Goal: Information Seeking & Learning: Learn about a topic

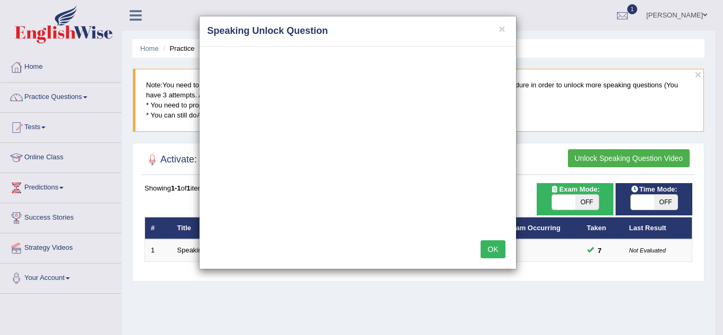
click at [493, 251] on button "OK" at bounding box center [493, 249] width 24 height 18
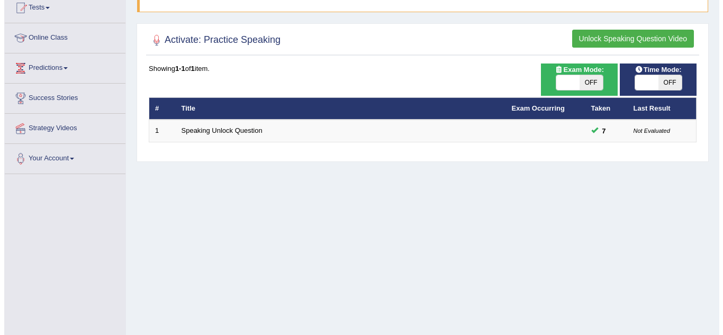
scroll to position [62, 0]
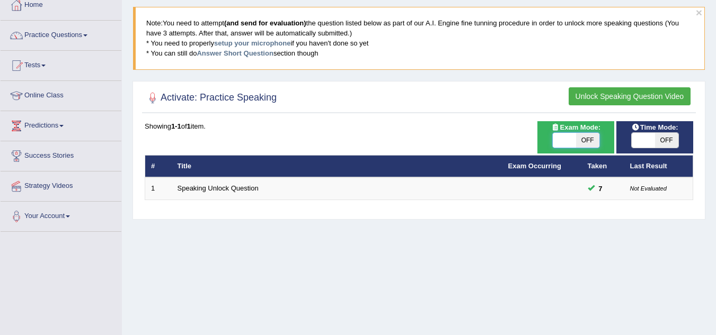
click at [573, 142] on span at bounding box center [563, 140] width 23 height 15
checkbox input "true"
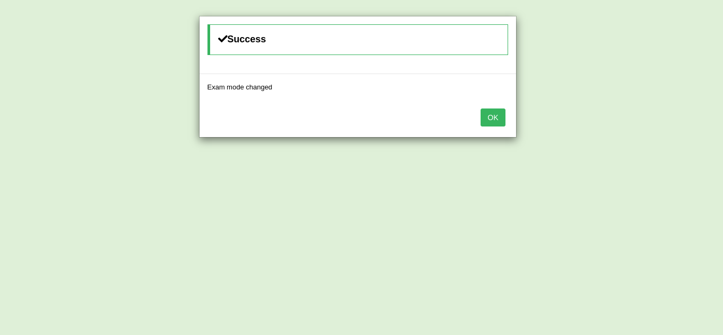
click at [657, 140] on body "Toggle navigation Home Practice Questions Speaking Practice Read Aloud Repeat S…" at bounding box center [361, 105] width 723 height 335
click at [492, 122] on button "OK" at bounding box center [493, 118] width 24 height 18
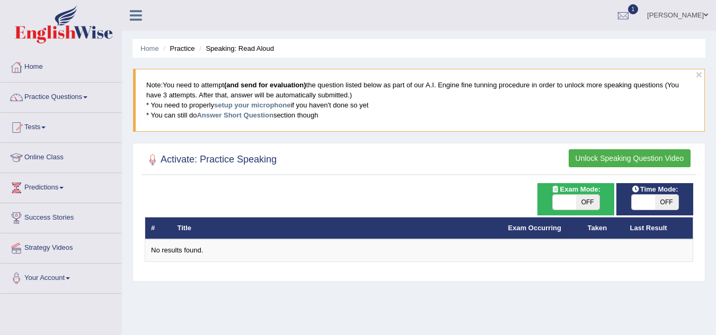
click at [232, 230] on th "Title" at bounding box center [337, 228] width 330 height 22
click at [82, 99] on link "Practice Questions" at bounding box center [61, 96] width 121 height 26
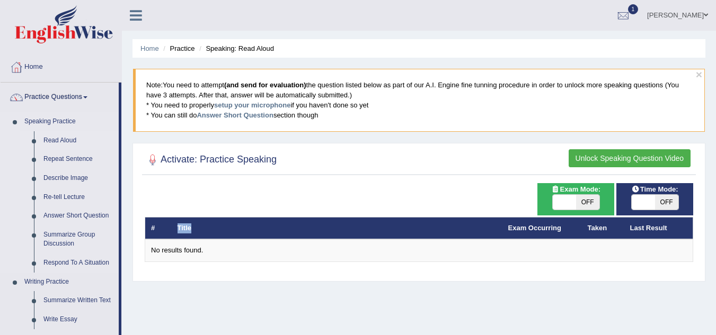
click at [66, 138] on link "Read Aloud" at bounding box center [79, 140] width 80 height 19
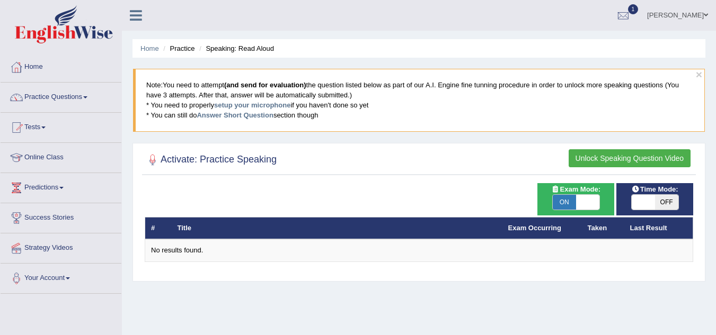
click at [567, 201] on span "ON" at bounding box center [563, 202] width 23 height 15
checkbox input "false"
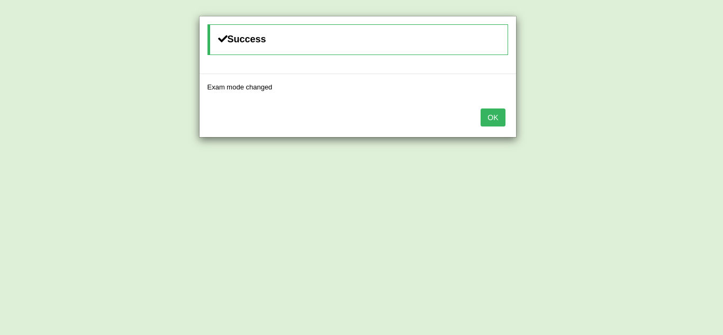
click at [489, 115] on button "OK" at bounding box center [493, 118] width 24 height 18
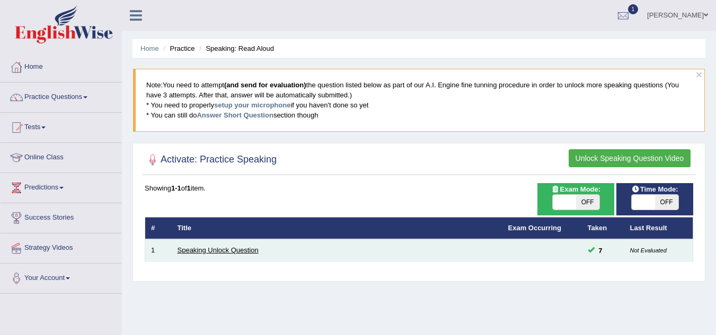
click at [231, 249] on link "Speaking Unlock Question" at bounding box center [217, 250] width 81 height 8
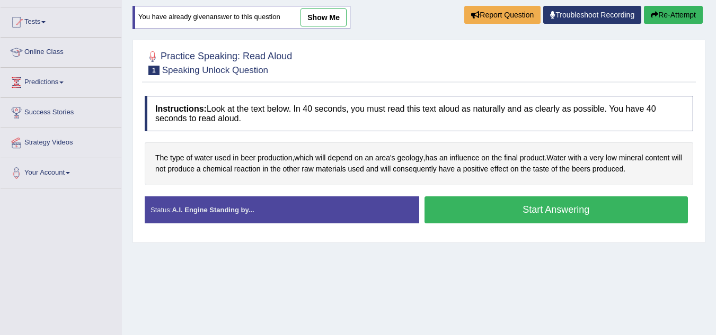
scroll to position [106, 0]
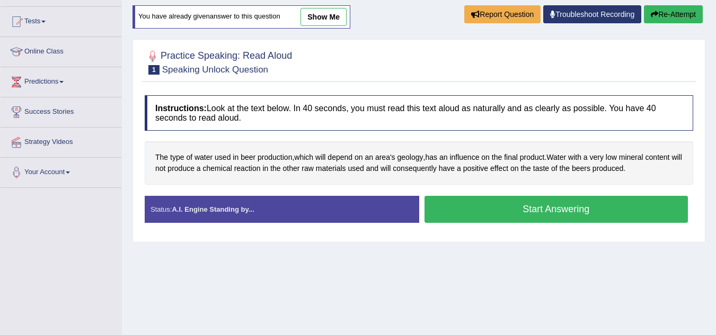
click at [295, 213] on div "Status: A.I. Engine Standing by..." at bounding box center [282, 209] width 274 height 27
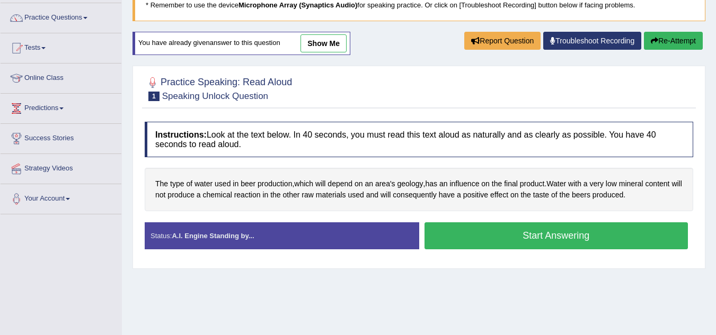
scroll to position [53, 0]
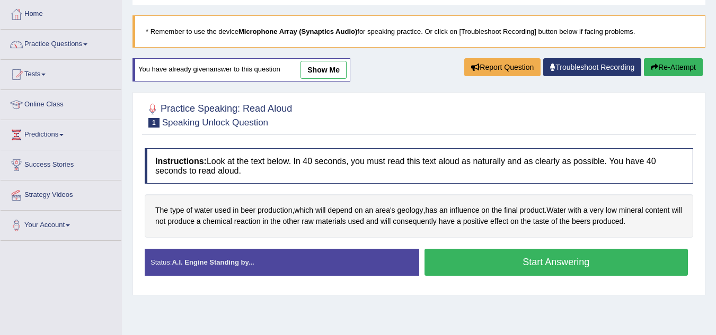
click at [344, 68] on link "show me" at bounding box center [323, 70] width 46 height 18
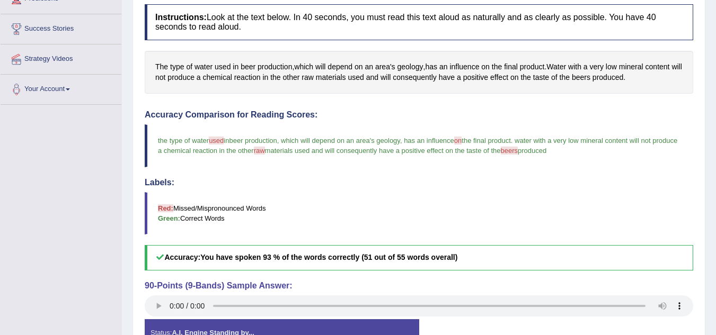
scroll to position [255, 0]
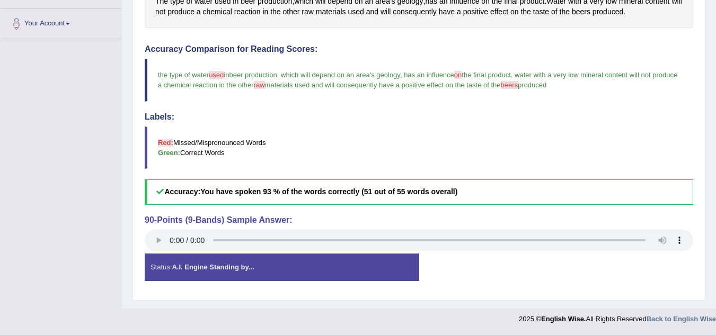
click at [268, 270] on div "Status: A.I. Engine Standing by..." at bounding box center [282, 267] width 274 height 27
click at [267, 270] on div "Status: A.I. Engine Standing by..." at bounding box center [282, 267] width 274 height 27
click at [266, 269] on div "Status: A.I. Engine Standing by..." at bounding box center [282, 267] width 274 height 27
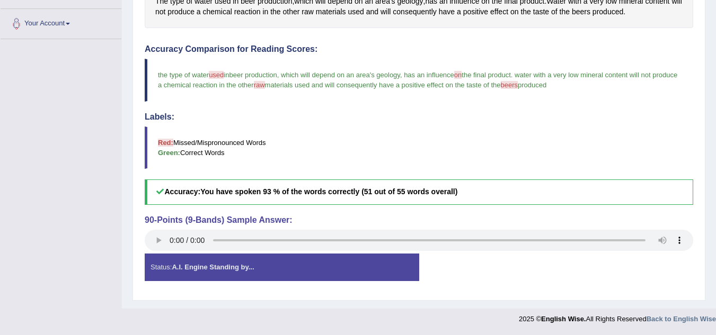
click at [266, 269] on div "Status: A.I. Engine Standing by..." at bounding box center [282, 267] width 274 height 27
click at [652, 267] on div "Status: A.I. Engine Standing by... Start Answering Stop Recording" at bounding box center [419, 273] width 548 height 38
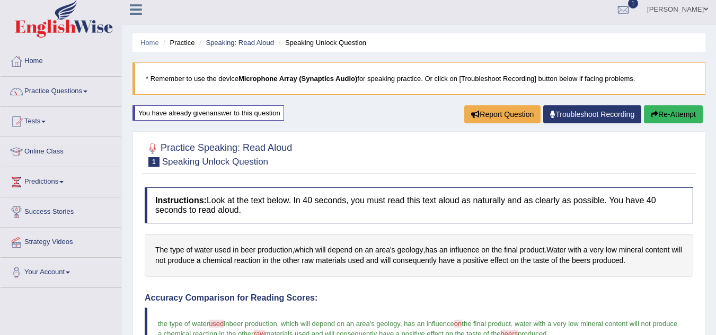
scroll to position [0, 0]
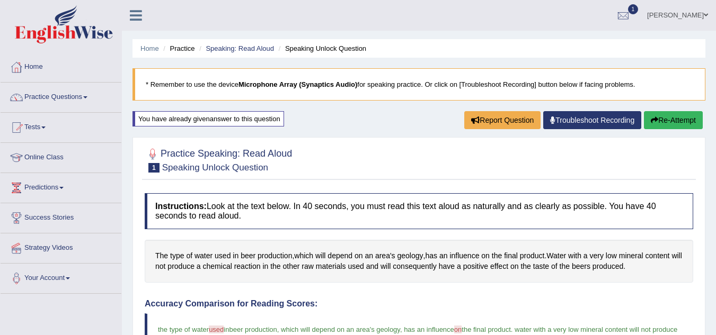
click at [669, 119] on button "Re-Attempt" at bounding box center [672, 120] width 59 height 18
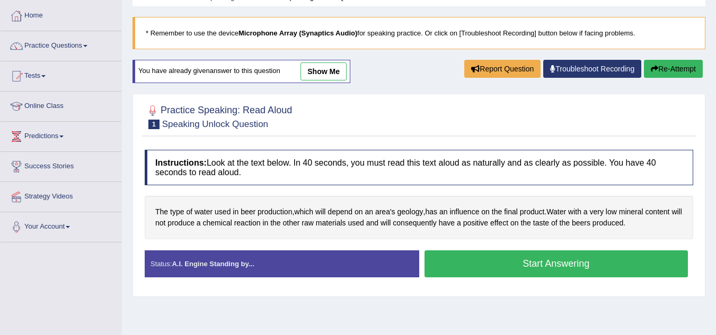
scroll to position [53, 0]
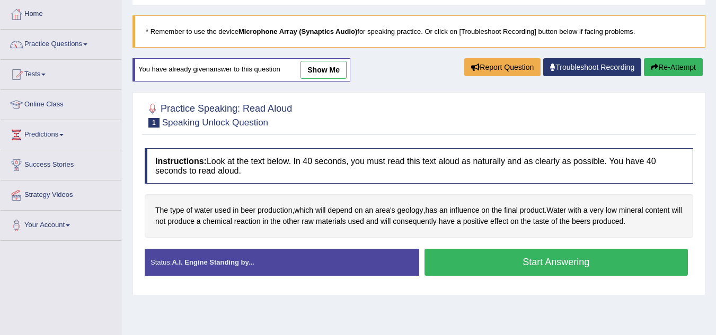
click at [496, 256] on button "Start Answering" at bounding box center [556, 262] width 264 height 27
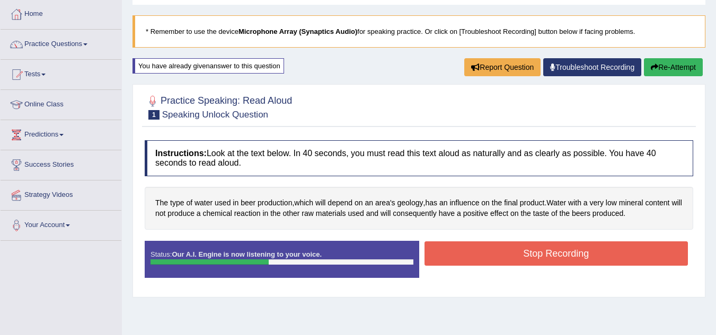
click at [492, 261] on button "Stop Recording" at bounding box center [556, 254] width 264 height 24
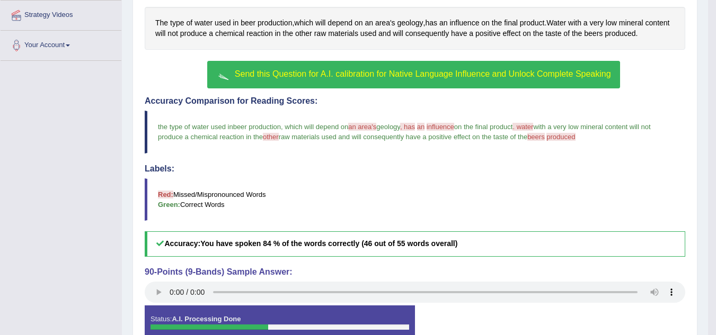
scroll to position [136, 0]
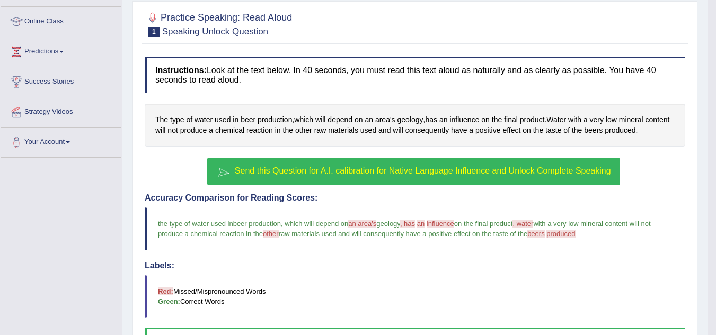
click at [366, 168] on span "Send this Question for A.I. calibration for Native Language Influence and Unloc…" at bounding box center [423, 170] width 376 height 9
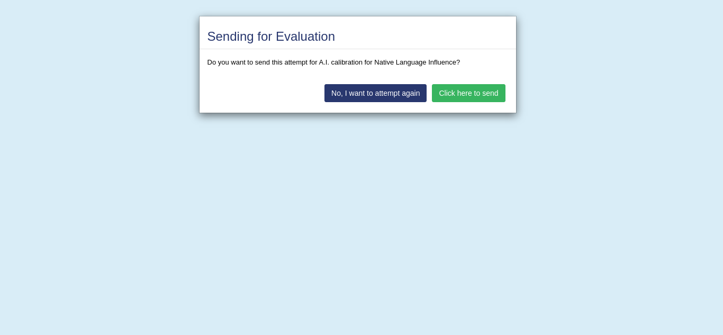
click at [372, 94] on button "No, I want to attempt again" at bounding box center [376, 93] width 102 height 18
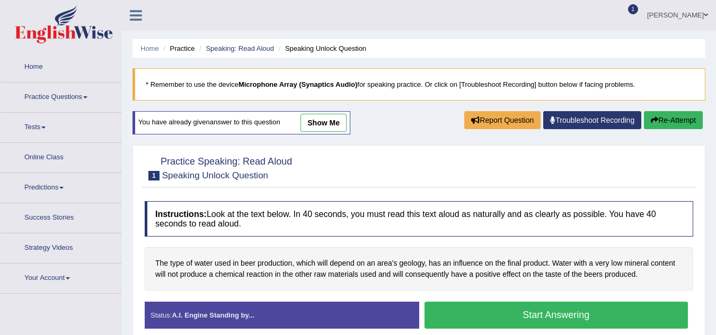
drag, startPoint x: 0, startPoint y: 0, endPoint x: 491, endPoint y: 191, distance: 527.2
click at [491, 302] on button "Start Answering" at bounding box center [556, 315] width 264 height 27
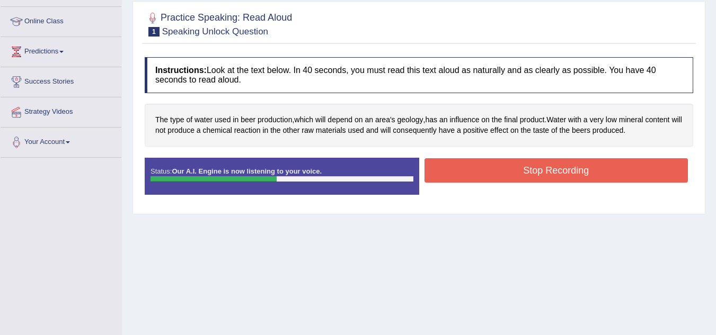
click at [500, 169] on button "Stop Recording" at bounding box center [556, 170] width 264 height 24
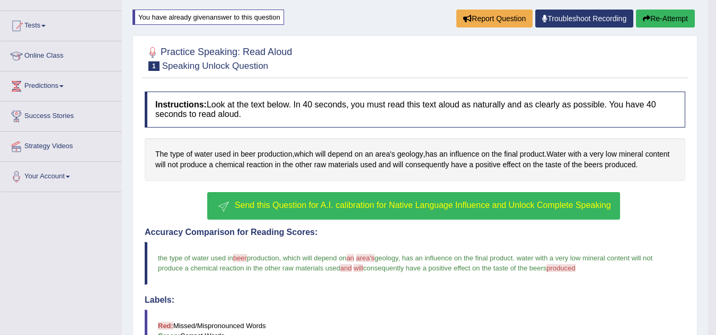
scroll to position [83, 0]
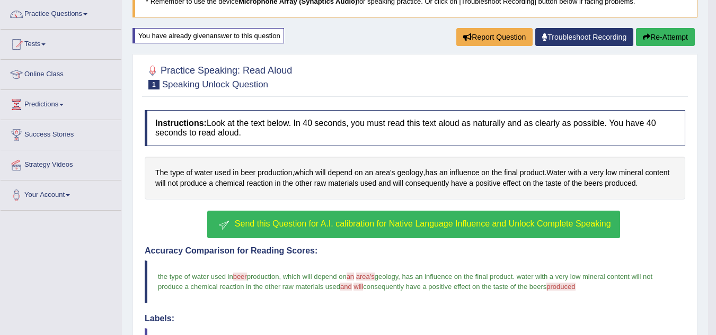
click at [665, 33] on button "Re-Attempt" at bounding box center [665, 37] width 59 height 18
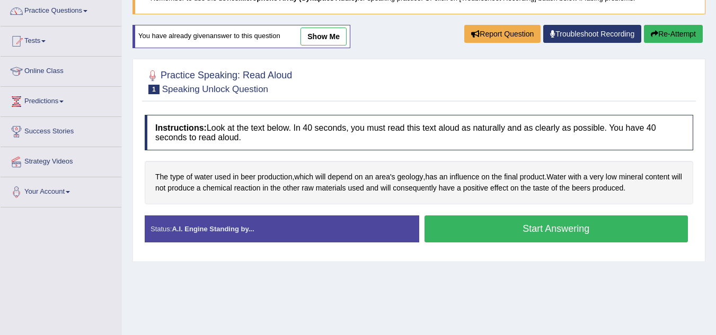
scroll to position [83, 0]
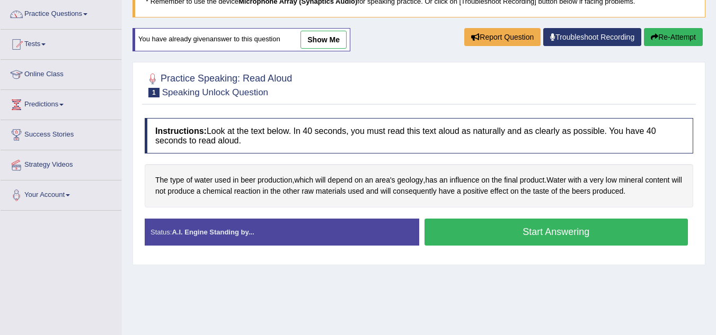
click at [499, 165] on div "The type of water used in beer production , which will depend on an area's geol…" at bounding box center [419, 185] width 548 height 43
click at [497, 232] on button "Start Answering" at bounding box center [556, 232] width 264 height 27
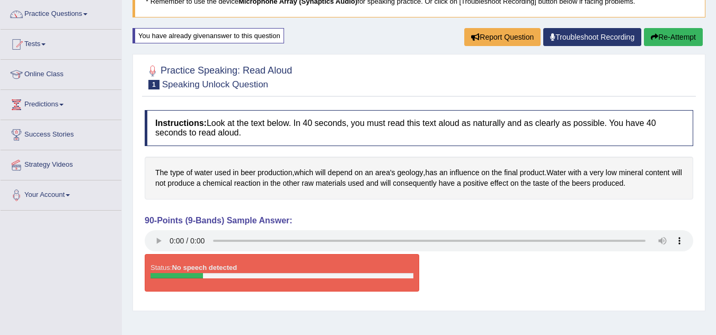
click at [654, 37] on icon "button" at bounding box center [653, 36] width 7 height 7
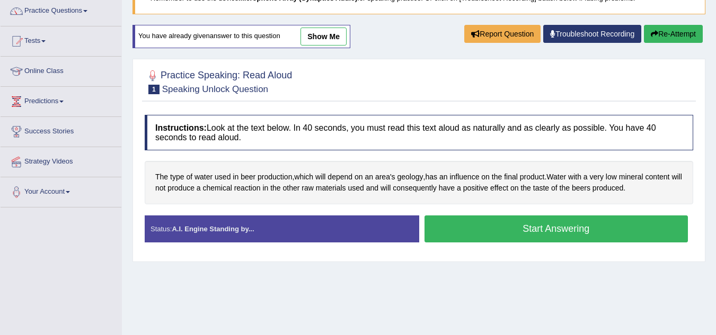
click at [521, 228] on button "Start Answering" at bounding box center [556, 229] width 264 height 27
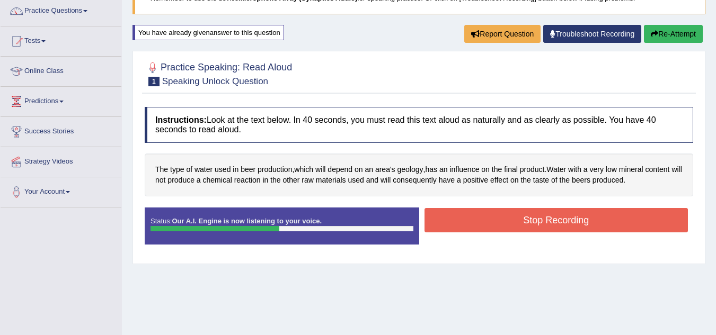
click at [537, 222] on button "Stop Recording" at bounding box center [556, 220] width 264 height 24
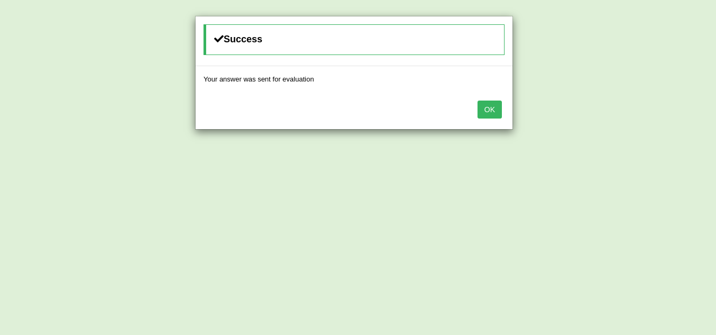
click at [489, 111] on button "OK" at bounding box center [489, 110] width 24 height 18
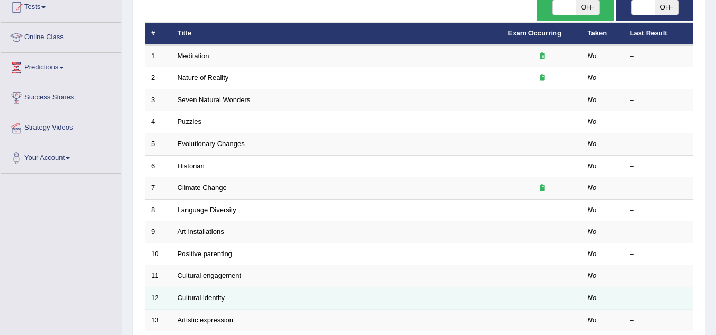
scroll to position [53, 0]
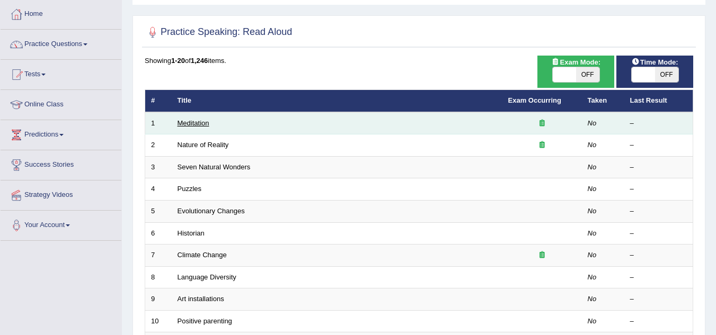
click at [187, 123] on link "Meditation" at bounding box center [193, 123] width 32 height 8
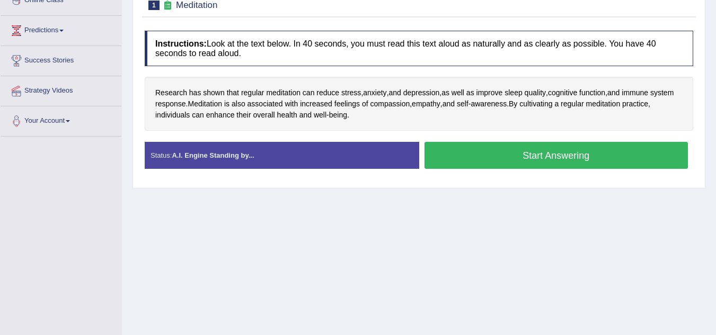
scroll to position [159, 0]
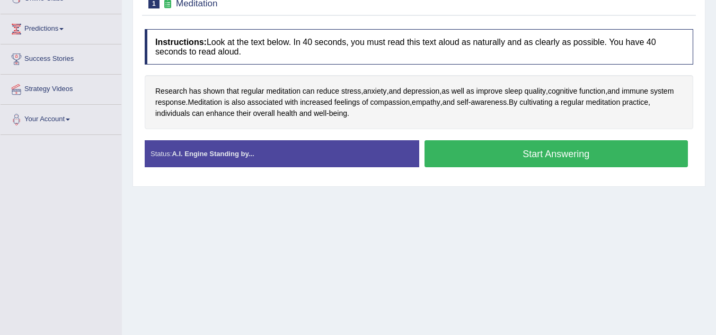
click at [539, 153] on button "Start Answering" at bounding box center [556, 153] width 264 height 27
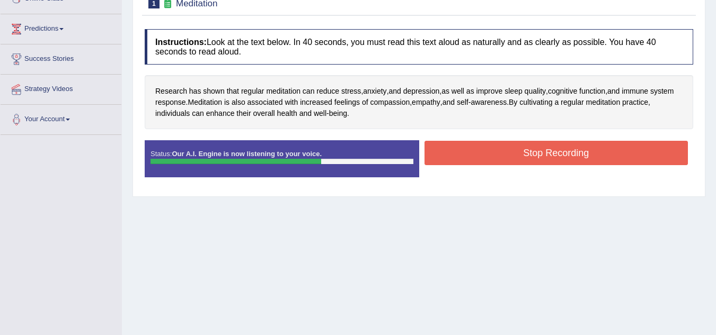
click at [537, 151] on button "Stop Recording" at bounding box center [556, 153] width 264 height 24
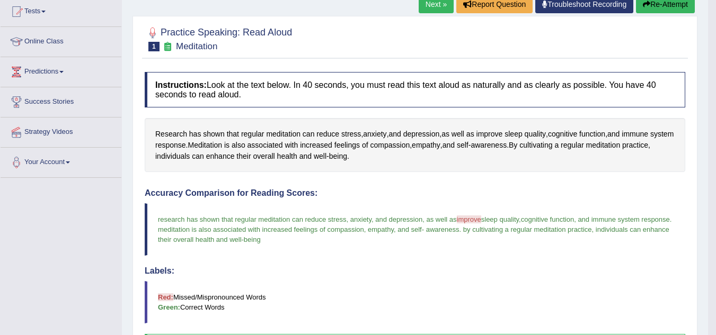
scroll to position [70, 0]
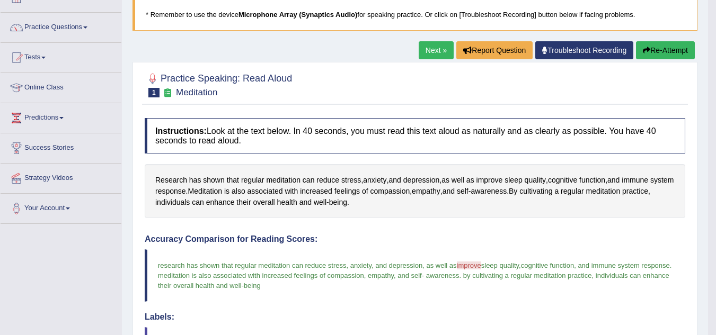
click at [660, 50] on button "Re-Attempt" at bounding box center [665, 50] width 59 height 18
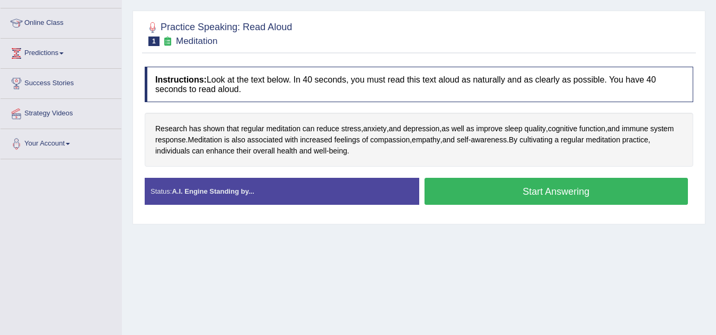
click at [457, 192] on button "Start Answering" at bounding box center [556, 191] width 264 height 27
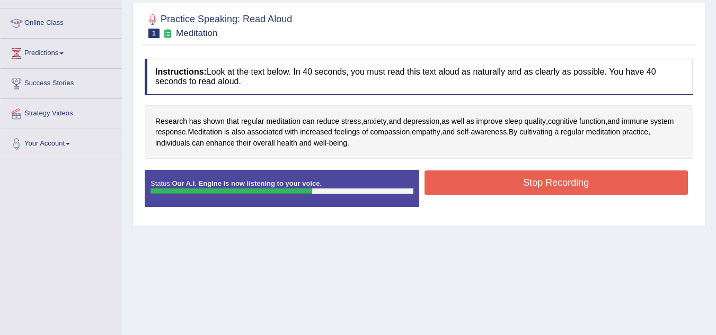
click at [457, 190] on button "Stop Recording" at bounding box center [556, 183] width 264 height 24
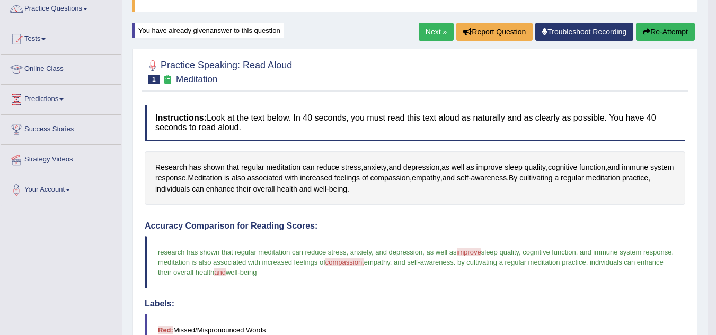
scroll to position [82, 0]
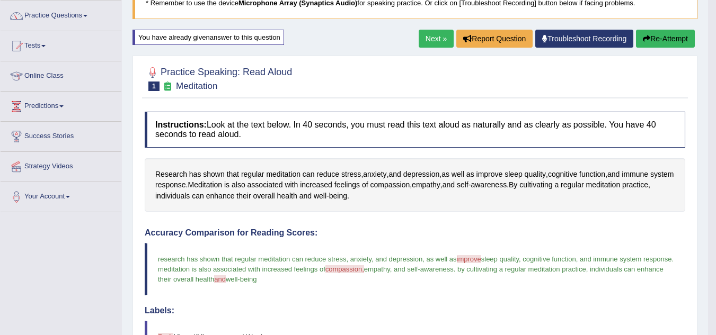
click at [651, 31] on button "Re-Attempt" at bounding box center [665, 39] width 59 height 18
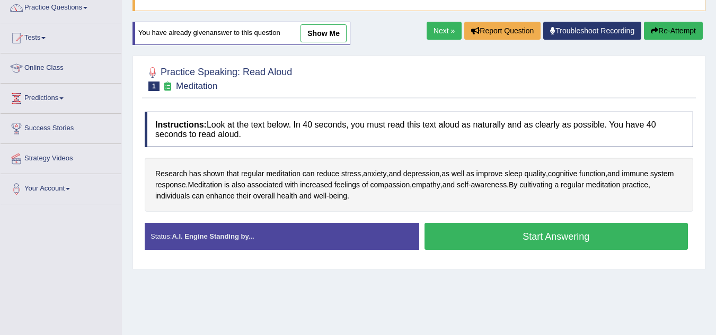
click at [457, 237] on button "Start Answering" at bounding box center [556, 236] width 264 height 27
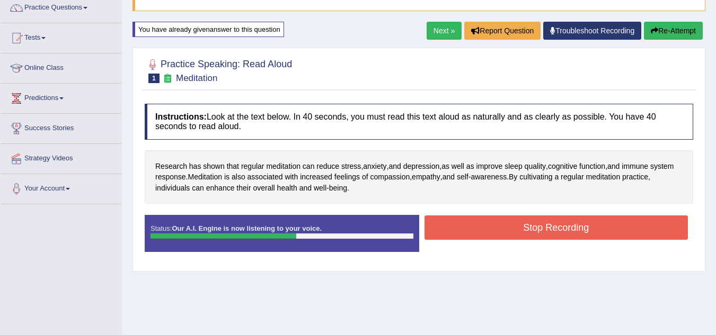
click at [454, 229] on button "Stop Recording" at bounding box center [556, 228] width 264 height 24
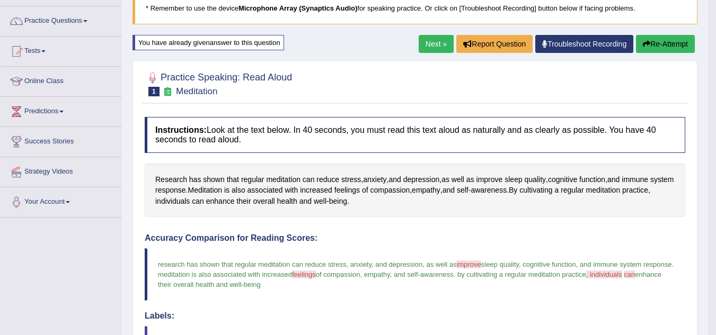
scroll to position [76, 0]
click at [661, 45] on button "Re-Attempt" at bounding box center [665, 44] width 59 height 18
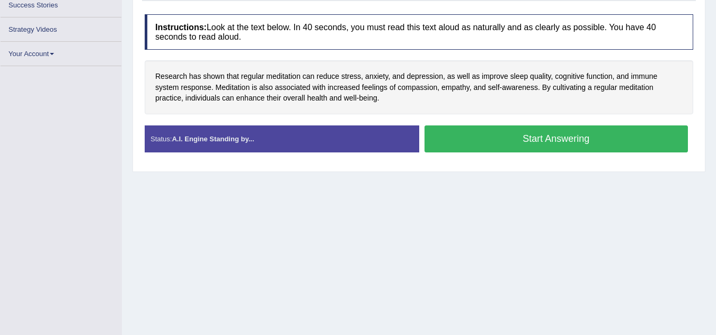
scroll to position [212, 0]
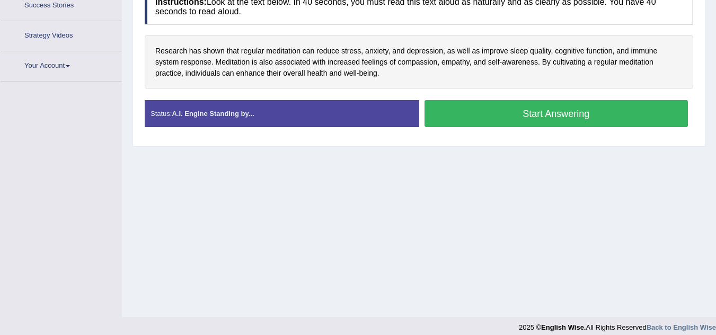
click at [524, 140] on div "Instructions: Look at the text below. In 40 seconds, you must read this text al…" at bounding box center [418, 62] width 553 height 157
click at [515, 119] on button "Start Answering" at bounding box center [556, 113] width 264 height 27
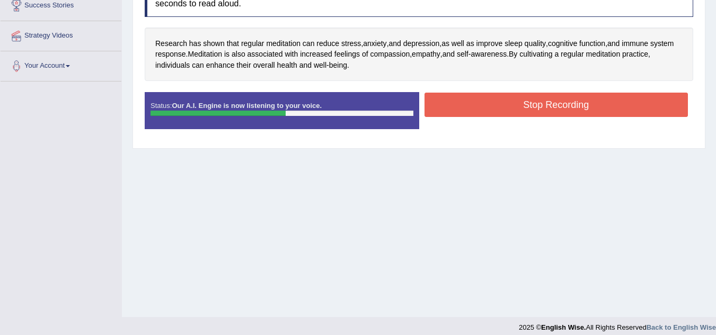
click at [514, 112] on button "Stop Recording" at bounding box center [556, 105] width 264 height 24
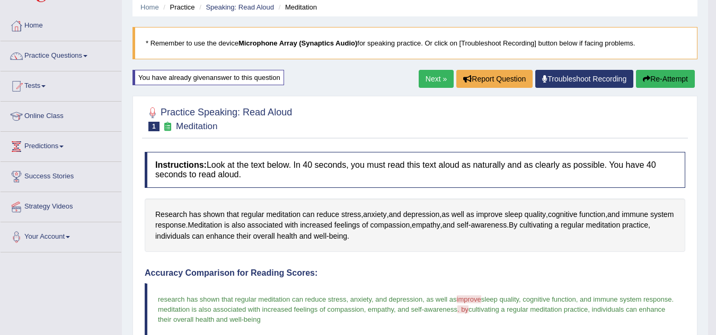
scroll to position [23, 0]
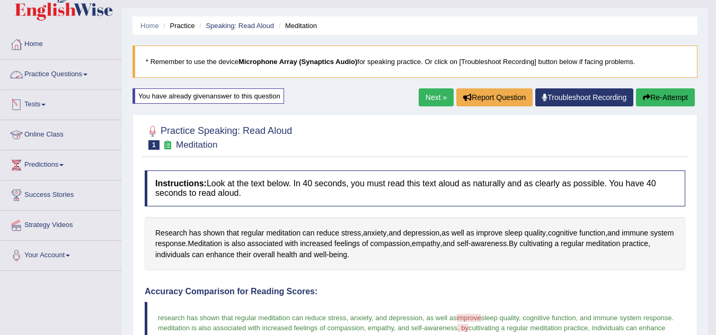
click at [83, 71] on link "Practice Questions" at bounding box center [61, 73] width 121 height 26
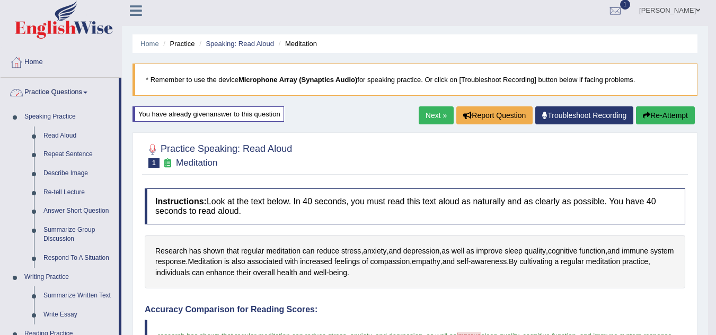
scroll to position [0, 0]
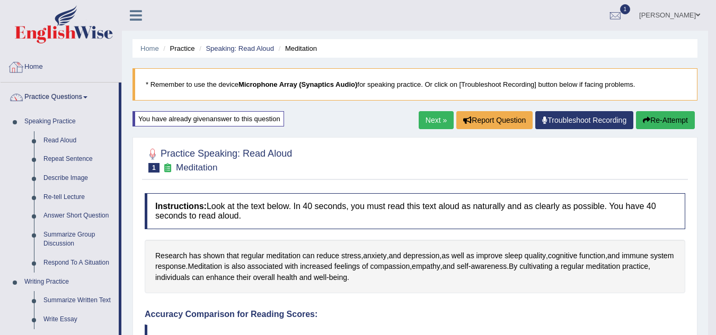
click at [39, 67] on link "Home" at bounding box center [61, 65] width 121 height 26
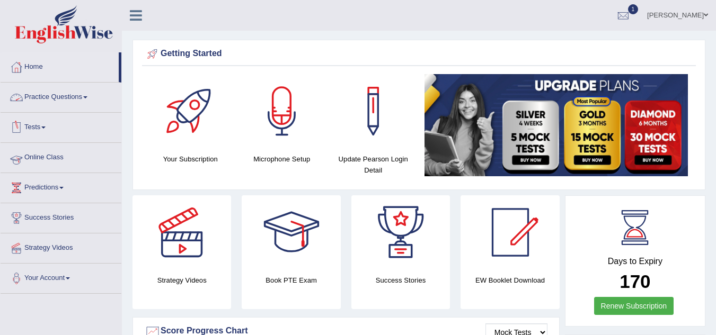
click at [57, 157] on link "Online Class" at bounding box center [61, 156] width 121 height 26
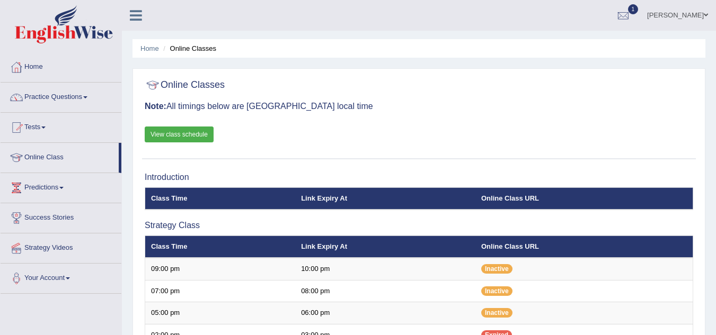
click at [200, 129] on link "View class schedule" at bounding box center [179, 135] width 69 height 16
click at [82, 94] on link "Practice Questions" at bounding box center [61, 96] width 121 height 26
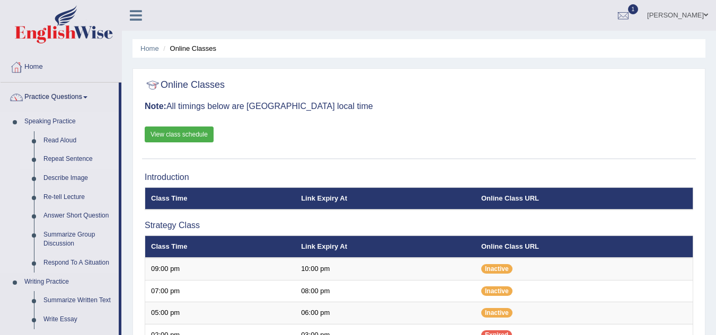
click at [72, 158] on link "Repeat Sentence" at bounding box center [79, 159] width 80 height 19
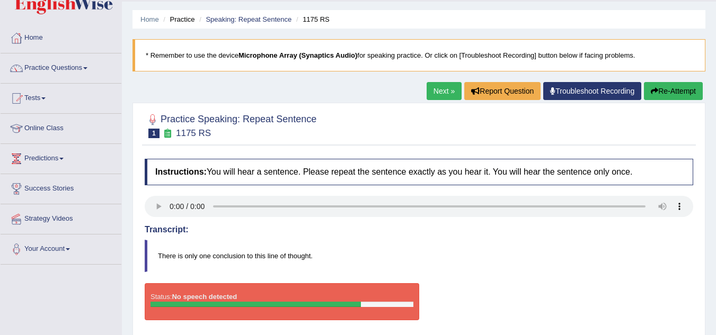
scroll to position [53, 0]
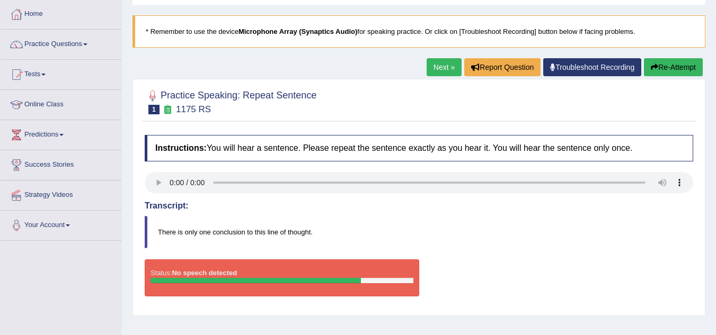
click at [673, 67] on button "Re-Attempt" at bounding box center [672, 67] width 59 height 18
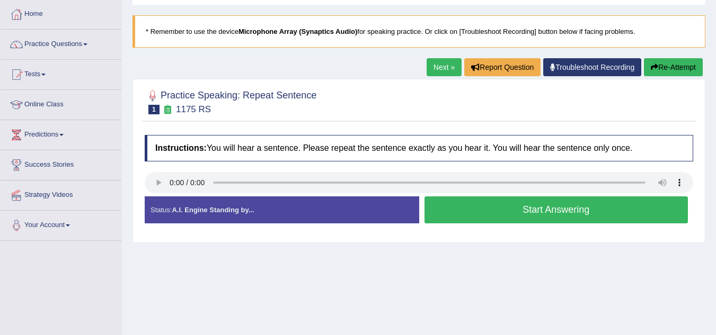
click at [508, 218] on button "Start Answering" at bounding box center [556, 209] width 264 height 27
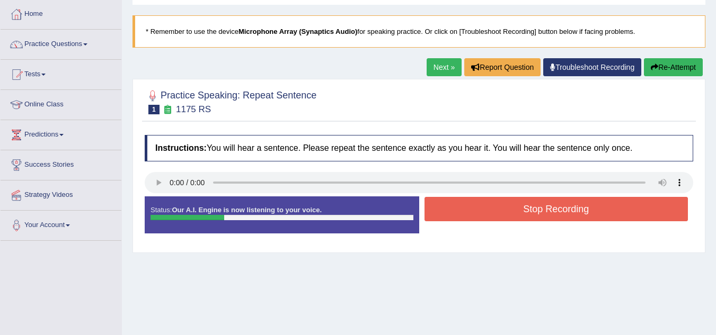
click at [508, 218] on button "Stop Recording" at bounding box center [556, 209] width 264 height 24
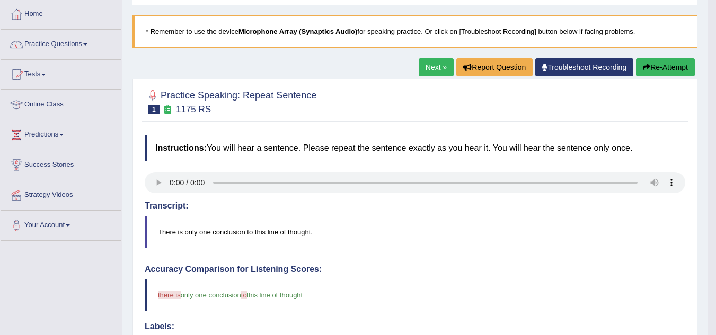
click at [677, 69] on button "Re-Attempt" at bounding box center [665, 67] width 59 height 18
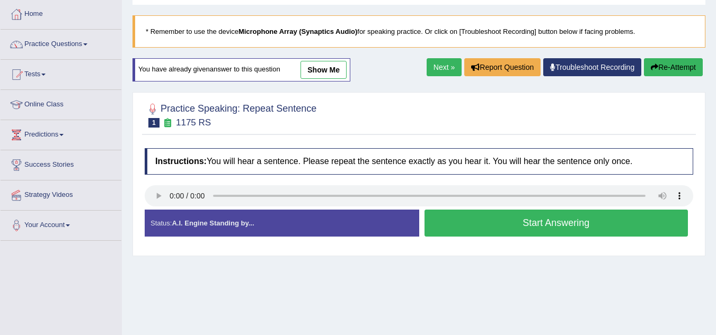
click at [512, 224] on button "Start Answering" at bounding box center [556, 223] width 264 height 27
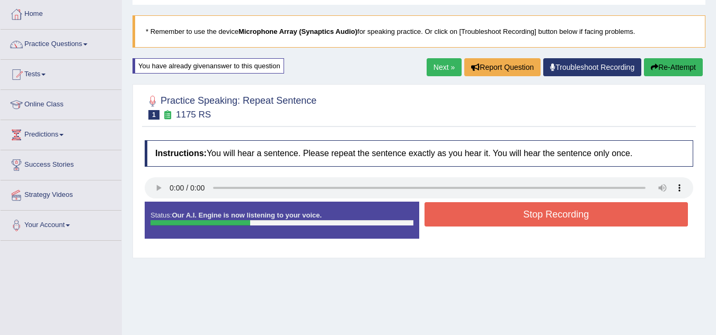
click at [514, 220] on button "Stop Recording" at bounding box center [556, 214] width 264 height 24
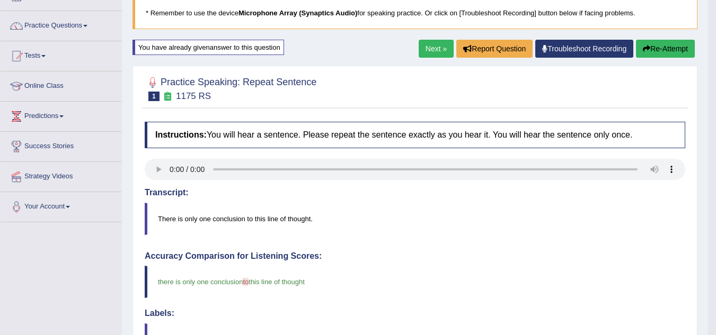
scroll to position [53, 0]
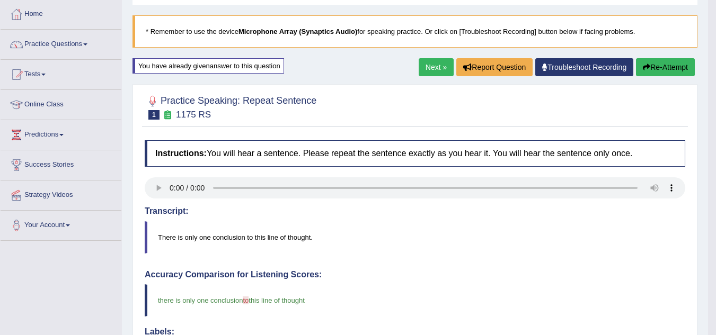
click at [433, 67] on link "Next »" at bounding box center [435, 67] width 35 height 18
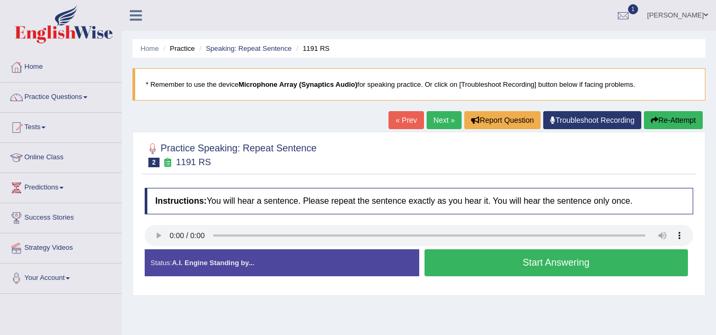
click at [487, 260] on button "Start Answering" at bounding box center [556, 262] width 264 height 27
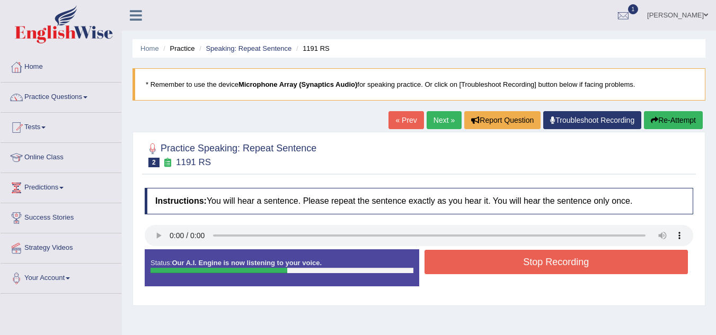
click at [487, 260] on button "Stop Recording" at bounding box center [556, 262] width 264 height 24
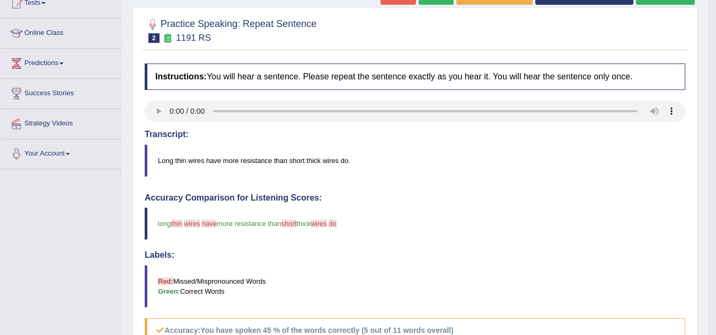
scroll to position [63, 0]
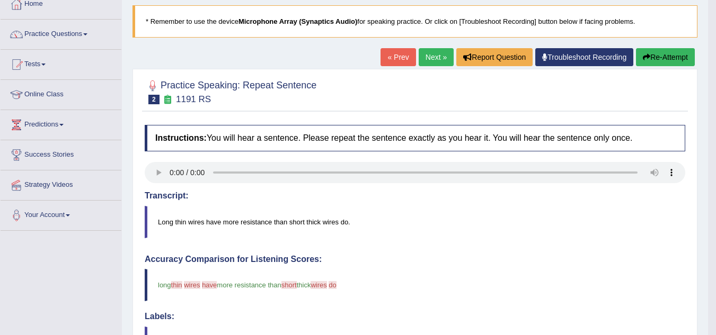
click at [658, 56] on button "Re-Attempt" at bounding box center [665, 57] width 59 height 18
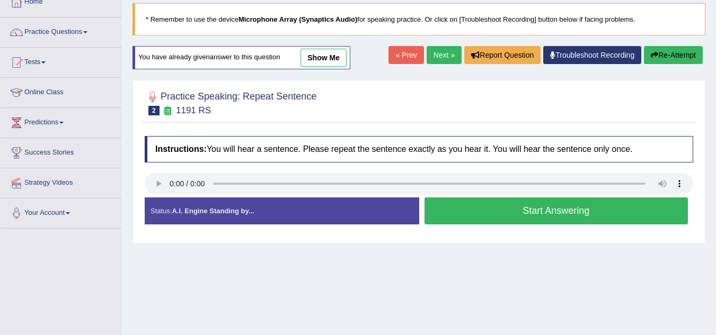
scroll to position [63, 0]
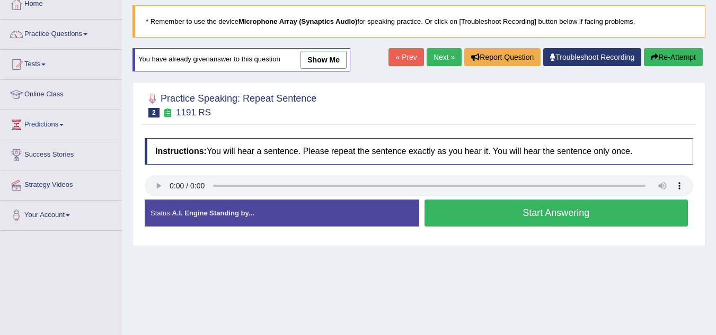
click at [482, 214] on button "Start Answering" at bounding box center [556, 213] width 264 height 27
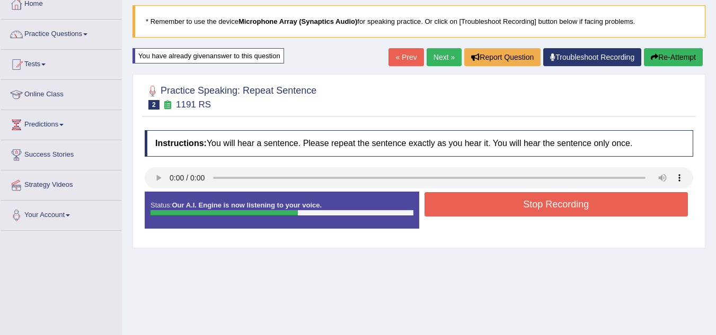
click at [482, 214] on button "Stop Recording" at bounding box center [556, 204] width 264 height 24
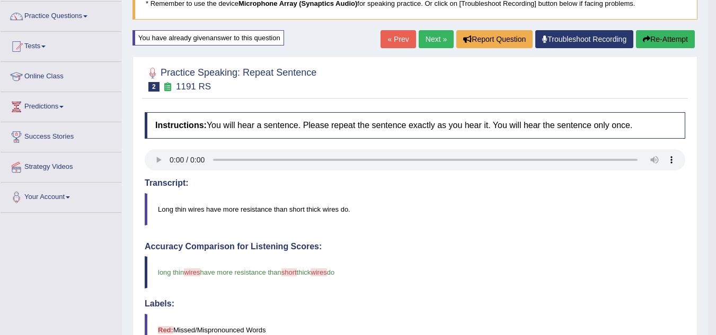
scroll to position [10, 0]
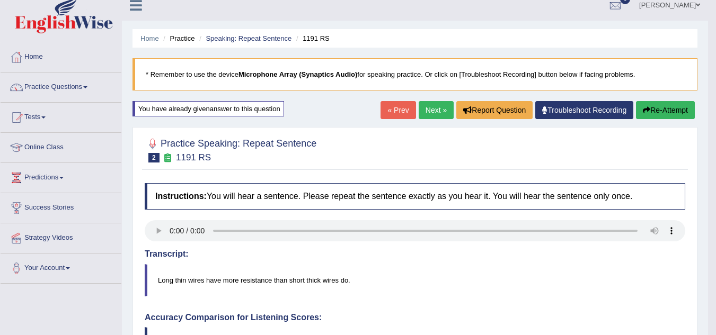
click at [658, 109] on button "Re-Attempt" at bounding box center [665, 110] width 59 height 18
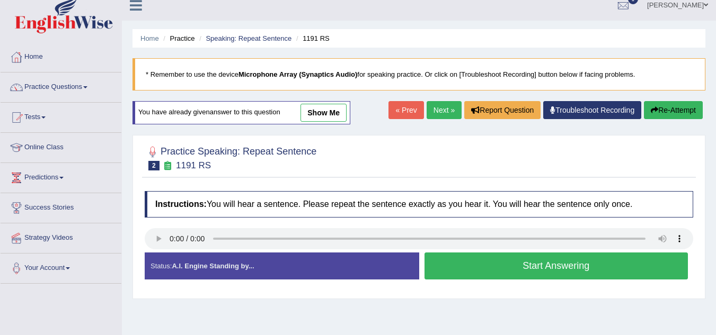
click at [519, 267] on button "Start Answering" at bounding box center [556, 266] width 264 height 27
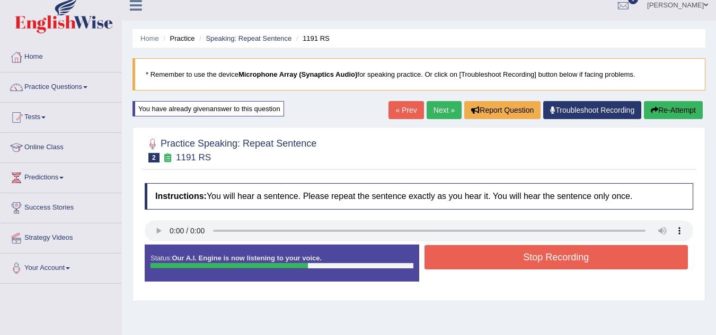
click at [520, 260] on button "Stop Recording" at bounding box center [556, 257] width 264 height 24
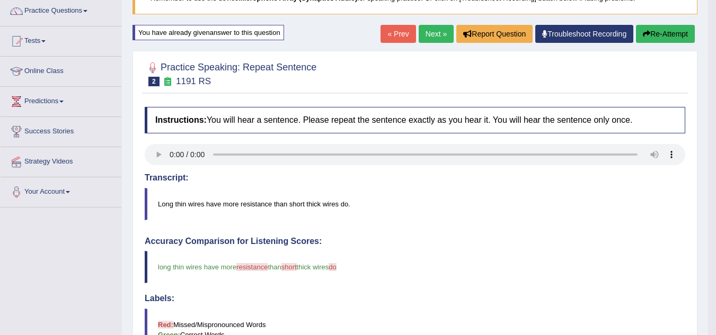
scroll to position [63, 0]
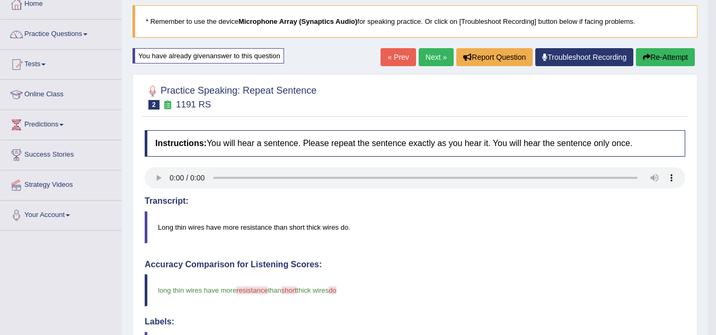
click at [428, 57] on link "Next »" at bounding box center [435, 57] width 35 height 18
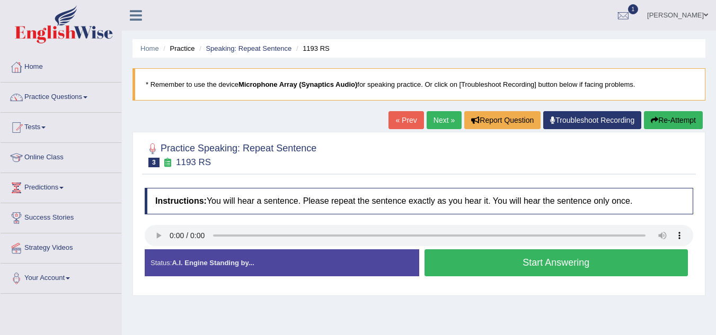
click at [516, 259] on button "Start Answering" at bounding box center [556, 262] width 264 height 27
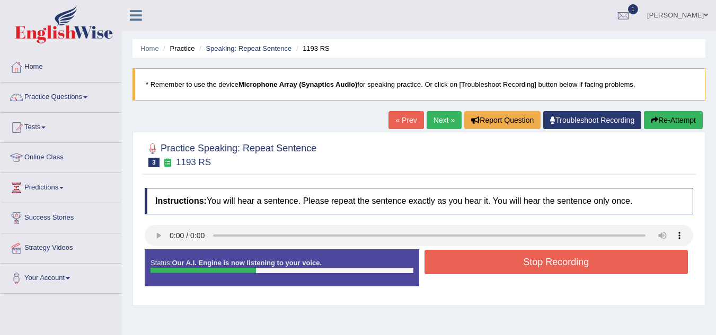
click at [517, 258] on button "Stop Recording" at bounding box center [556, 262] width 264 height 24
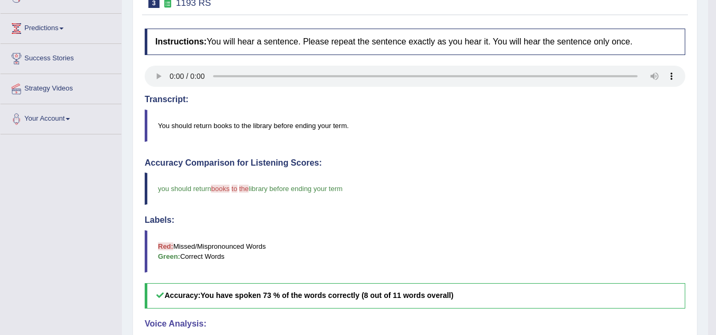
scroll to position [106, 0]
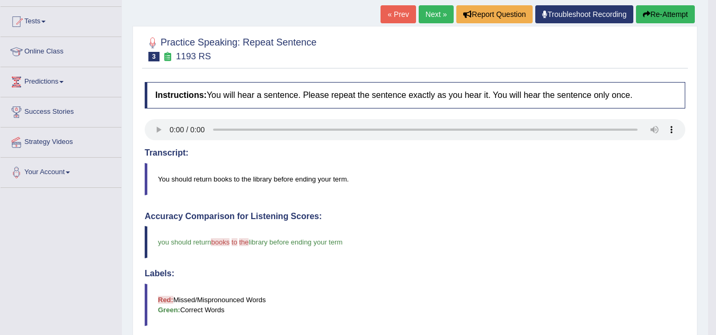
click at [655, 12] on button "Re-Attempt" at bounding box center [665, 14] width 59 height 18
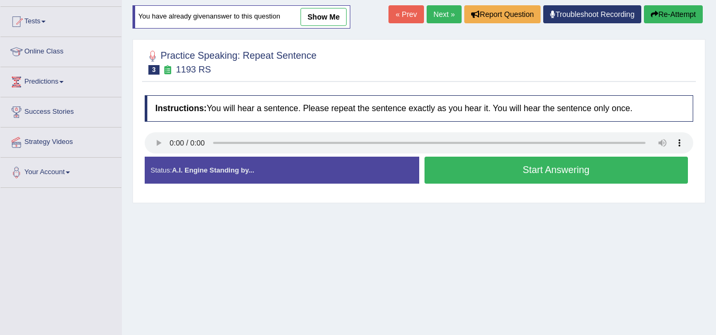
scroll to position [106, 0]
click at [506, 178] on button "Start Answering" at bounding box center [556, 170] width 264 height 27
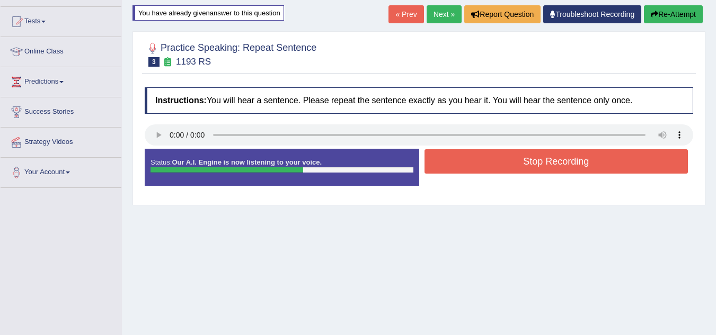
click at [679, 11] on button "Re-Attempt" at bounding box center [672, 14] width 59 height 18
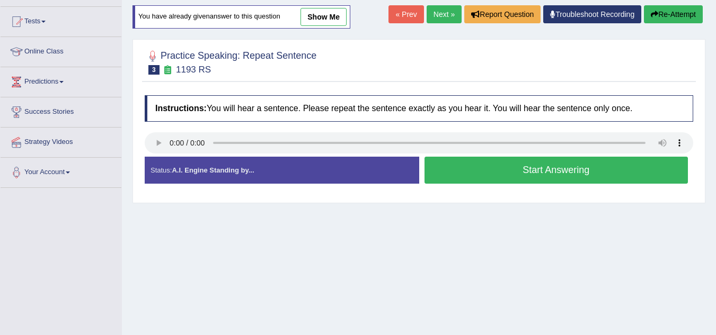
click at [540, 174] on button "Start Answering" at bounding box center [556, 170] width 264 height 27
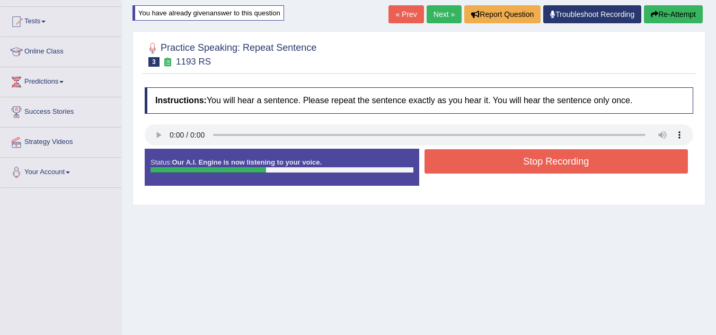
click at [546, 158] on button "Stop Recording" at bounding box center [556, 161] width 264 height 24
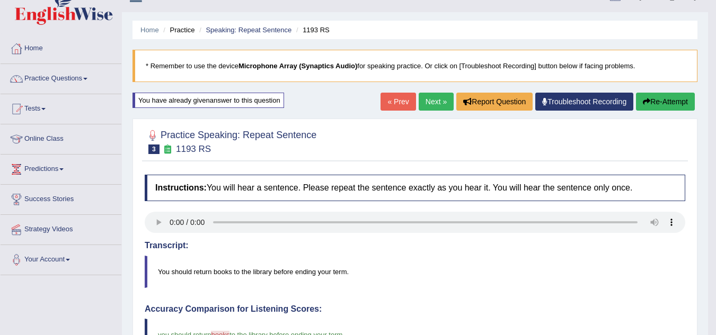
scroll to position [15, 0]
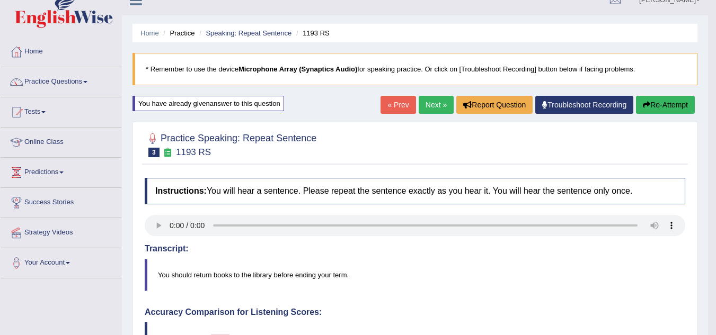
click at [425, 104] on link "Next »" at bounding box center [435, 105] width 35 height 18
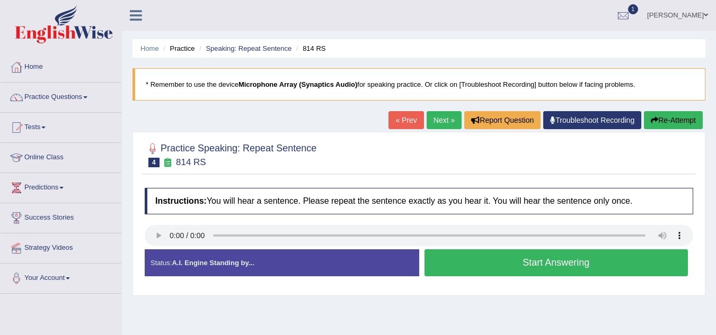
click at [503, 265] on button "Start Answering" at bounding box center [556, 262] width 264 height 27
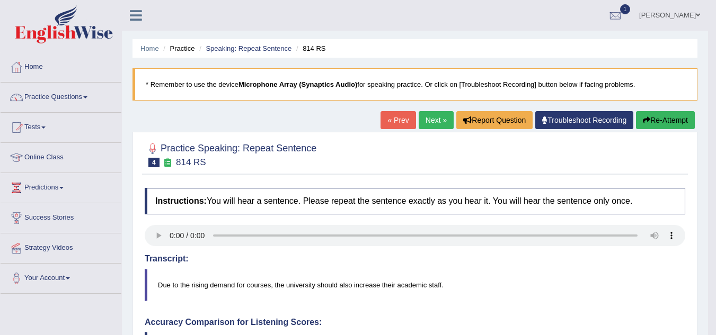
click at [430, 124] on link "Next »" at bounding box center [435, 120] width 35 height 18
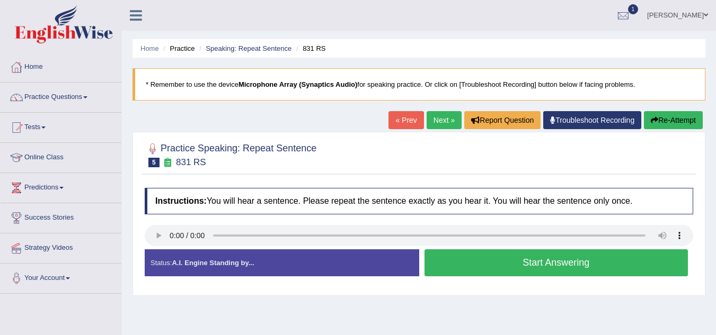
click at [499, 265] on button "Start Answering" at bounding box center [556, 262] width 264 height 27
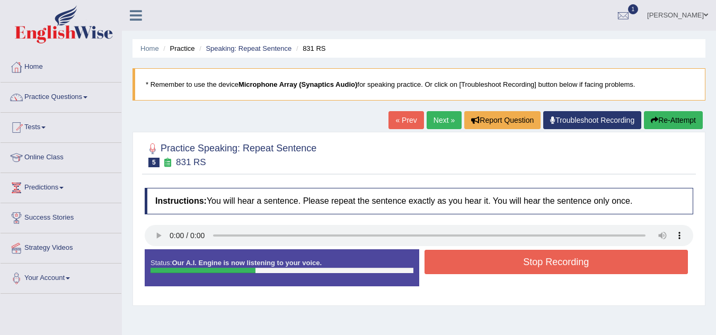
click at [502, 265] on button "Stop Recording" at bounding box center [556, 262] width 264 height 24
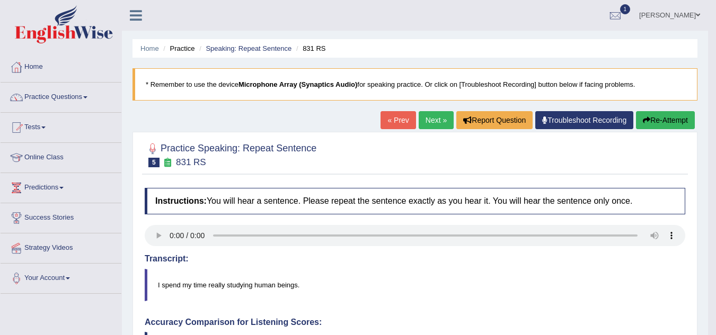
click at [433, 121] on link "Next »" at bounding box center [435, 120] width 35 height 18
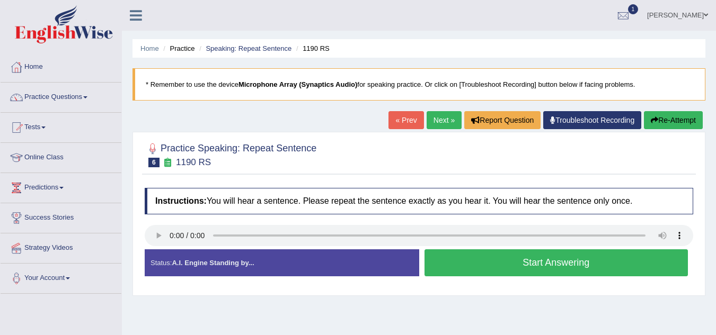
click at [185, 146] on h2 "Practice Speaking: Repeat Sentence 6 1190 RS" at bounding box center [231, 154] width 172 height 26
click at [172, 209] on h4 "Instructions: You will hear a sentence. Please repeat the sentence exactly as y…" at bounding box center [419, 201] width 548 height 26
click at [564, 268] on button "Start Answering" at bounding box center [556, 262] width 264 height 27
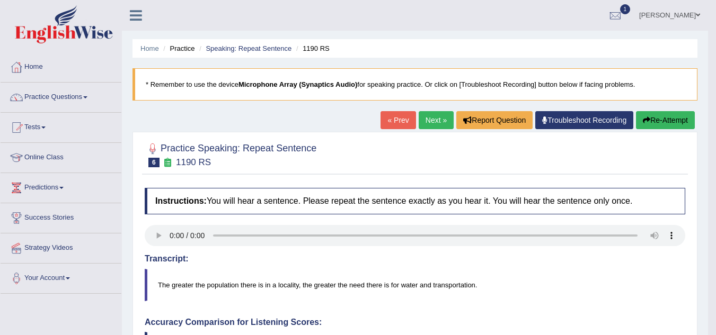
click at [429, 116] on link "Next »" at bounding box center [435, 120] width 35 height 18
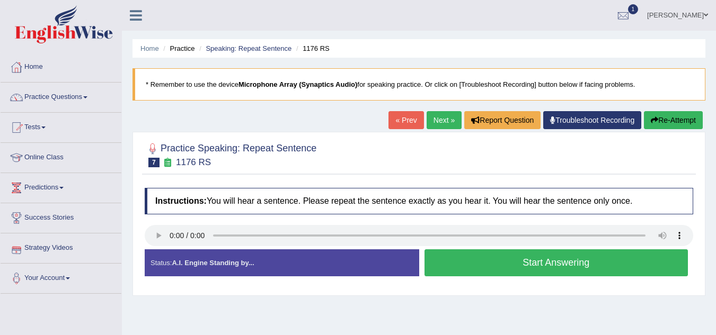
click at [560, 263] on button "Start Answering" at bounding box center [556, 262] width 264 height 27
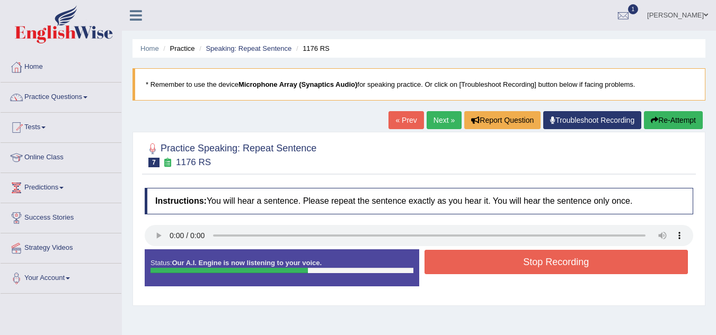
click at [563, 266] on button "Stop Recording" at bounding box center [556, 262] width 264 height 24
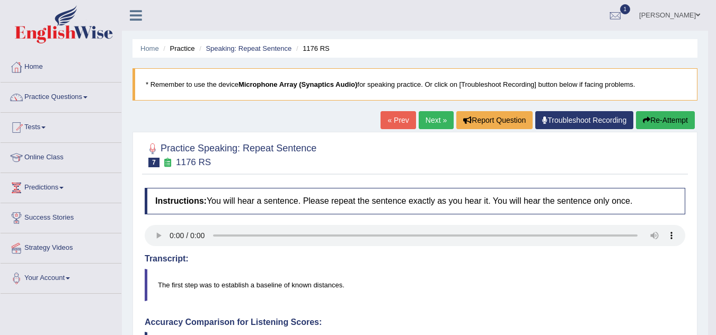
click at [435, 119] on link "Next »" at bounding box center [435, 120] width 35 height 18
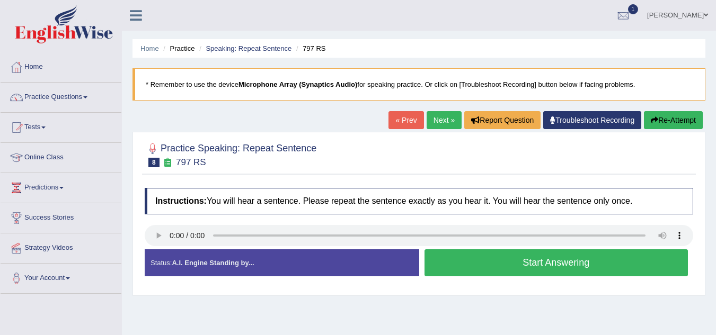
click at [488, 256] on button "Start Answering" at bounding box center [556, 262] width 264 height 27
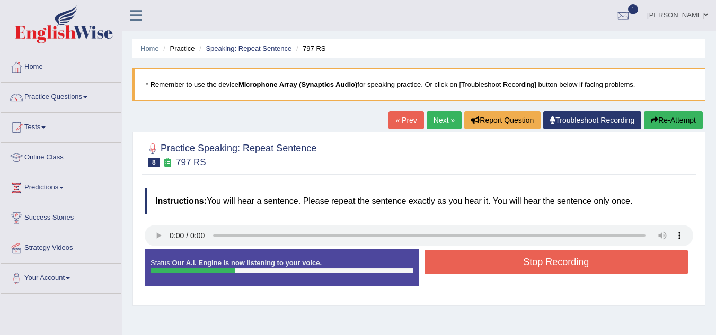
click at [496, 263] on button "Stop Recording" at bounding box center [556, 262] width 264 height 24
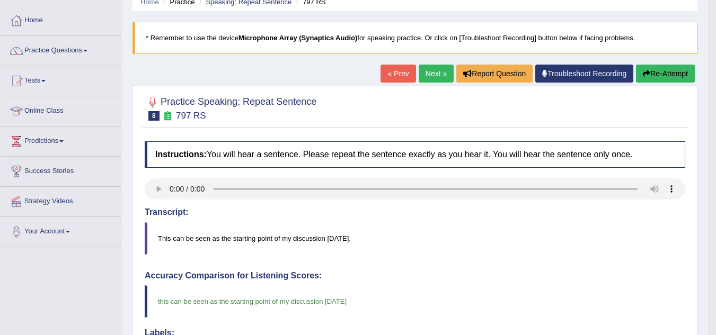
scroll to position [10, 0]
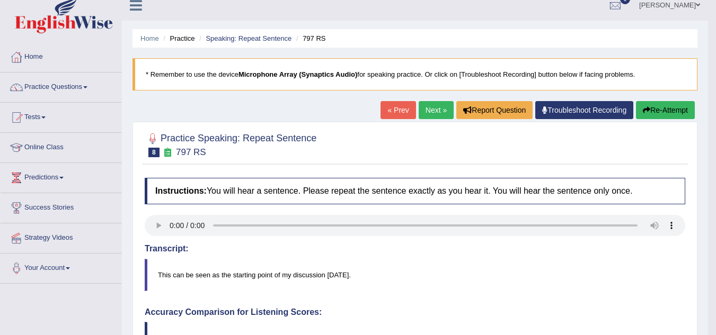
click at [430, 110] on link "Next »" at bounding box center [435, 110] width 35 height 18
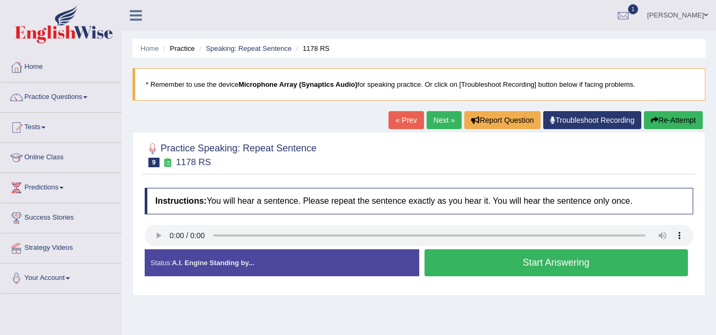
click at [557, 267] on button "Start Answering" at bounding box center [556, 262] width 264 height 27
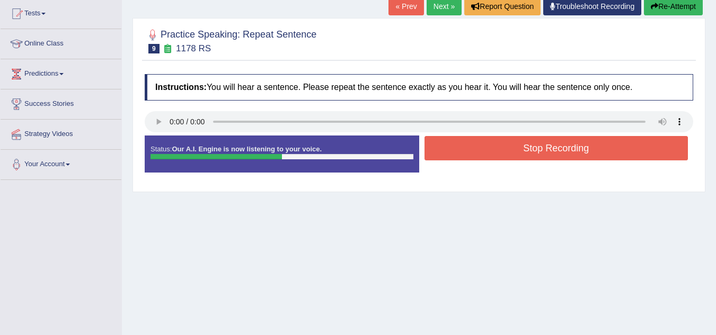
scroll to position [212, 0]
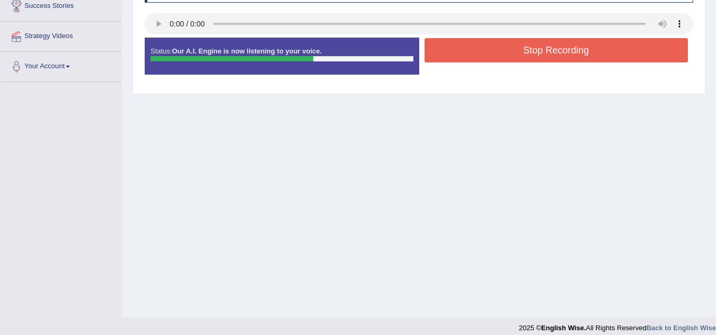
click at [532, 57] on button "Stop Recording" at bounding box center [556, 50] width 264 height 24
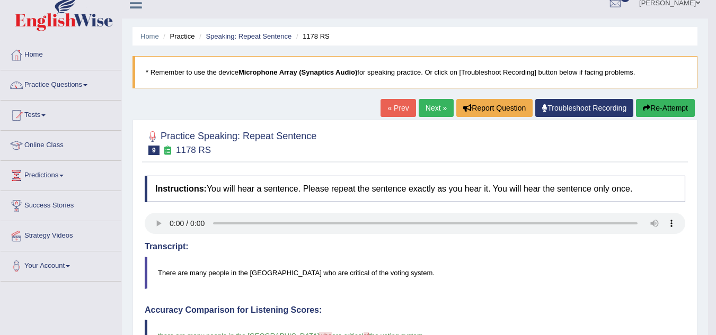
scroll to position [10, 0]
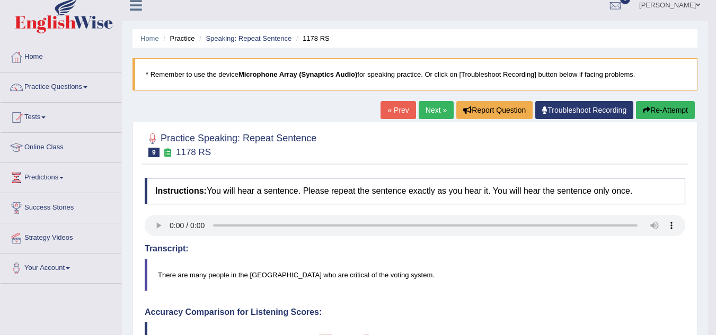
click at [424, 110] on link "Next »" at bounding box center [435, 110] width 35 height 18
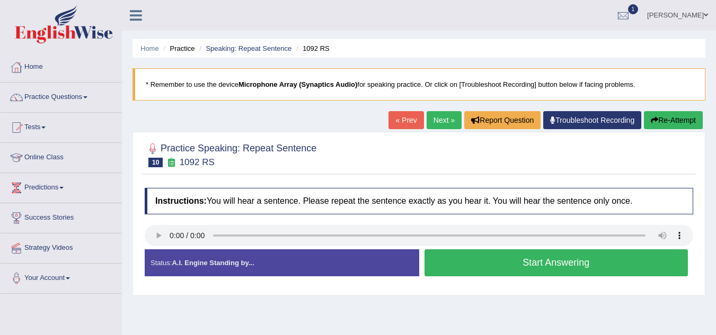
click at [475, 264] on button "Start Answering" at bounding box center [556, 262] width 264 height 27
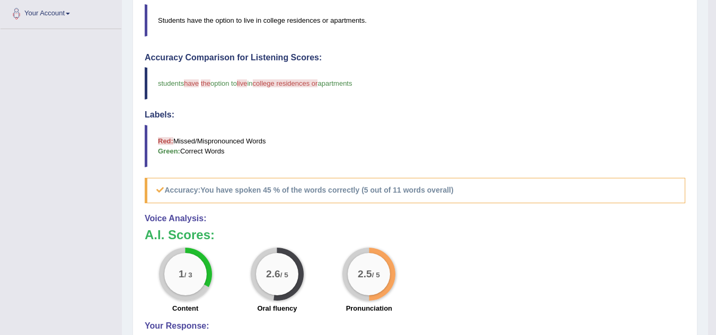
scroll to position [106, 0]
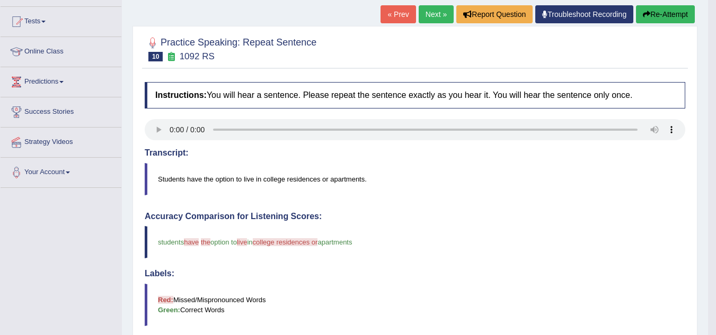
click at [427, 10] on link "Next »" at bounding box center [435, 14] width 35 height 18
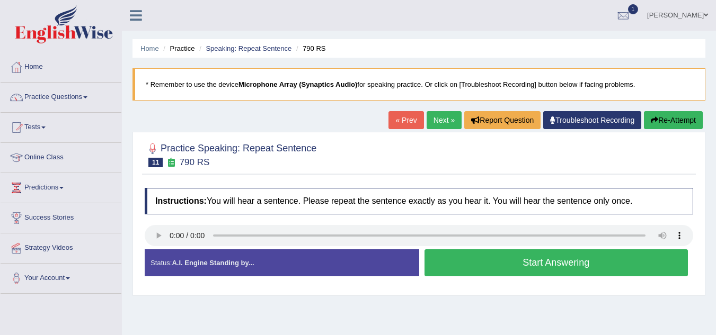
click at [516, 272] on button "Start Answering" at bounding box center [556, 262] width 264 height 27
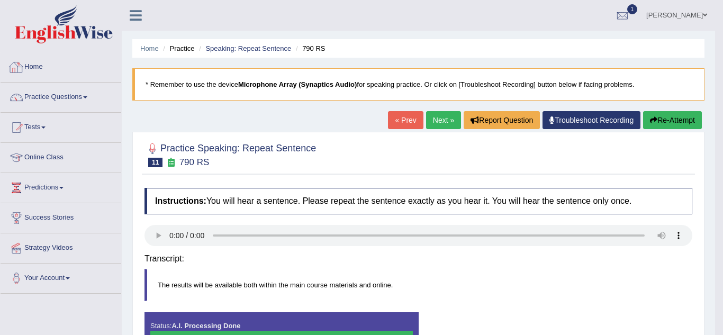
click at [524, 266] on body "Toggle navigation Home Practice Questions Speaking Practice Read Aloud Repeat S…" at bounding box center [361, 167] width 723 height 335
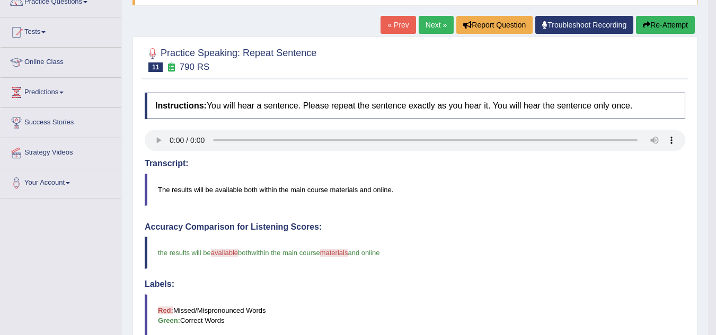
scroll to position [63, 0]
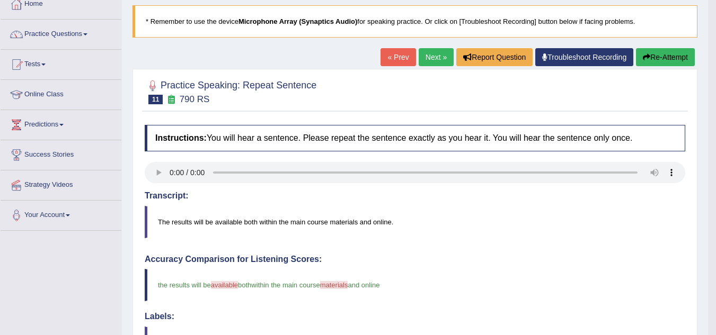
click at [427, 61] on link "Next »" at bounding box center [435, 57] width 35 height 18
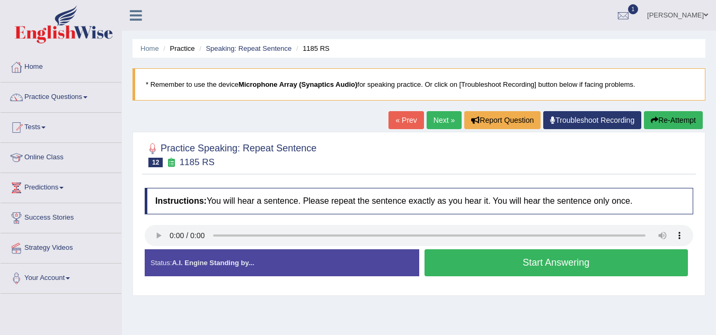
click at [534, 264] on button "Start Answering" at bounding box center [556, 262] width 264 height 27
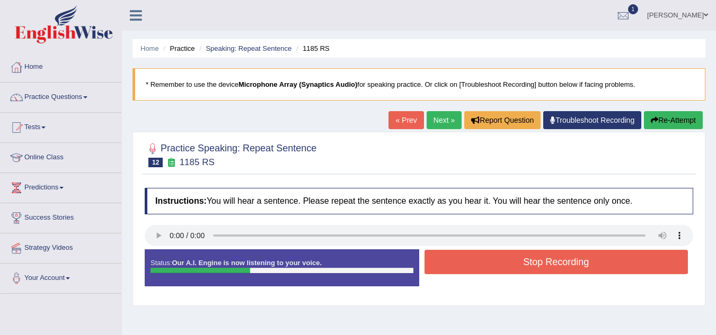
click at [539, 261] on button "Stop Recording" at bounding box center [556, 262] width 264 height 24
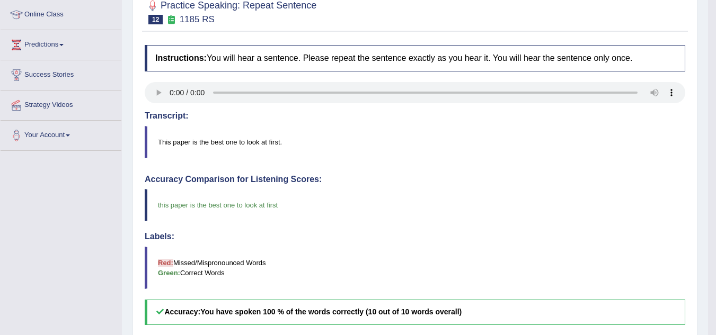
scroll to position [106, 0]
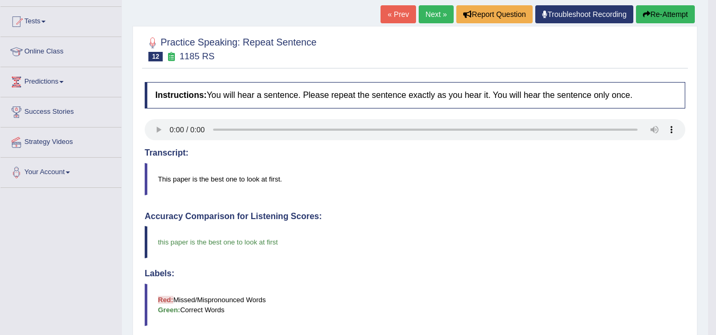
click at [428, 18] on link "Next »" at bounding box center [435, 14] width 35 height 18
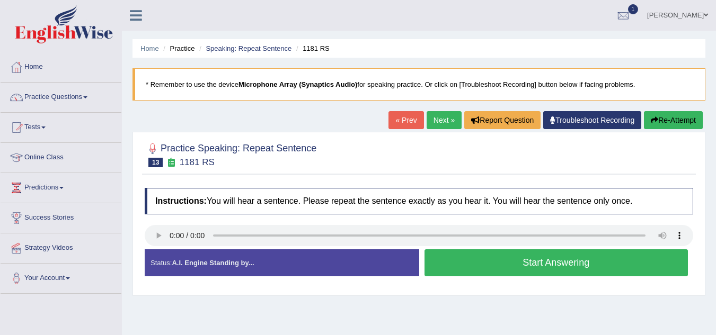
click at [545, 262] on button "Start Answering" at bounding box center [556, 262] width 264 height 27
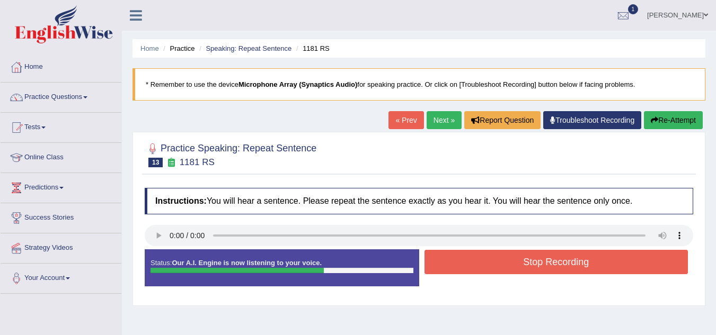
click at [546, 262] on button "Stop Recording" at bounding box center [556, 262] width 264 height 24
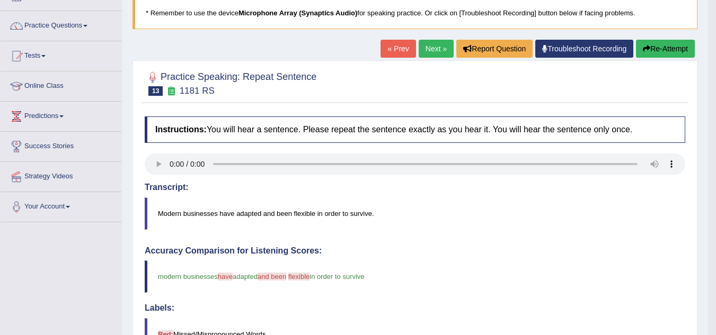
scroll to position [53, 0]
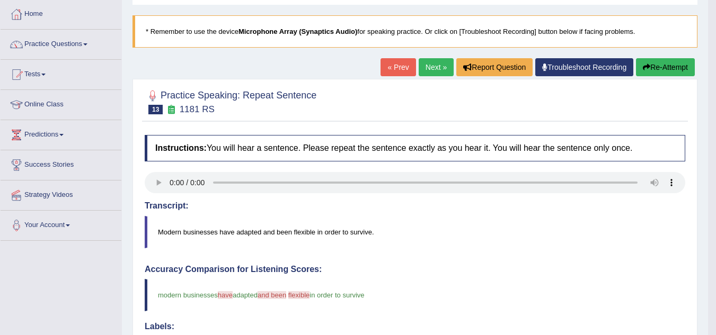
click at [437, 72] on link "Next »" at bounding box center [435, 67] width 35 height 18
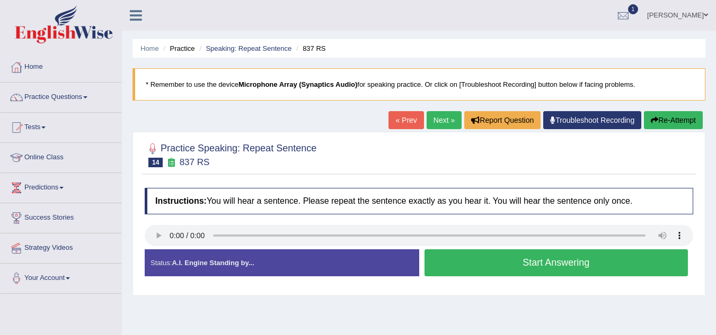
click at [461, 264] on button "Start Answering" at bounding box center [556, 262] width 264 height 27
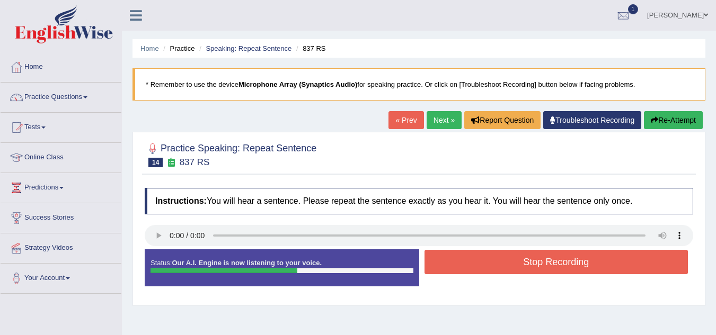
click at [559, 267] on button "Stop Recording" at bounding box center [556, 262] width 264 height 24
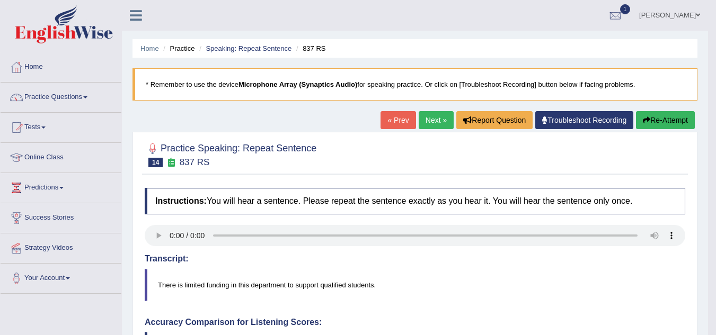
click at [425, 118] on link "Next »" at bounding box center [435, 120] width 35 height 18
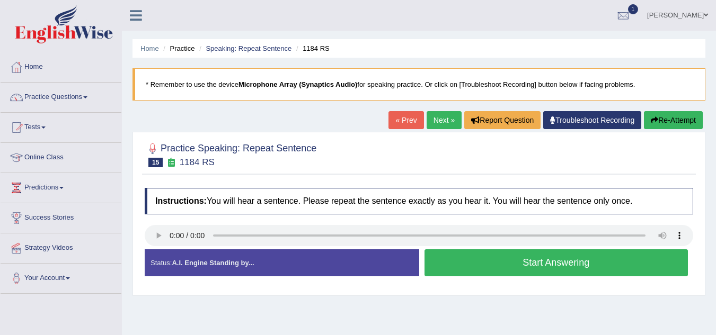
click at [503, 269] on button "Start Answering" at bounding box center [556, 262] width 264 height 27
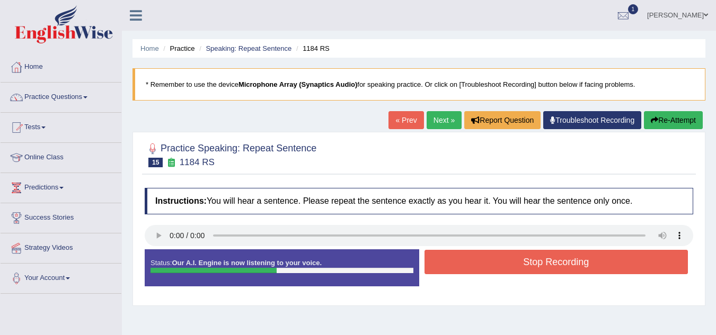
click at [514, 263] on button "Stop Recording" at bounding box center [556, 262] width 264 height 24
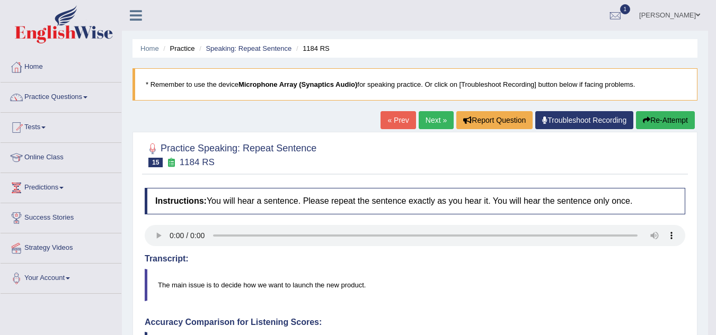
click at [420, 119] on link "Next »" at bounding box center [435, 120] width 35 height 18
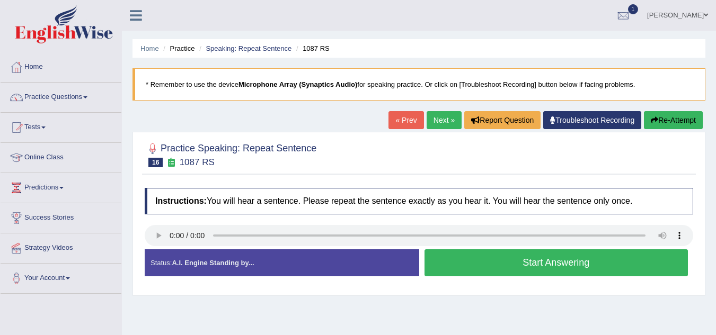
click at [511, 260] on button "Start Answering" at bounding box center [556, 262] width 264 height 27
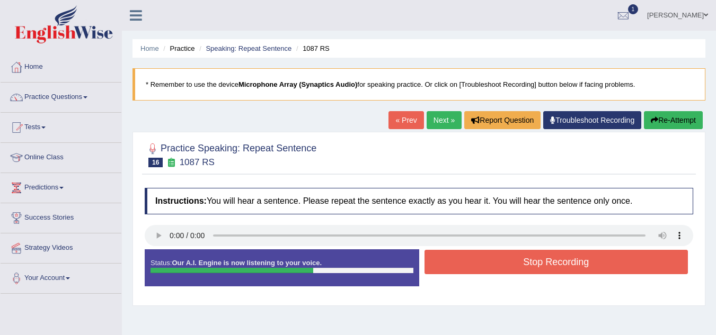
click at [558, 268] on button "Stop Recording" at bounding box center [556, 262] width 264 height 24
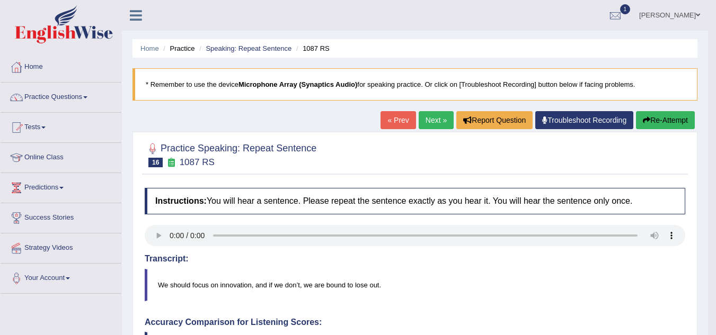
click at [423, 119] on link "Next »" at bounding box center [435, 120] width 35 height 18
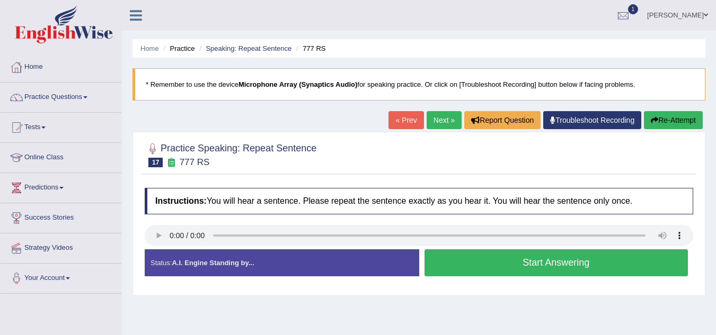
click at [519, 261] on button "Start Answering" at bounding box center [556, 262] width 264 height 27
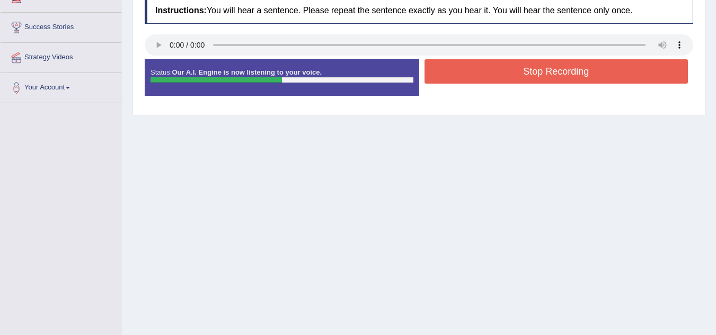
scroll to position [221, 0]
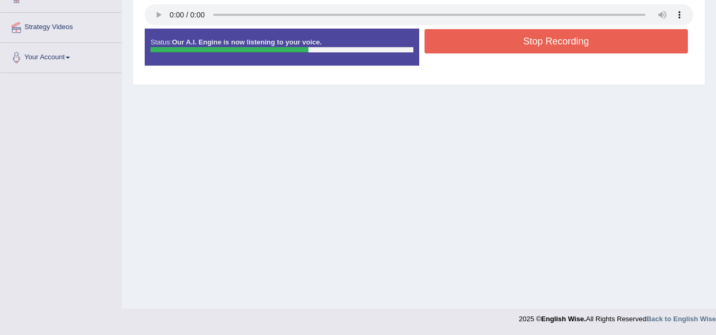
click at [540, 35] on button "Stop Recording" at bounding box center [556, 41] width 264 height 24
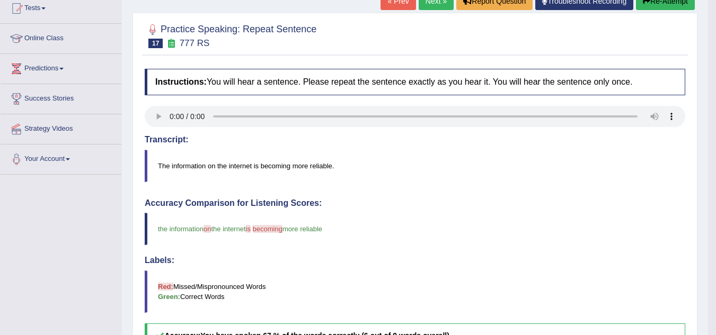
scroll to position [115, 0]
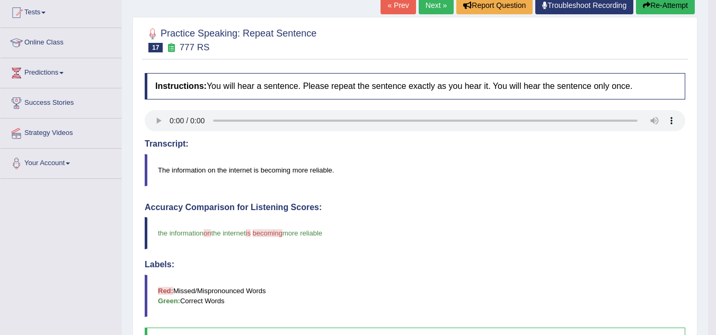
click at [433, 6] on link "Next »" at bounding box center [435, 5] width 35 height 18
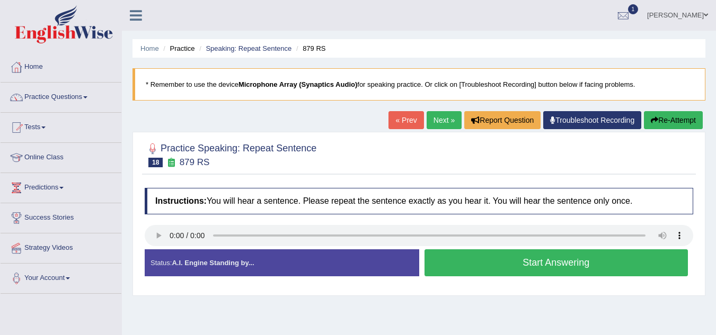
click at [470, 264] on button "Start Answering" at bounding box center [556, 262] width 264 height 27
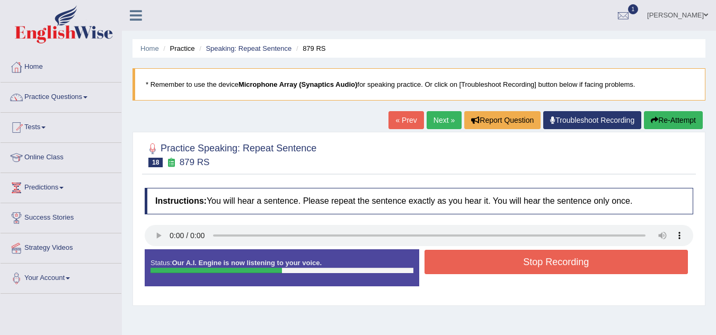
click at [470, 264] on button "Stop Recording" at bounding box center [556, 262] width 264 height 24
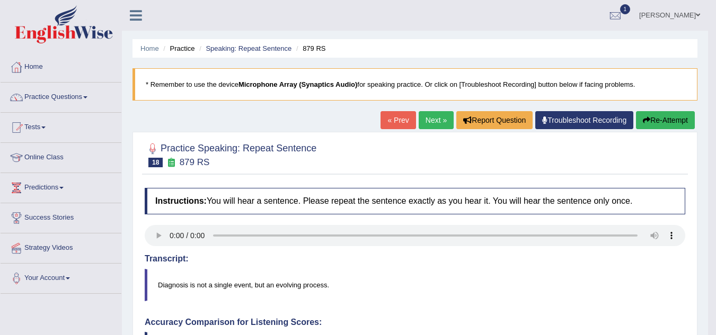
click at [430, 118] on link "Next »" at bounding box center [435, 120] width 35 height 18
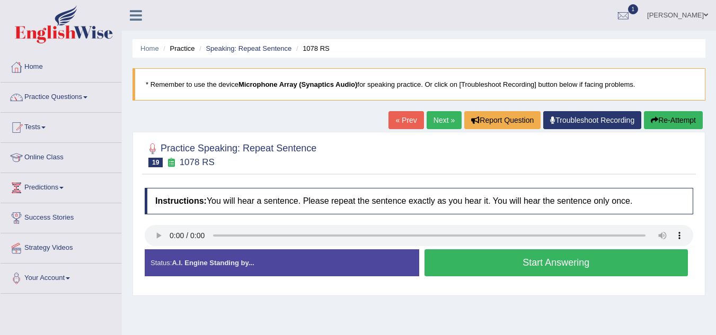
click at [506, 264] on button "Start Answering" at bounding box center [556, 262] width 264 height 27
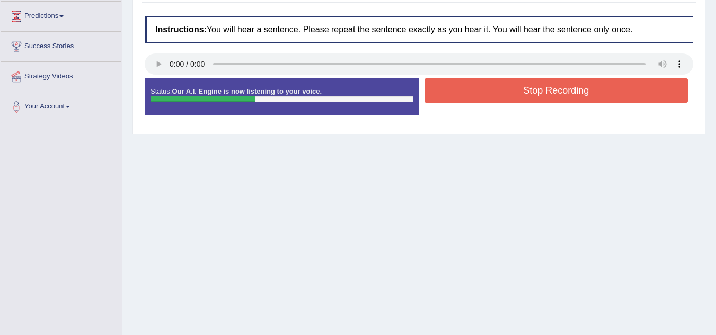
scroll to position [212, 0]
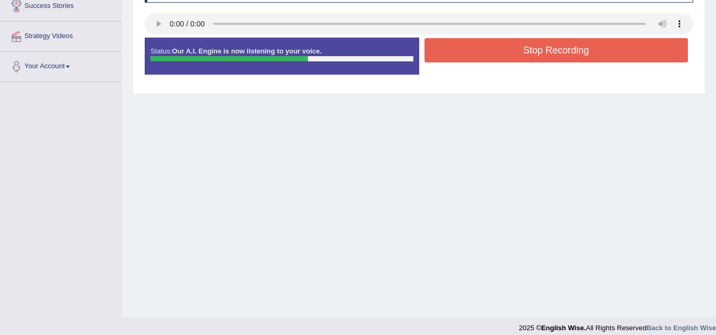
click at [574, 52] on button "Stop Recording" at bounding box center [556, 50] width 264 height 24
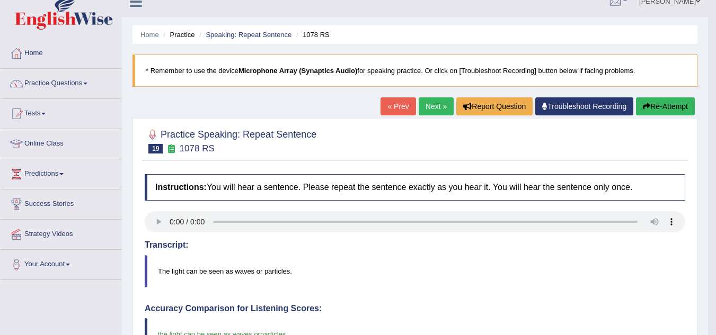
scroll to position [0, 0]
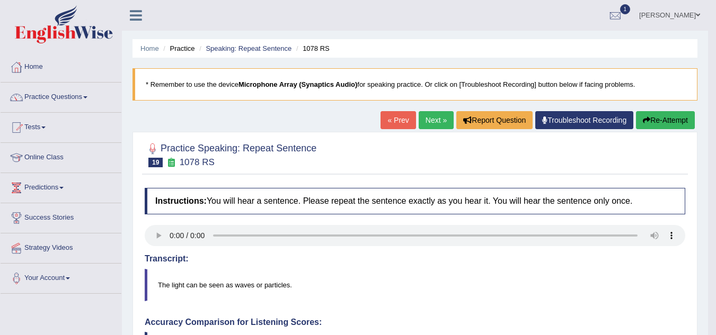
click at [420, 120] on link "Next »" at bounding box center [435, 120] width 35 height 18
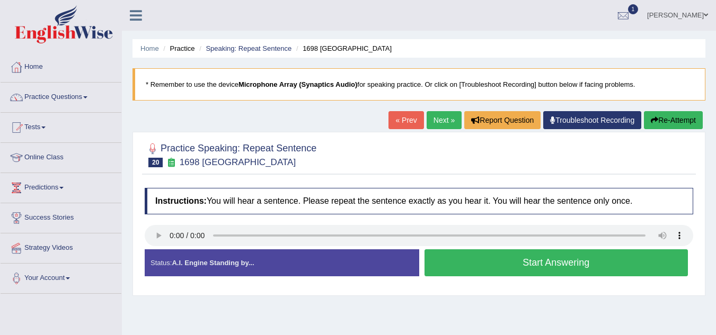
click at [461, 262] on button "Start Answering" at bounding box center [556, 262] width 264 height 27
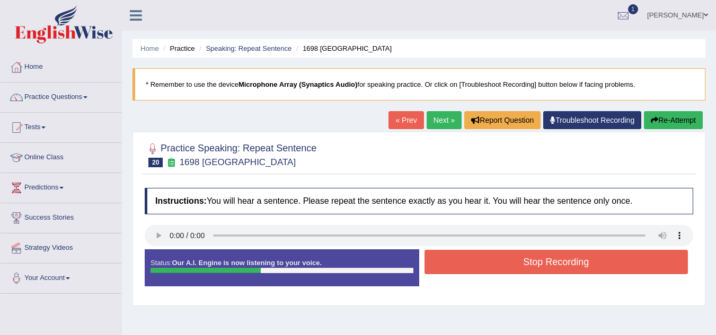
click at [459, 261] on button "Stop Recording" at bounding box center [556, 262] width 264 height 24
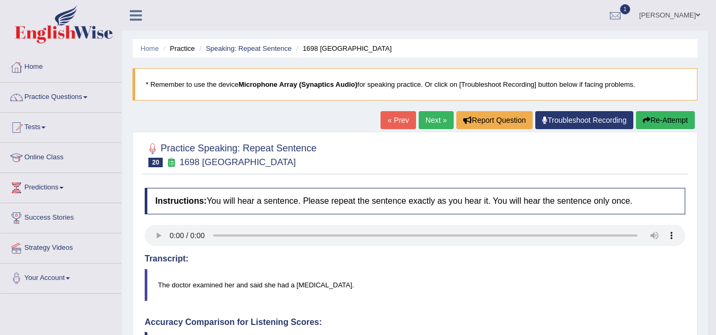
click at [434, 120] on link "Next »" at bounding box center [435, 120] width 35 height 18
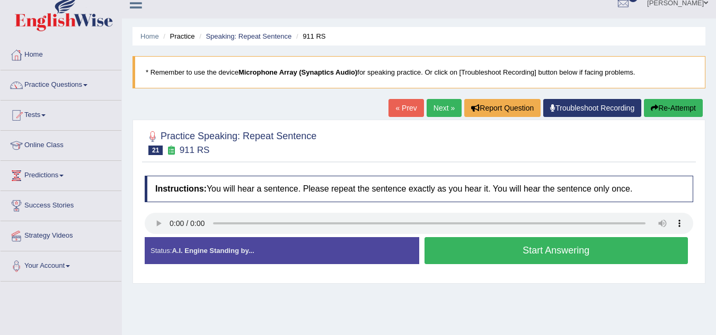
scroll to position [9, 0]
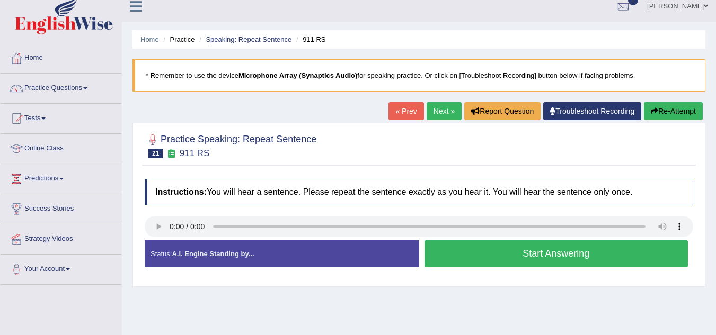
click at [548, 253] on button "Start Answering" at bounding box center [556, 253] width 264 height 27
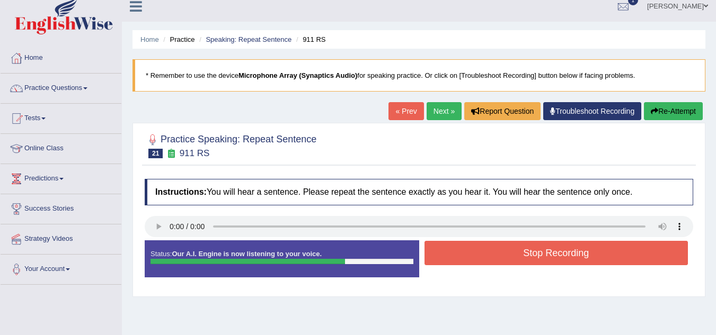
click at [530, 245] on button "Stop Recording" at bounding box center [556, 253] width 264 height 24
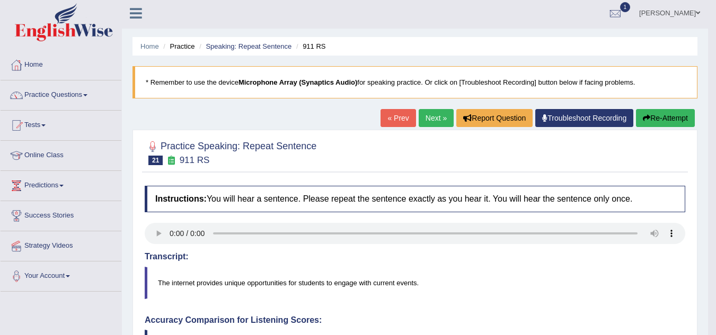
scroll to position [0, 0]
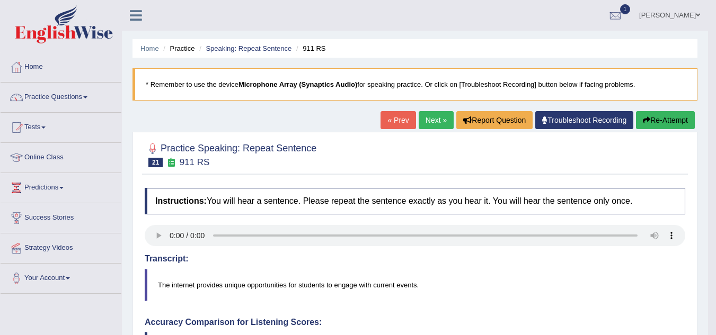
click at [432, 121] on link "Next »" at bounding box center [435, 120] width 35 height 18
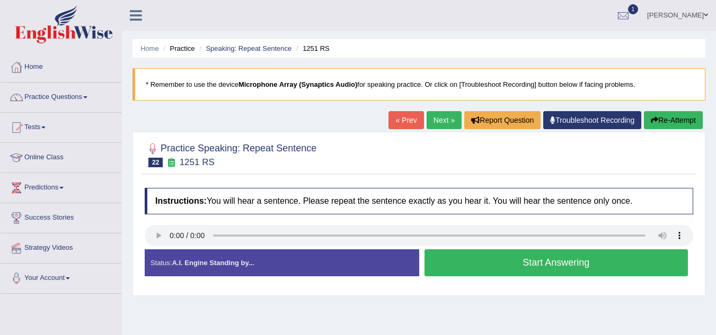
click at [510, 260] on button "Start Answering" at bounding box center [556, 262] width 264 height 27
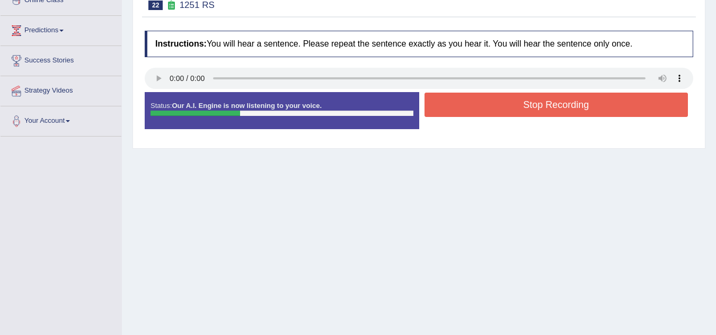
scroll to position [159, 0]
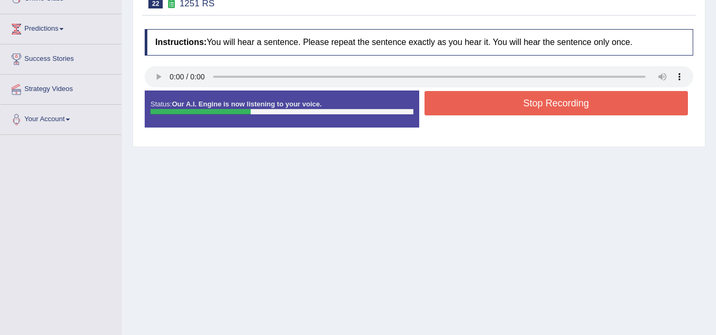
click at [543, 108] on button "Stop Recording" at bounding box center [556, 103] width 264 height 24
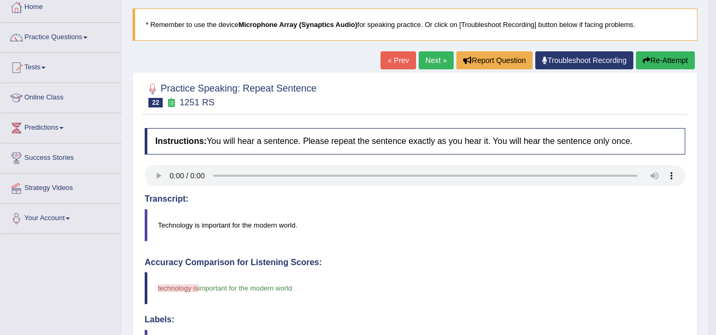
scroll to position [0, 0]
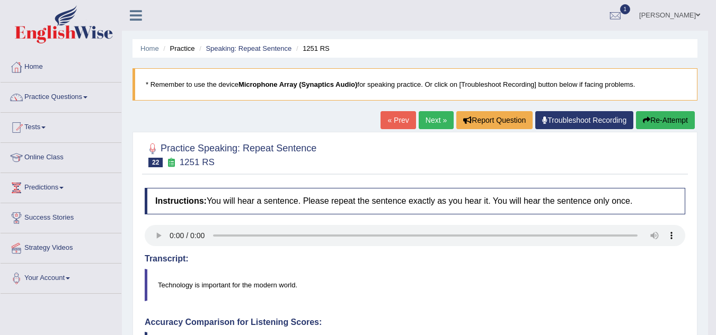
click at [666, 125] on button "Re-Attempt" at bounding box center [665, 120] width 59 height 18
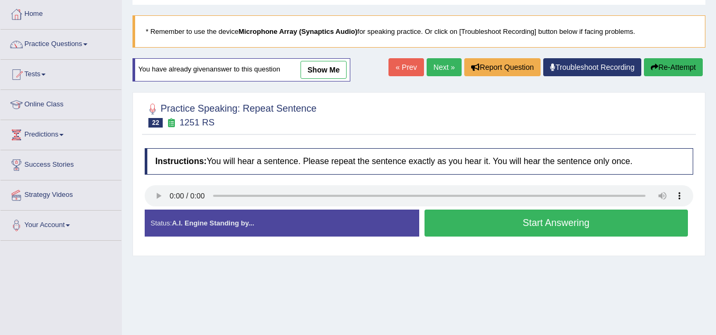
click at [486, 223] on button "Start Answering" at bounding box center [556, 223] width 264 height 27
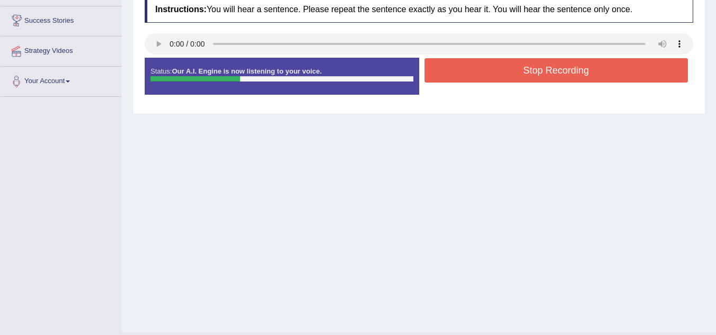
scroll to position [212, 0]
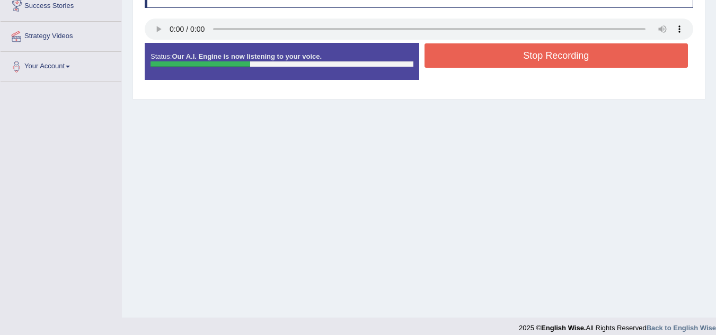
click at [510, 57] on button "Stop Recording" at bounding box center [556, 55] width 264 height 24
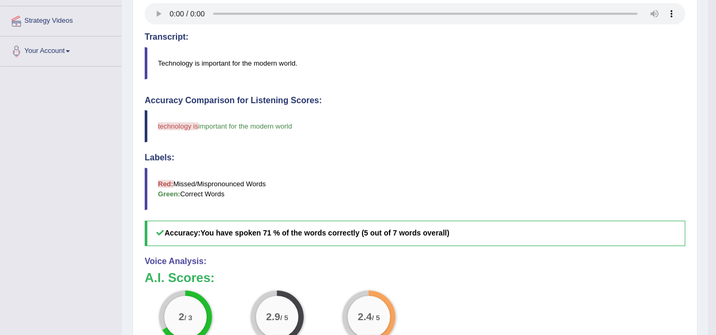
scroll to position [15, 0]
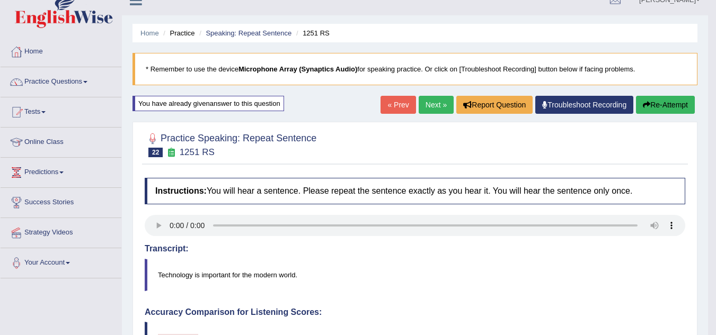
click at [654, 104] on button "Re-Attempt" at bounding box center [665, 105] width 59 height 18
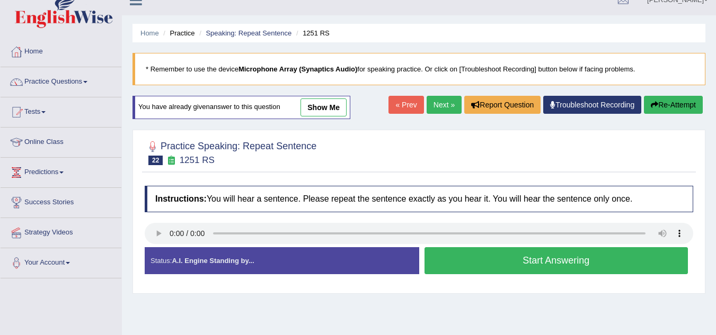
click at [537, 261] on button "Start Answering" at bounding box center [556, 260] width 264 height 27
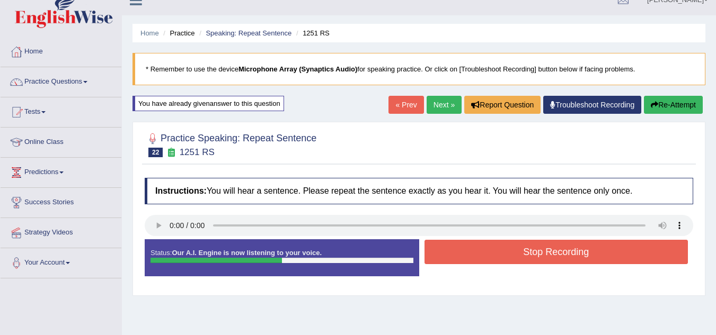
click at [544, 255] on button "Stop Recording" at bounding box center [556, 252] width 264 height 24
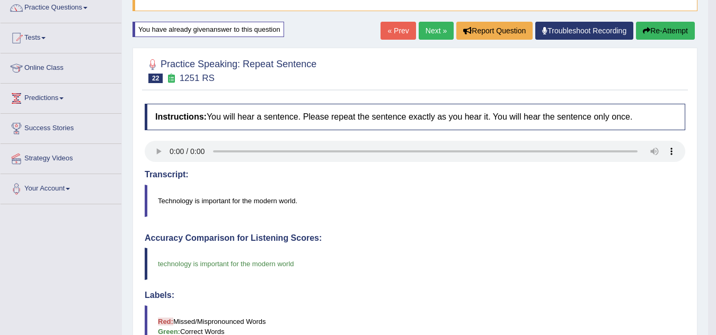
scroll to position [68, 0]
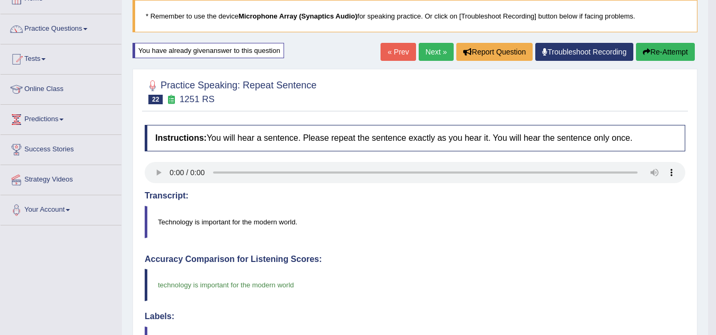
click at [426, 52] on link "Next »" at bounding box center [435, 52] width 35 height 18
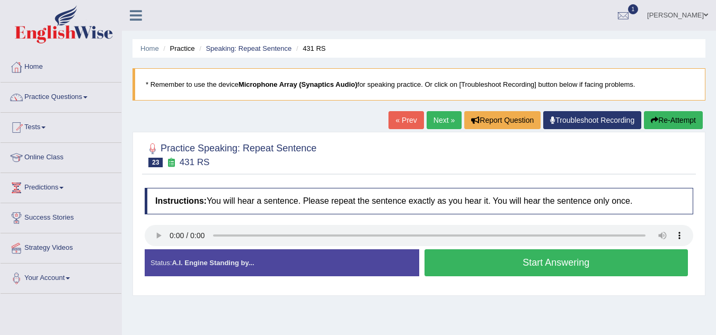
click at [495, 263] on button "Start Answering" at bounding box center [556, 262] width 264 height 27
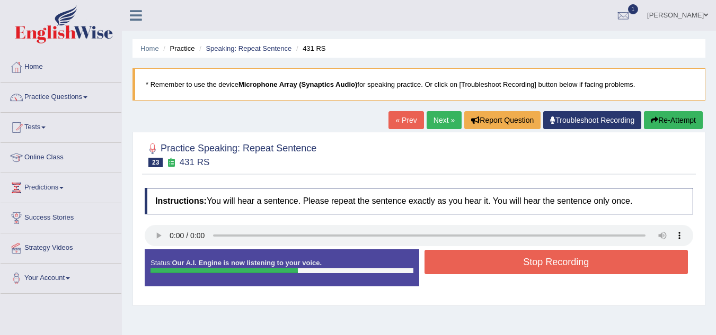
click at [485, 263] on button "Stop Recording" at bounding box center [556, 262] width 264 height 24
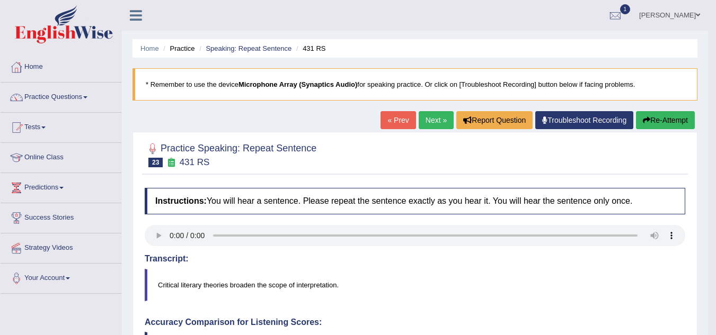
click at [426, 118] on link "Next »" at bounding box center [435, 120] width 35 height 18
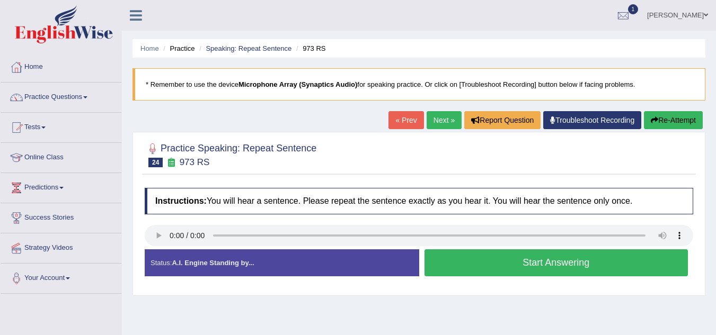
click at [453, 260] on button "Start Answering" at bounding box center [556, 262] width 264 height 27
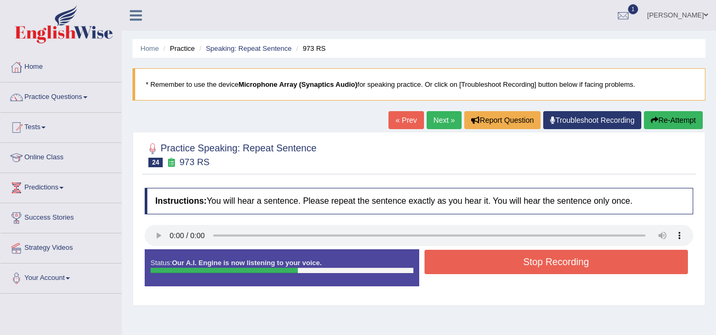
click at [453, 260] on button "Stop Recording" at bounding box center [556, 262] width 264 height 24
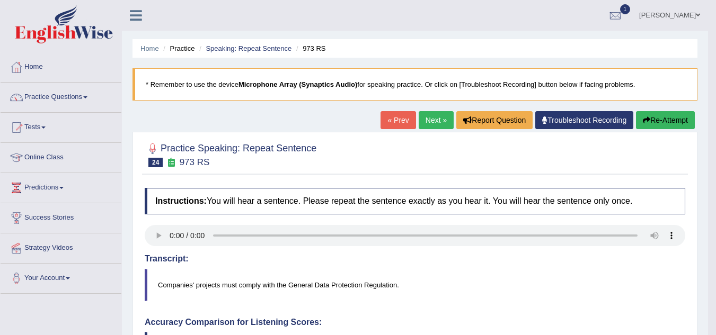
click at [85, 96] on link "Practice Questions" at bounding box center [61, 96] width 121 height 26
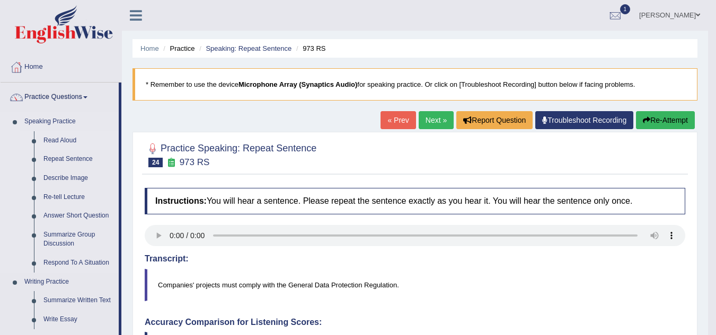
click at [64, 141] on link "Read Aloud" at bounding box center [79, 140] width 80 height 19
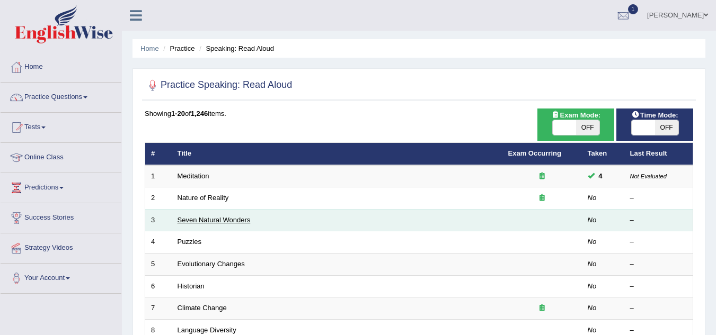
click at [194, 220] on link "Seven Natural Wonders" at bounding box center [213, 220] width 73 height 8
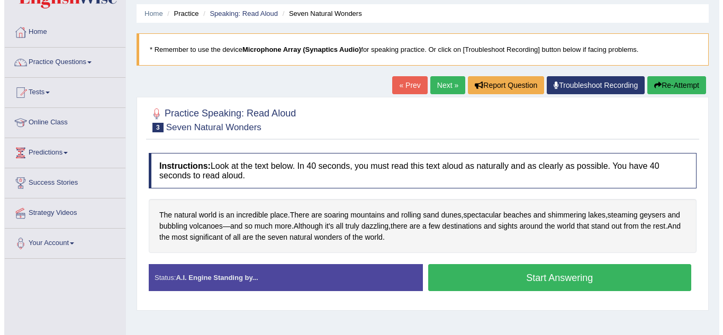
scroll to position [53, 0]
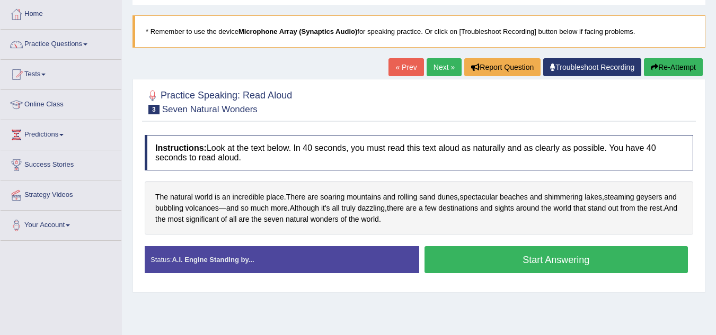
click at [560, 257] on button "Start Answering" at bounding box center [556, 259] width 264 height 27
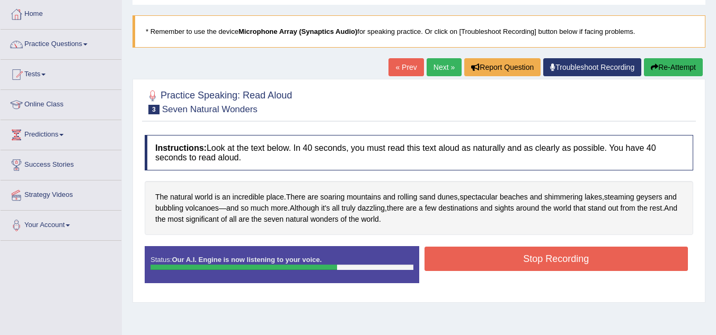
click at [567, 252] on button "Stop Recording" at bounding box center [556, 259] width 264 height 24
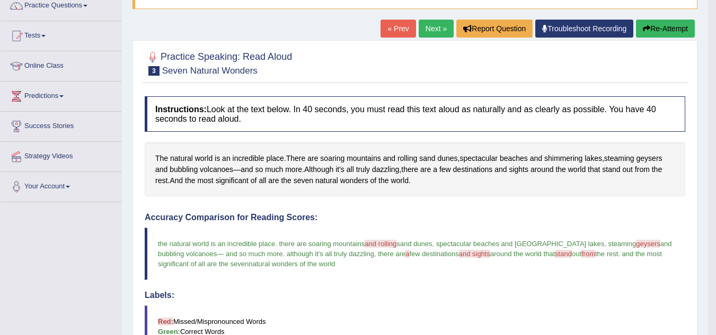
scroll to position [0, 0]
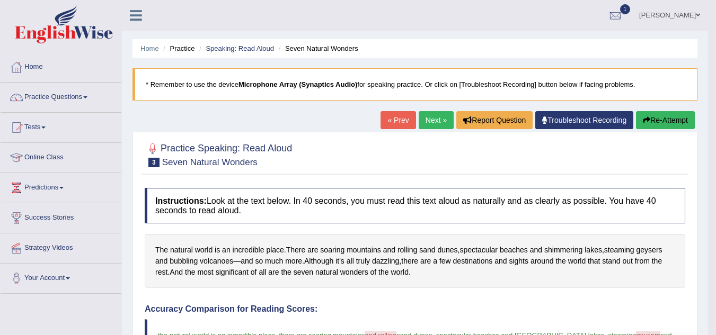
click at [669, 118] on button "Re-Attempt" at bounding box center [665, 120] width 59 height 18
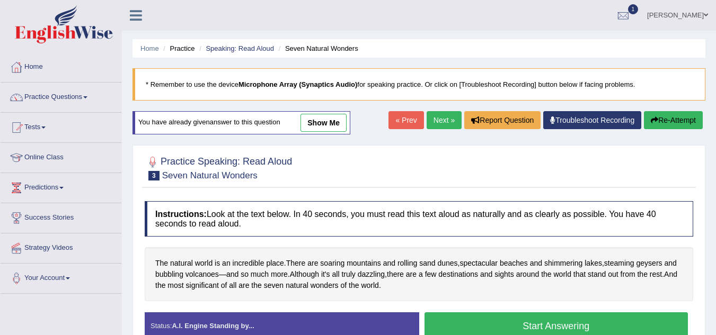
scroll to position [53, 0]
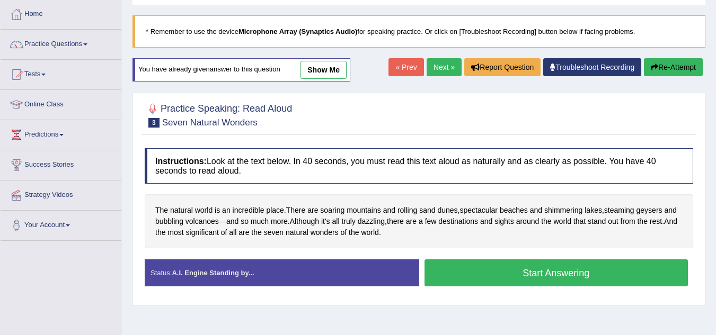
click at [471, 268] on button "Start Answering" at bounding box center [556, 273] width 264 height 27
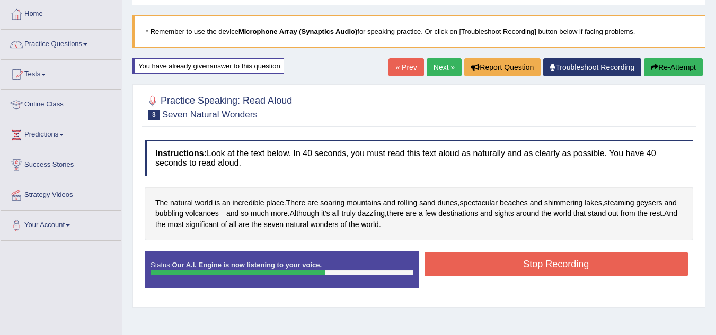
click at [567, 271] on button "Stop Recording" at bounding box center [556, 264] width 264 height 24
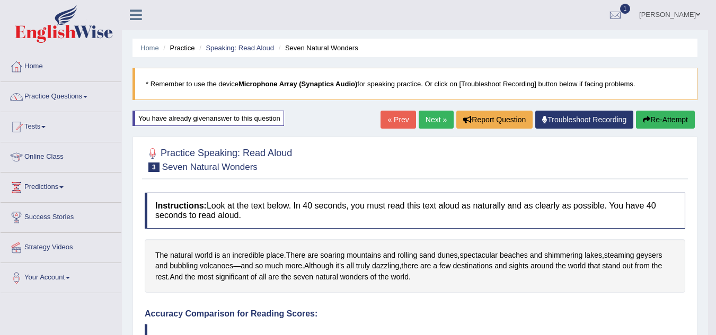
scroll to position [0, 0]
click at [425, 119] on link "Next »" at bounding box center [435, 120] width 35 height 18
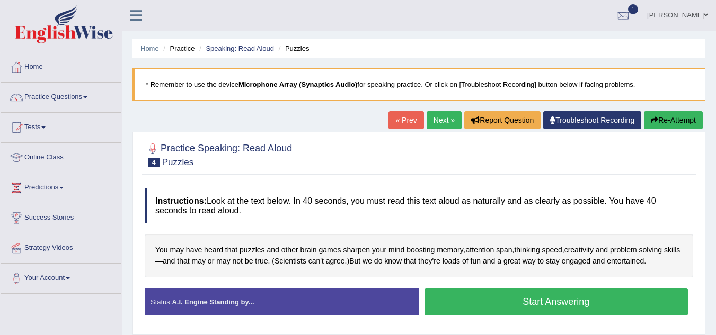
click at [543, 301] on button "Start Answering" at bounding box center [556, 302] width 264 height 27
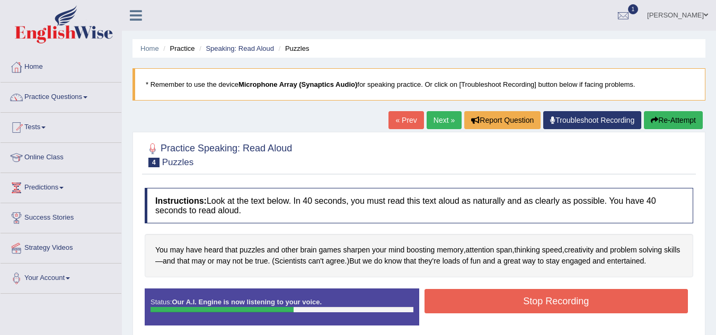
click at [543, 301] on button "Stop Recording" at bounding box center [556, 301] width 264 height 24
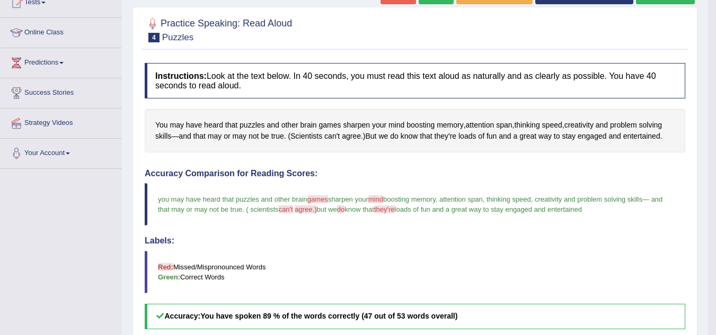
scroll to position [53, 0]
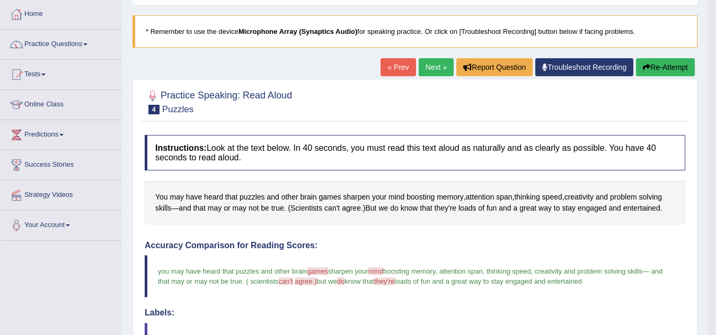
click at [650, 66] on button "Re-Attempt" at bounding box center [665, 67] width 59 height 18
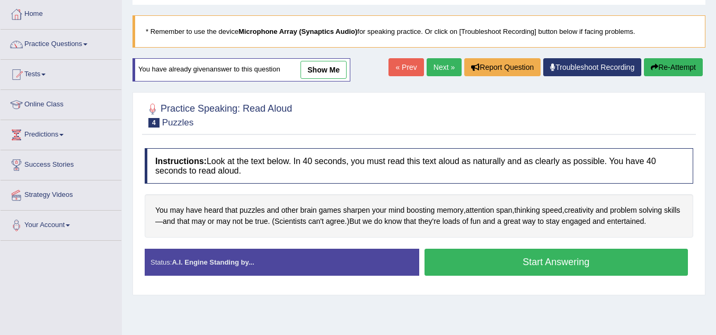
click at [515, 268] on button "Start Answering" at bounding box center [556, 262] width 264 height 27
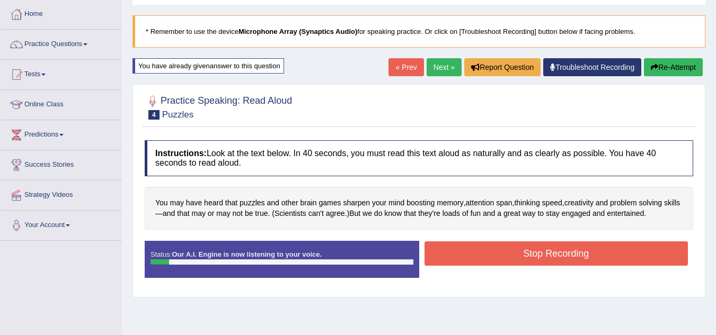
click at [658, 65] on button "Re-Attempt" at bounding box center [672, 67] width 59 height 18
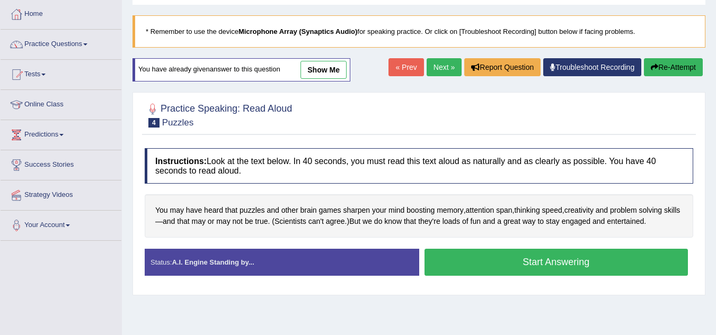
click at [578, 264] on button "Start Answering" at bounding box center [556, 262] width 264 height 27
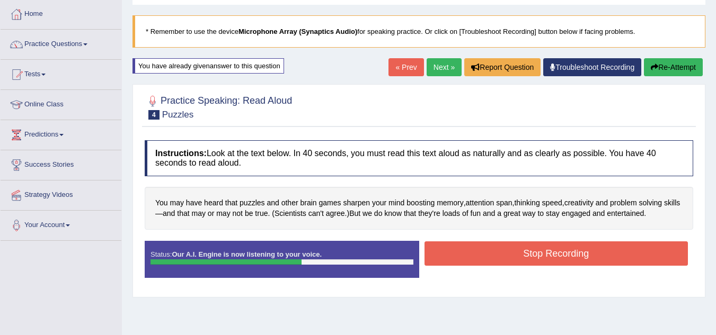
click at [578, 264] on button "Stop Recording" at bounding box center [556, 254] width 264 height 24
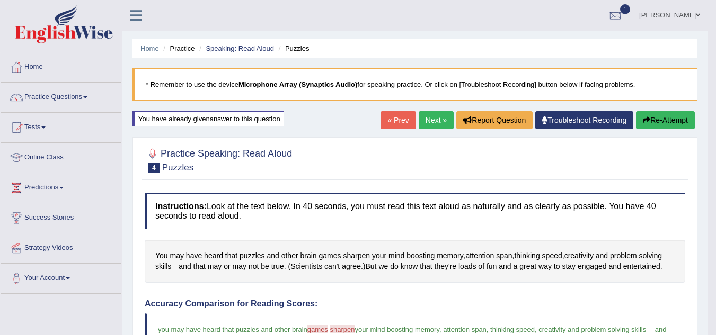
click at [672, 124] on button "Re-Attempt" at bounding box center [665, 120] width 59 height 18
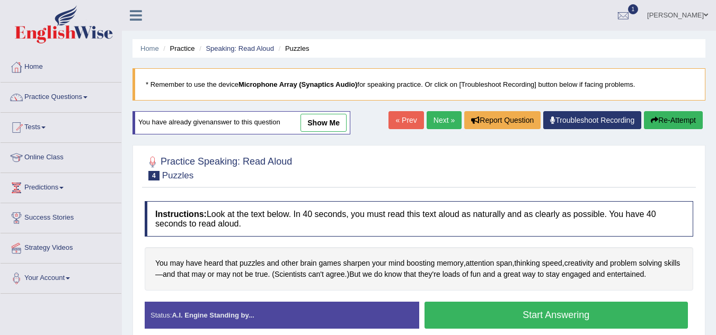
click at [517, 311] on button "Start Answering" at bounding box center [556, 315] width 264 height 27
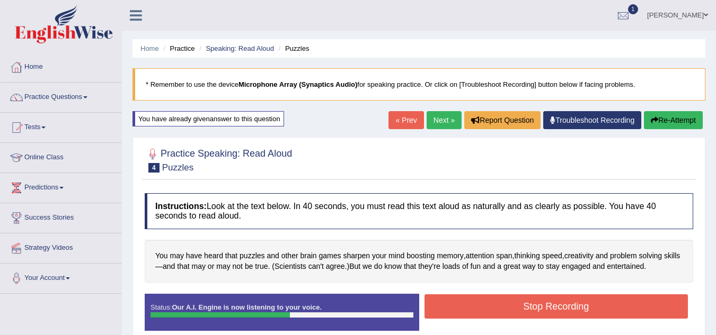
click at [596, 302] on button "Stop Recording" at bounding box center [556, 306] width 264 height 24
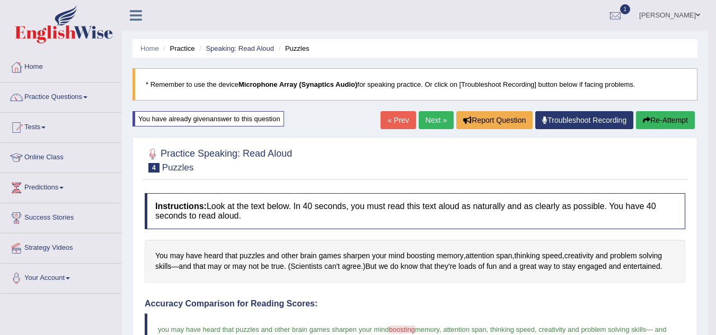
click at [425, 120] on link "Next »" at bounding box center [435, 120] width 35 height 18
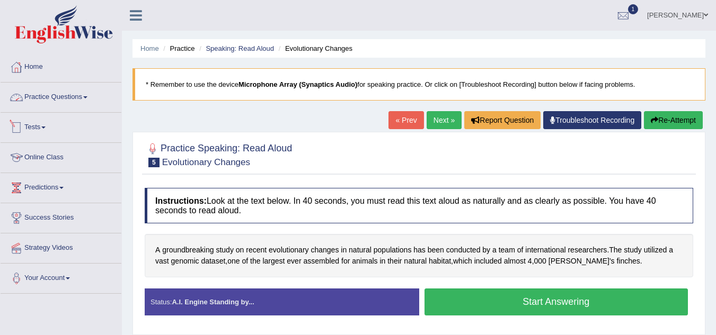
click at [41, 154] on link "Online Class" at bounding box center [61, 156] width 121 height 26
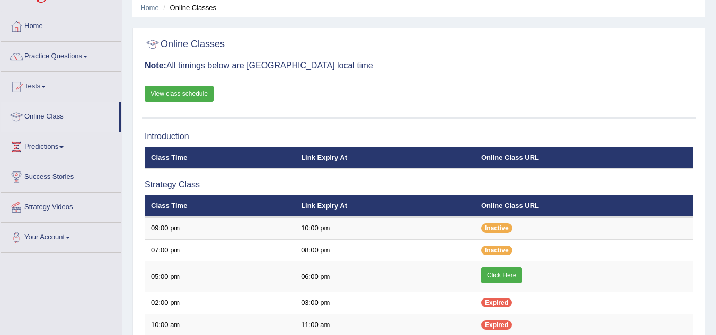
scroll to position [53, 0]
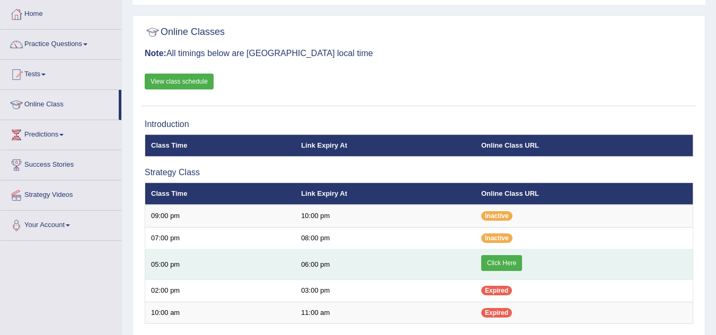
click at [490, 265] on link "Click Here" at bounding box center [501, 263] width 41 height 16
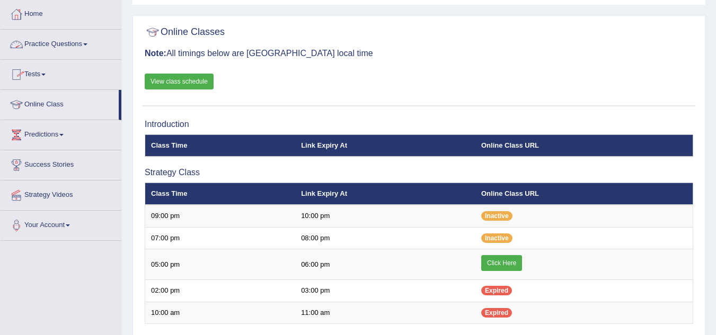
click at [84, 46] on link "Practice Questions" at bounding box center [61, 43] width 121 height 26
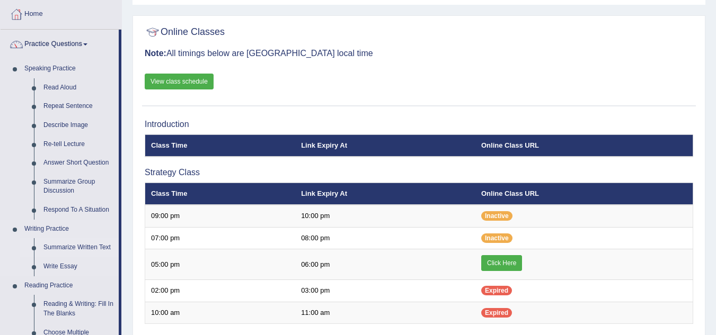
click at [70, 247] on link "Summarize Written Text" at bounding box center [79, 247] width 80 height 19
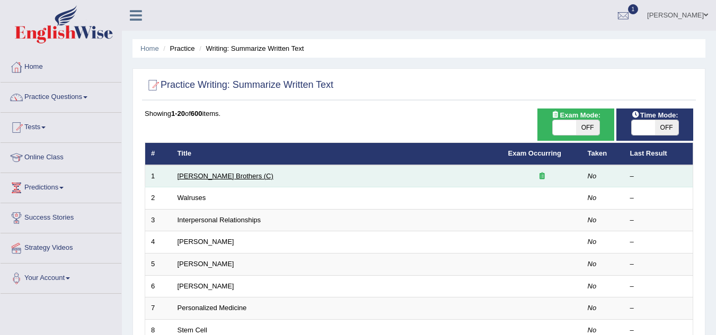
click at [234, 174] on link "Wright Brothers (C)" at bounding box center [225, 176] width 96 height 8
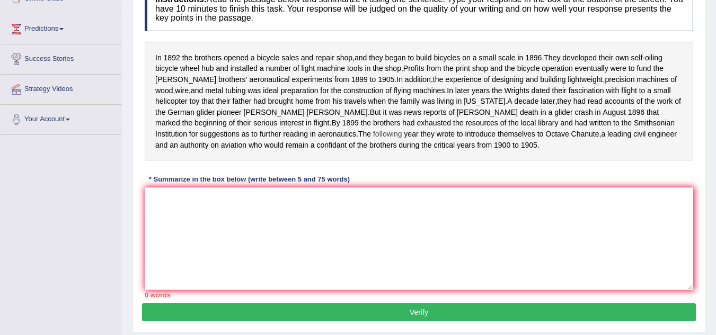
scroll to position [106, 0]
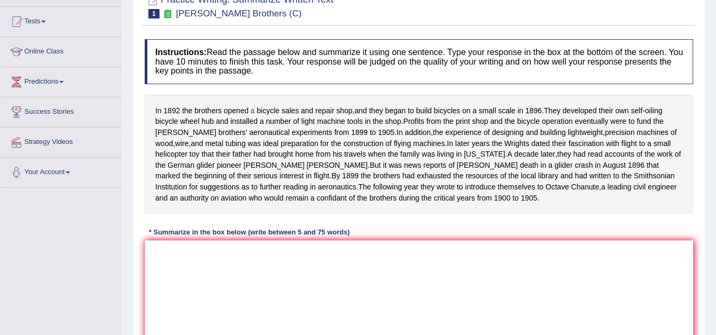
drag, startPoint x: 158, startPoint y: 109, endPoint x: 253, endPoint y: 110, distance: 94.3
click at [251, 110] on div "In 1892 the brothers opened a bicycle sales and repair shop , and they began to…" at bounding box center [419, 154] width 548 height 119
click at [209, 268] on textarea at bounding box center [419, 291] width 548 height 103
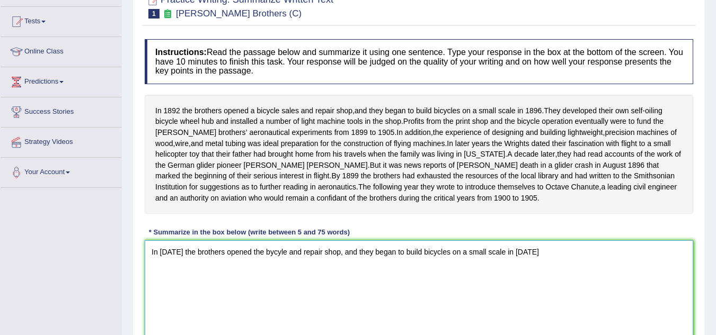
click at [531, 266] on textarea "In 1892 the brothers opened the bycyle and repair shop, and they began to build…" at bounding box center [419, 291] width 548 height 103
click at [537, 266] on textarea "In 1892 the brothers opened the bycyle and repair shop, and they began to build…" at bounding box center [419, 291] width 548 height 103
click at [578, 265] on textarea "In 1892 the brothers opened the bycyle and repair shop, and they began to build…" at bounding box center [419, 291] width 548 height 103
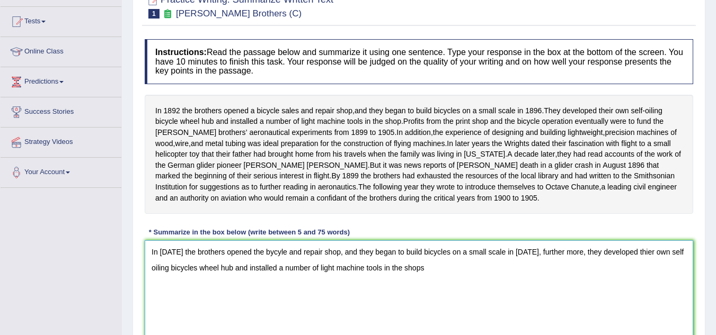
click at [440, 283] on textarea "In 1892 the brothers opened the bycyle and repair shop, and they began to build…" at bounding box center [419, 291] width 548 height 103
click at [486, 280] on textarea "In 1892 the brothers opened the bycyle and repair shop, and they began to build…" at bounding box center [419, 291] width 548 height 103
click at [496, 283] on textarea "In 1892 the brothers opened the bycyle and repair shop, and they began to build…" at bounding box center [419, 291] width 548 height 103
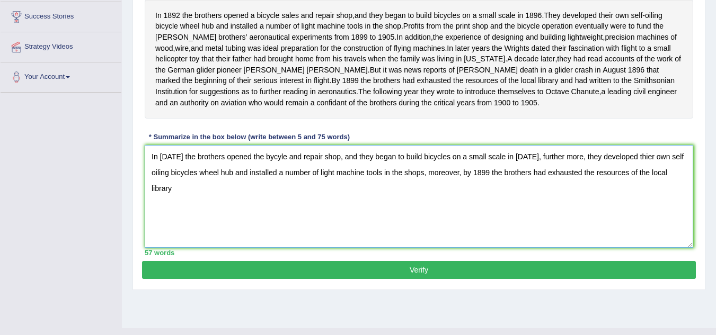
scroll to position [221, 0]
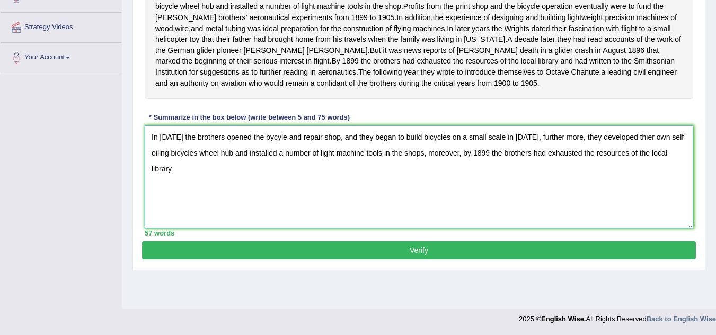
click at [206, 183] on textarea "In 1892 the brothers opened the bycyle and repair shop, and they began to build…" at bounding box center [419, 177] width 548 height 103
type textarea "In [DATE] the brothers opened the bycyle and repair shop, and they began to bui…"
click at [406, 260] on button "Verify" at bounding box center [418, 251] width 553 height 18
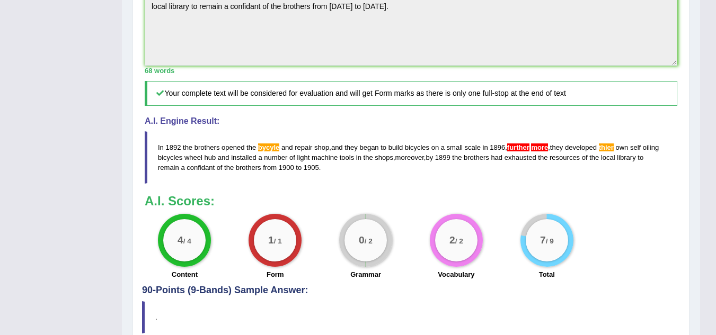
scroll to position [380, 0]
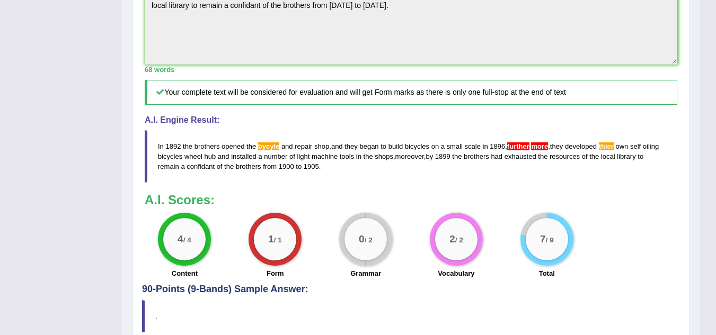
drag, startPoint x: 365, startPoint y: 193, endPoint x: 207, endPoint y: 165, distance: 161.3
click at [203, 168] on div "Instructions: Read the passage below and summarize it using one sentence. Type …" at bounding box center [411, 22] width 538 height 524
drag, startPoint x: 163, startPoint y: 150, endPoint x: 208, endPoint y: 177, distance: 53.0
click at [209, 177] on blockquote "In 1892 the brothers opened the bycyle and repair shop , and they began to buil…" at bounding box center [411, 156] width 532 height 52
drag, startPoint x: 183, startPoint y: 168, endPoint x: 397, endPoint y: 161, distance: 213.6
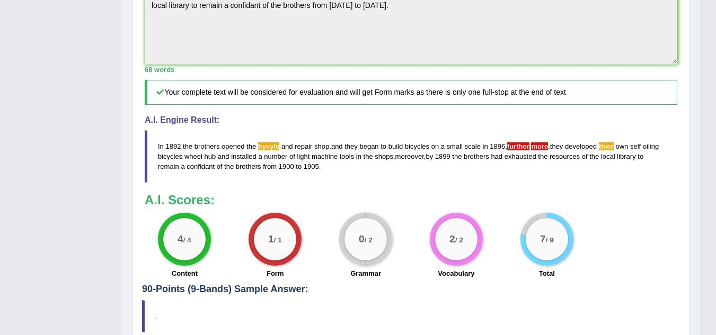
click at [397, 161] on blockquote "In 1892 the brothers opened the bycyle and repair shop , and they began to buil…" at bounding box center [411, 156] width 532 height 52
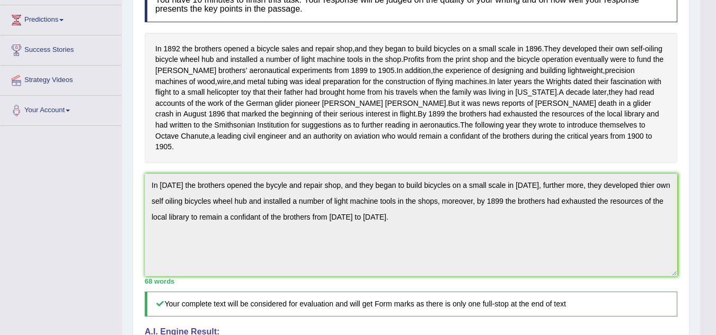
scroll to position [9, 0]
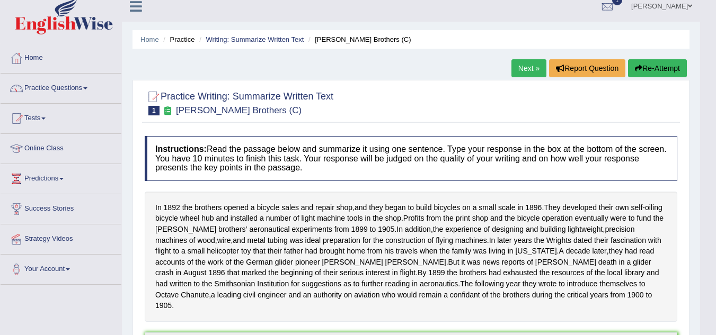
click at [659, 64] on button "Re-Attempt" at bounding box center [657, 68] width 59 height 18
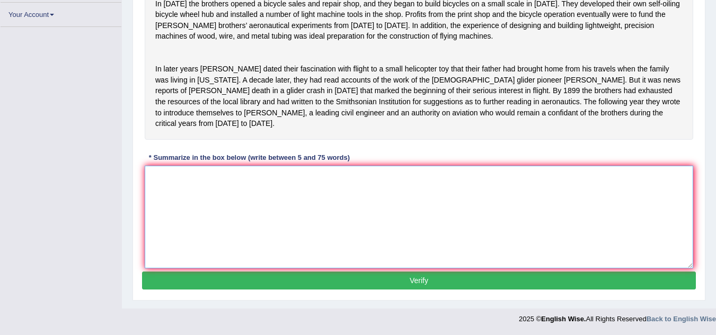
click at [404, 214] on textarea at bounding box center [419, 217] width 548 height 103
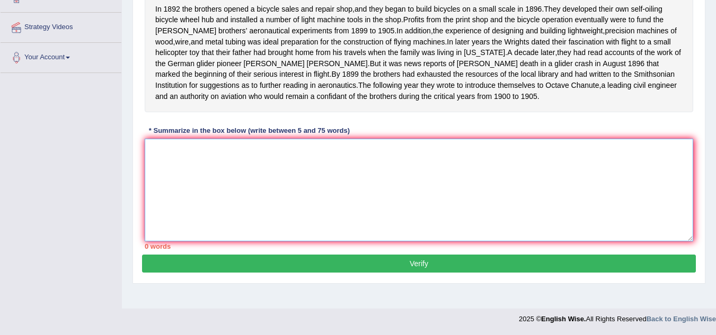
scroll to position [221, 0]
paste textarea "In 1892 the brothers opened the bycyle and repair shop, and they began to build…"
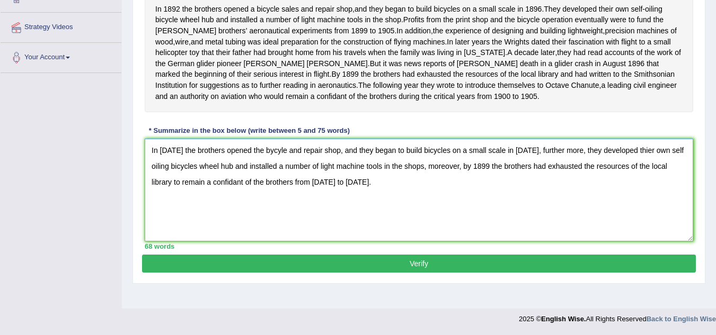
drag, startPoint x: 265, startPoint y: 160, endPoint x: 270, endPoint y: 160, distance: 5.3
click at [265, 160] on textarea "In 1892 the brothers opened the bycyle and repair shop, and they began to build…" at bounding box center [419, 190] width 548 height 103
click at [271, 160] on textarea "In 1892 the brothers opened the bicyle and repair shop, and they began to build…" at bounding box center [419, 190] width 548 height 103
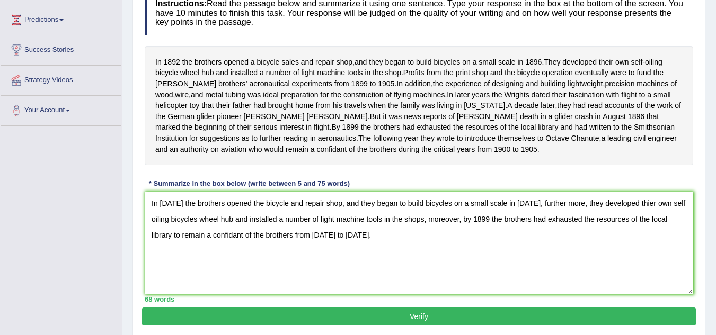
drag, startPoint x: 638, startPoint y: 213, endPoint x: 629, endPoint y: 218, distance: 10.2
click at [629, 218] on textarea "In 1892 the brothers opened the bicycle and repair shop, and they began to buil…" at bounding box center [419, 243] width 548 height 103
type textarea "In 1892 the brothers opened the bicycle and repair shop, and they began to buil…"
click at [430, 321] on button "Verify" at bounding box center [418, 317] width 553 height 18
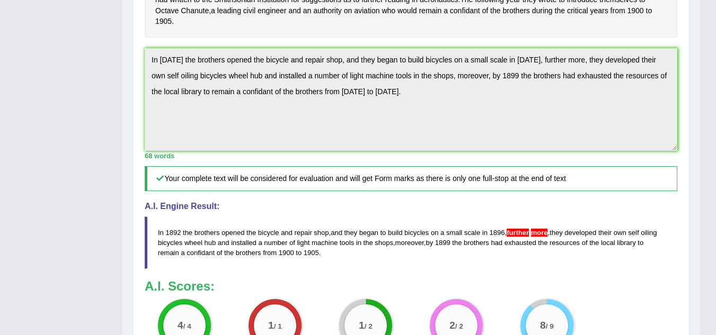
scroll to position [274, 0]
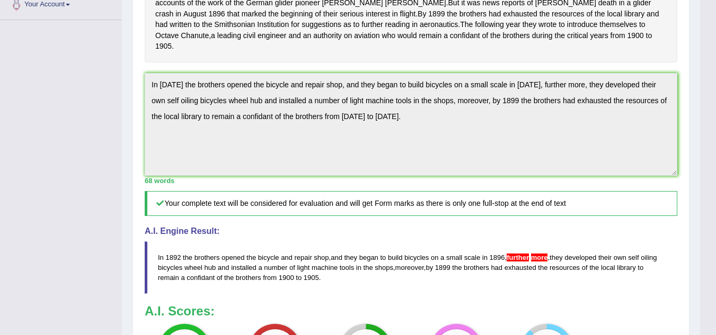
click at [46, 94] on div "Toggle navigation Home Practice Questions Speaking Practice Read Aloud Repeat S…" at bounding box center [350, 107] width 700 height 763
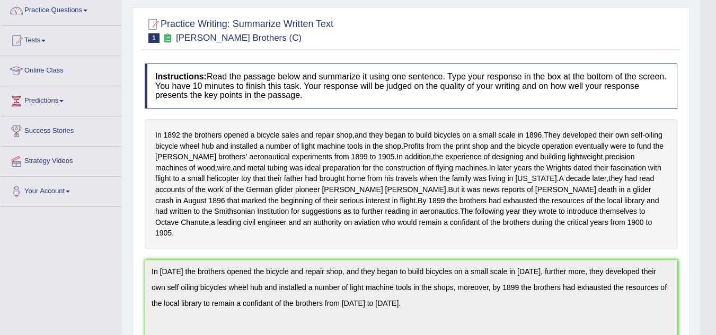
scroll to position [9, 0]
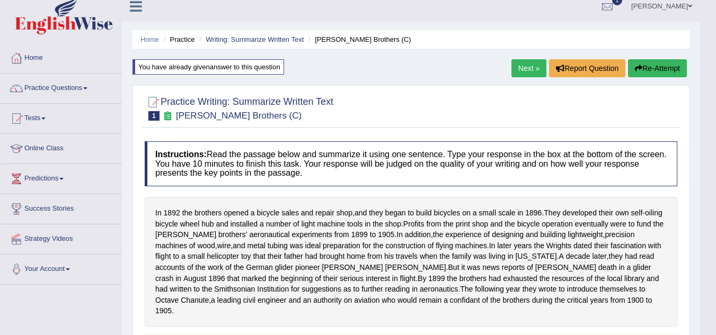
click at [654, 62] on button "Re-Attempt" at bounding box center [657, 68] width 59 height 18
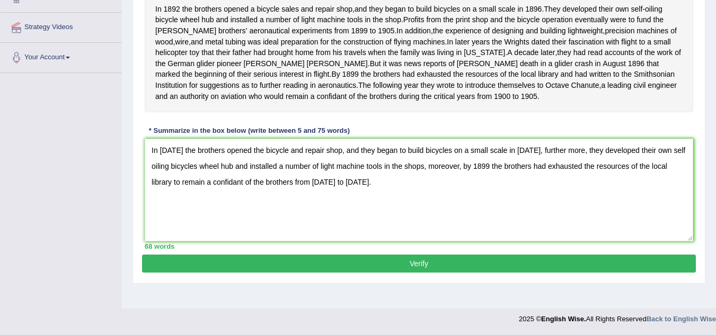
click at [553, 160] on textarea "In [DATE] the brothers opened the bicycle and repair shop, and they began to bu…" at bounding box center [419, 190] width 548 height 103
click at [431, 216] on textarea "In [DATE] the brothers opened the bicycle and repair shop, and they began to bu…" at bounding box center [419, 190] width 548 height 103
type textarea "In 1892 the brothers opened the bicycle and repair shop, and they began to buil…"
click at [317, 269] on button "Verify" at bounding box center [418, 264] width 553 height 18
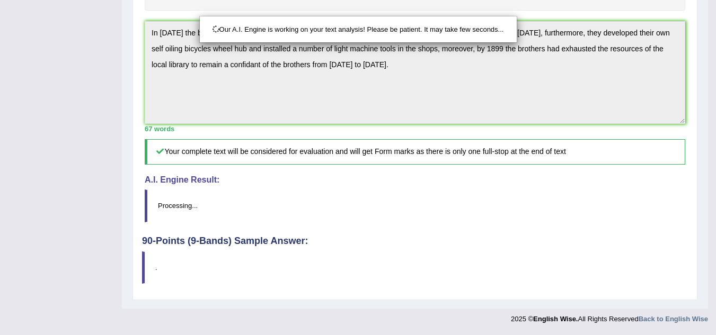
scroll to position [336, 0]
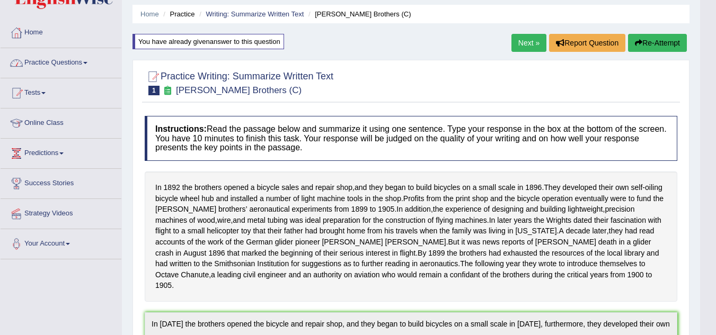
scroll to position [53, 0]
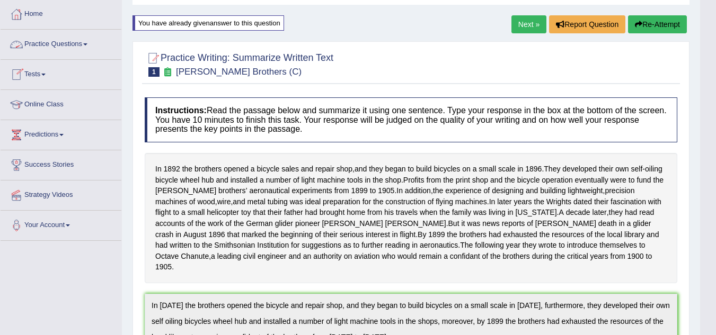
click at [84, 44] on link "Practice Questions" at bounding box center [61, 43] width 121 height 26
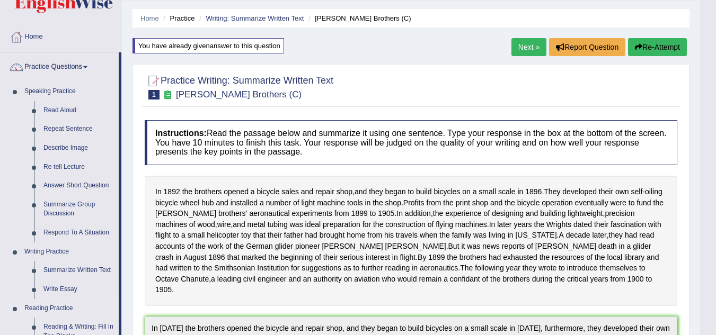
scroll to position [106, 0]
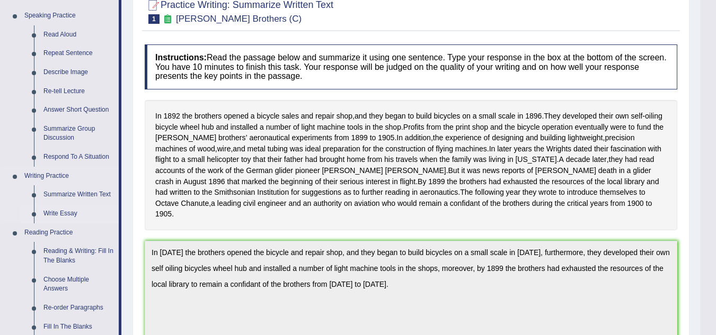
click at [67, 214] on link "Write Essay" at bounding box center [79, 213] width 80 height 19
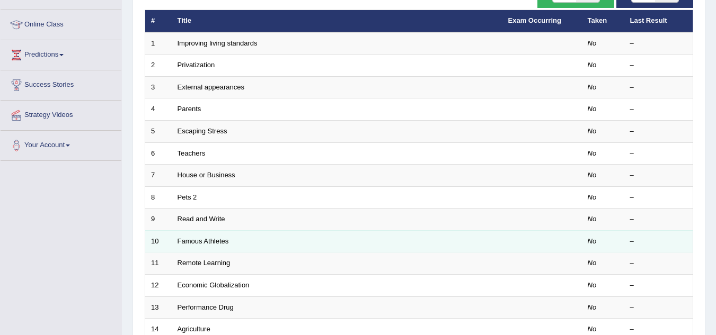
scroll to position [159, 0]
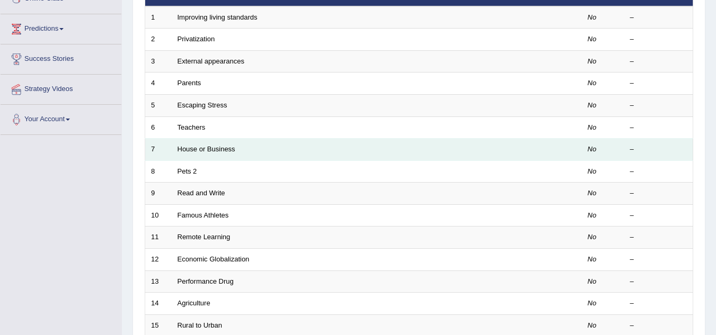
click at [243, 148] on td "House or Business" at bounding box center [337, 150] width 330 height 22
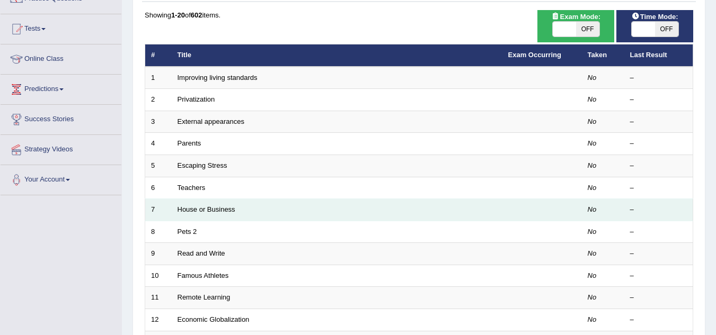
scroll to position [53, 0]
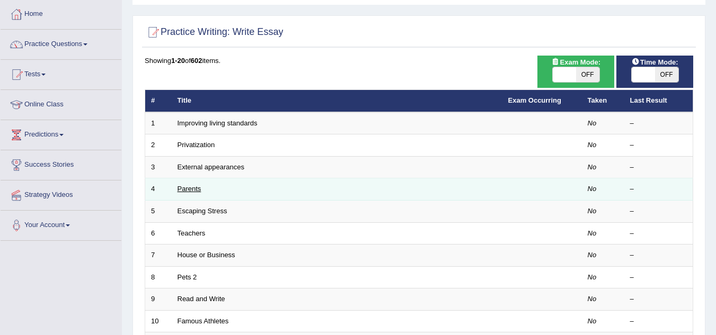
click at [201, 193] on link "Parents" at bounding box center [189, 189] width 24 height 8
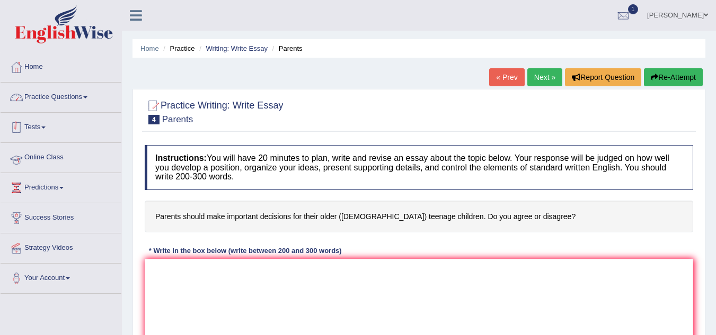
click at [46, 156] on link "Online Class" at bounding box center [61, 156] width 121 height 26
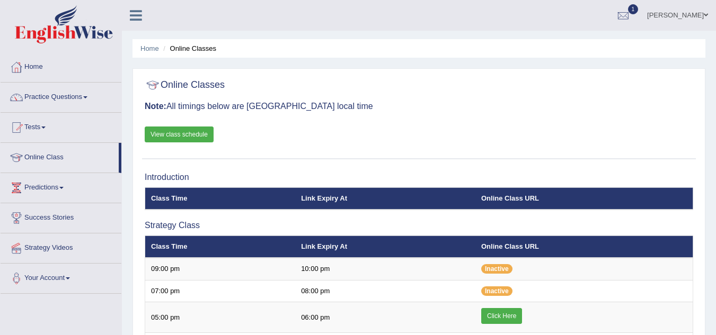
scroll to position [106, 0]
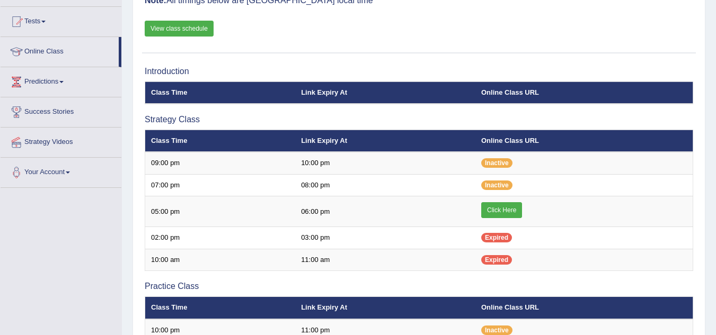
click at [505, 206] on link "Click Here" at bounding box center [501, 210] width 41 height 16
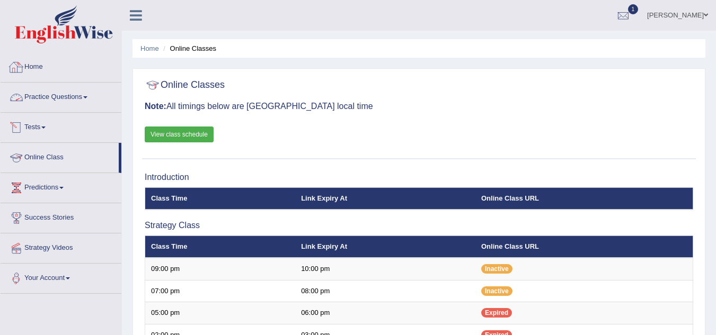
click at [37, 65] on link "Home" at bounding box center [61, 65] width 121 height 26
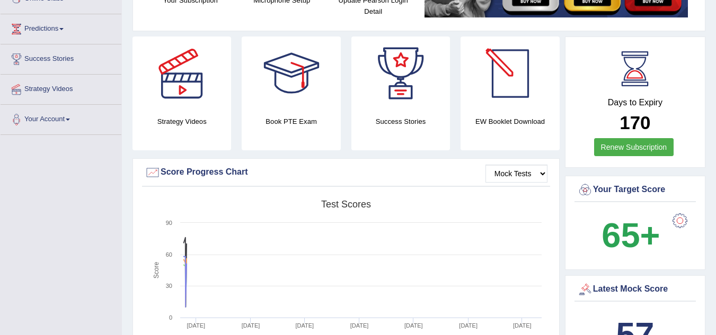
click at [510, 95] on div at bounding box center [510, 74] width 74 height 74
click at [509, 79] on div at bounding box center [510, 74] width 74 height 74
click at [500, 86] on div at bounding box center [510, 74] width 74 height 74
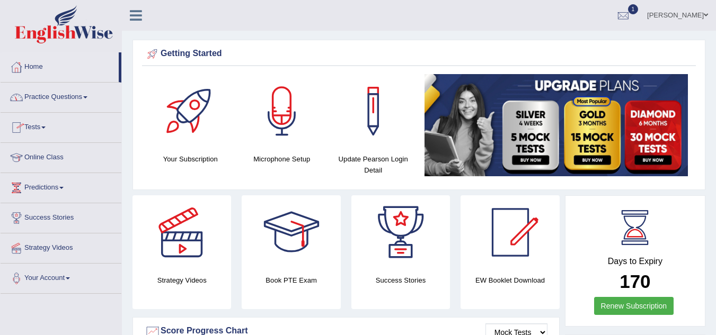
click at [86, 100] on link "Practice Questions" at bounding box center [61, 96] width 121 height 26
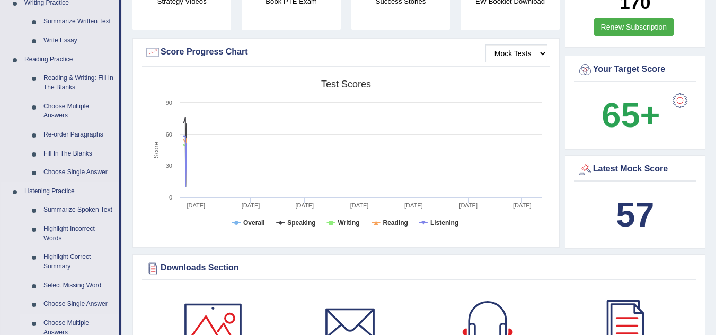
scroll to position [265, 0]
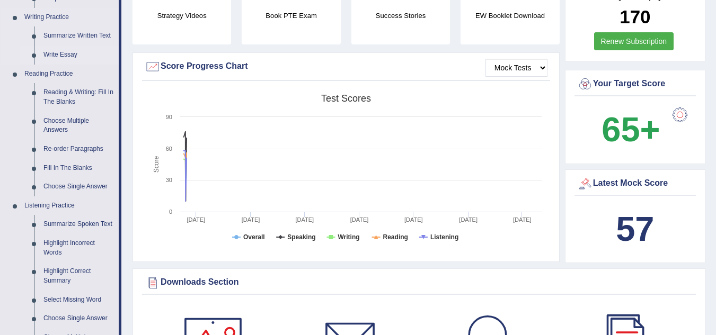
click at [58, 49] on link "Write Essay" at bounding box center [79, 55] width 80 height 19
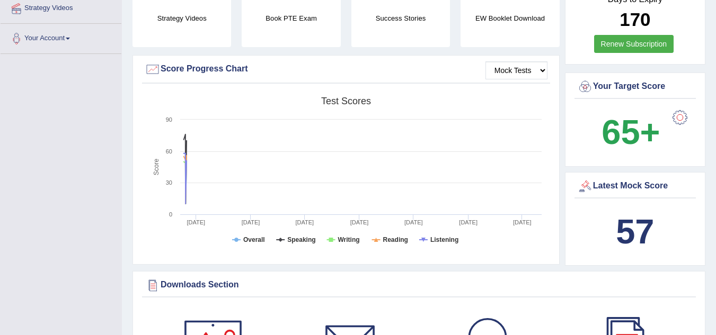
scroll to position [298, 0]
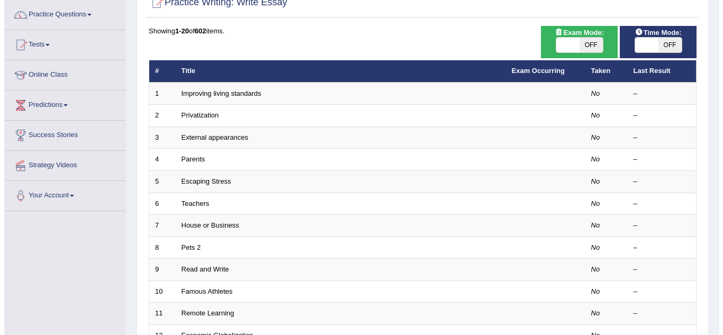
scroll to position [106, 0]
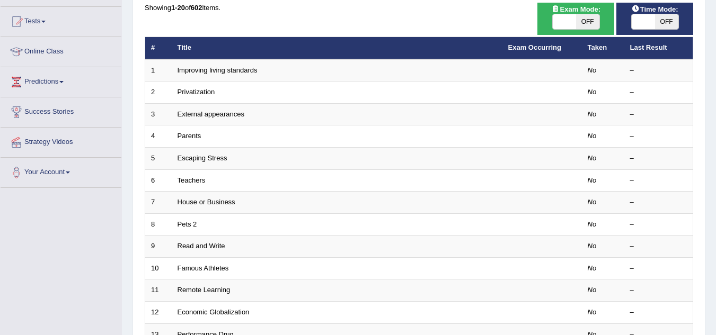
click at [666, 18] on span "OFF" at bounding box center [666, 21] width 23 height 15
checkbox input "true"
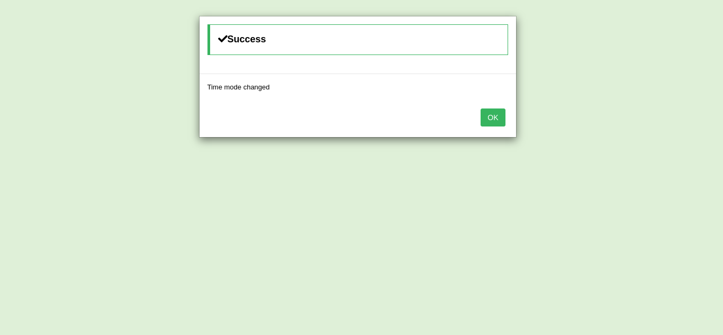
click at [493, 118] on button "OK" at bounding box center [493, 118] width 24 height 18
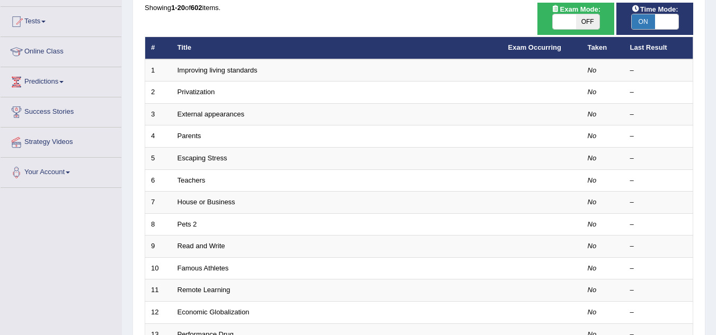
click at [588, 15] on span "OFF" at bounding box center [587, 21] width 23 height 15
checkbox input "true"
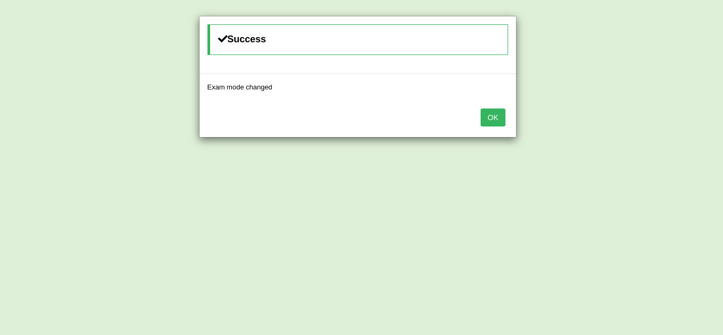
click at [504, 121] on button "OK" at bounding box center [493, 118] width 24 height 18
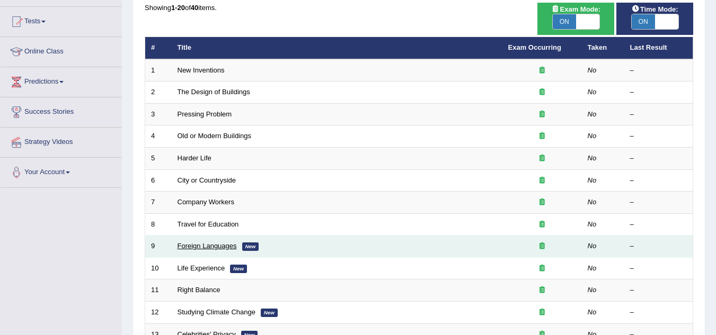
click at [198, 244] on link "Foreign Languages" at bounding box center [206, 246] width 59 height 8
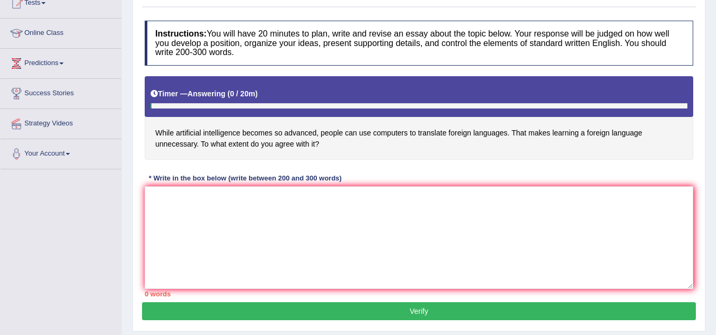
scroll to position [106, 0]
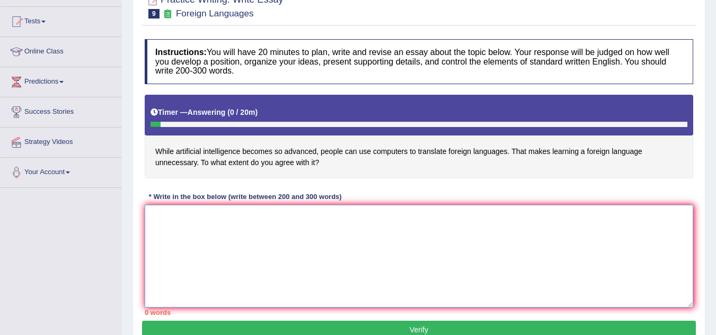
click at [301, 261] on textarea at bounding box center [419, 256] width 548 height 103
click at [624, 255] on textarea at bounding box center [419, 256] width 548 height 103
click at [526, 253] on textarea at bounding box center [419, 256] width 548 height 103
paste textarea "The increasing influence of (essay topic) on our lives has ignited numerous dis…"
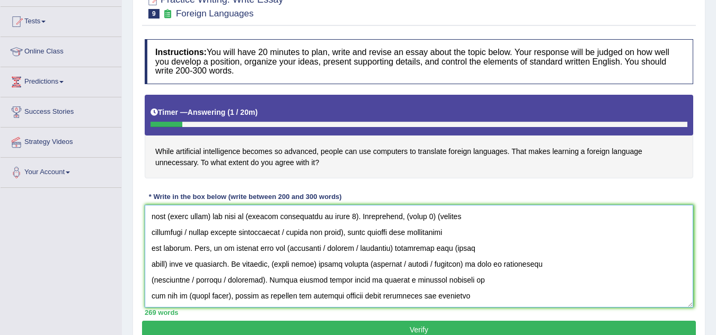
scroll to position [191, 0]
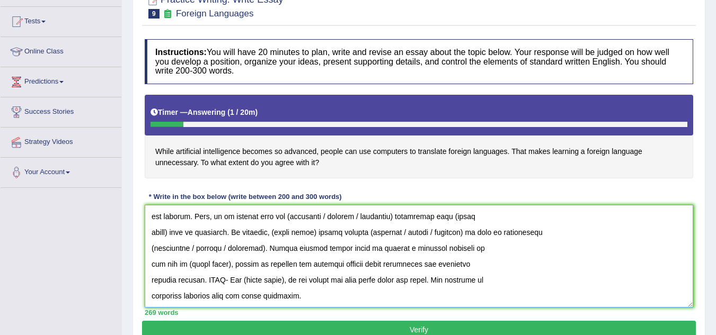
click at [315, 292] on textarea at bounding box center [419, 256] width 548 height 103
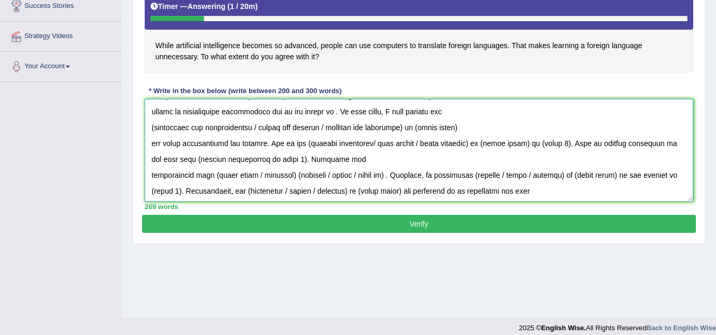
scroll to position [0, 0]
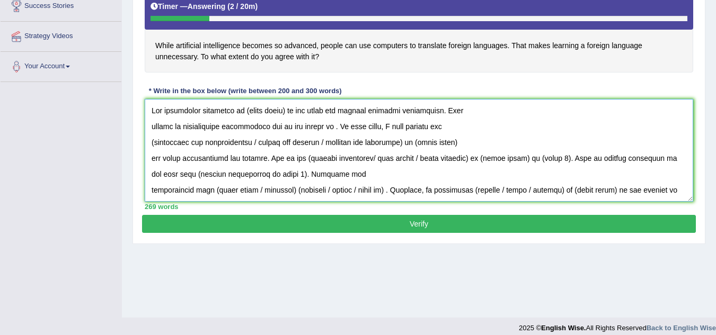
drag, startPoint x: 284, startPoint y: 109, endPoint x: 243, endPoint y: 116, distance: 41.9
click at [243, 116] on textarea at bounding box center [419, 150] width 548 height 103
click at [319, 128] on textarea at bounding box center [419, 150] width 548 height 103
click at [459, 139] on textarea at bounding box center [419, 150] width 548 height 103
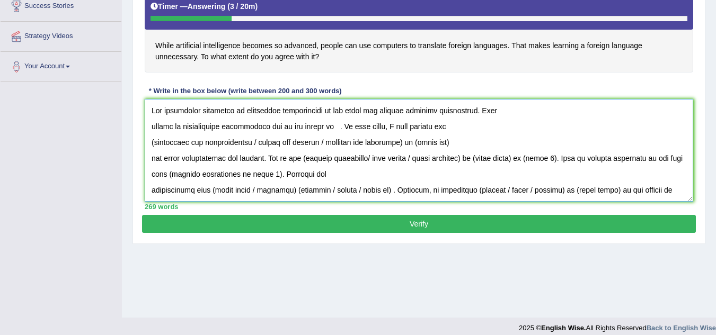
click at [320, 125] on textarea at bounding box center [419, 150] width 548 height 103
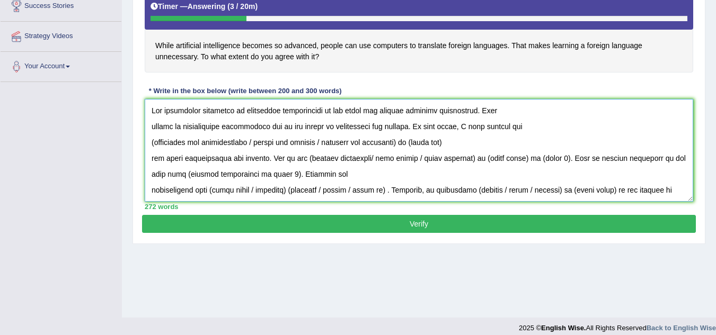
drag, startPoint x: 260, startPoint y: 140, endPoint x: 409, endPoint y: 141, distance: 149.9
click at [409, 141] on textarea at bounding box center [419, 150] width 548 height 103
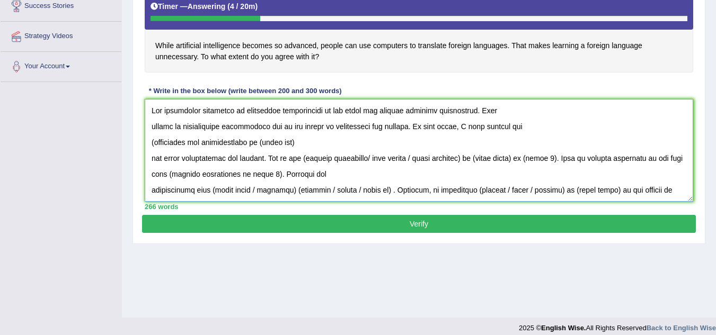
drag, startPoint x: 300, startPoint y: 140, endPoint x: 266, endPoint y: 145, distance: 33.8
click at [266, 145] on textarea at bounding box center [419, 150] width 548 height 103
click at [271, 143] on textarea at bounding box center [419, 150] width 548 height 103
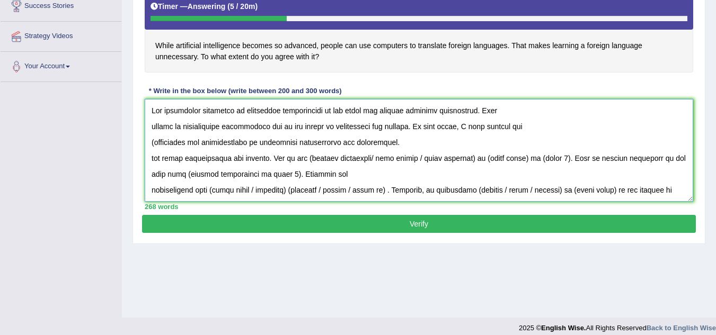
drag, startPoint x: 297, startPoint y: 158, endPoint x: 311, endPoint y: 157, distance: 13.8
click at [311, 157] on textarea at bounding box center [419, 150] width 548 height 103
click at [386, 140] on textarea at bounding box center [419, 150] width 548 height 103
drag, startPoint x: 153, startPoint y: 141, endPoint x: 82, endPoint y: 148, distance: 71.3
click at [82, 148] on div "Toggle navigation Home Practice Questions Speaking Practice Read Aloud Repeat S…" at bounding box center [358, 63] width 716 height 551
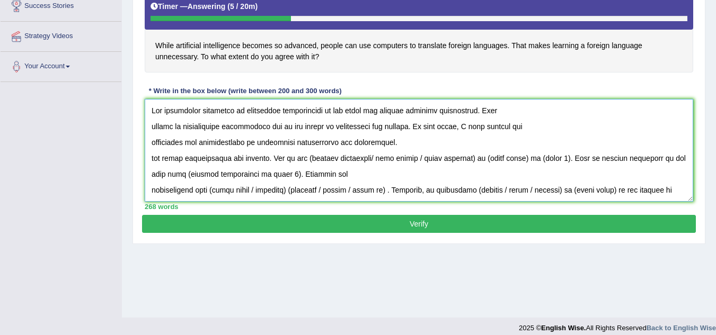
click at [386, 143] on textarea at bounding box center [419, 150] width 548 height 103
drag, startPoint x: 258, startPoint y: 158, endPoint x: 146, endPoint y: 165, distance: 113.0
click at [146, 165] on textarea at bounding box center [419, 150] width 548 height 103
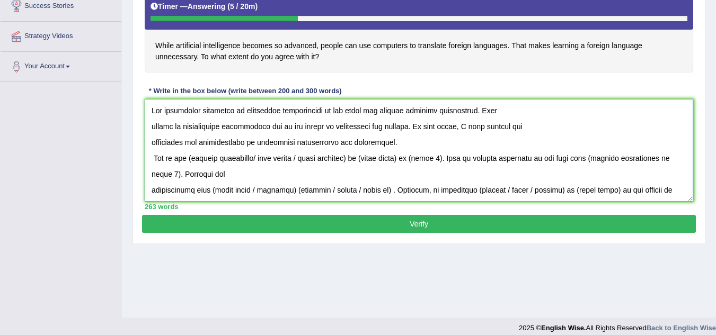
click at [386, 141] on textarea at bounding box center [419, 150] width 548 height 103
paste textarea "and their implications for society."
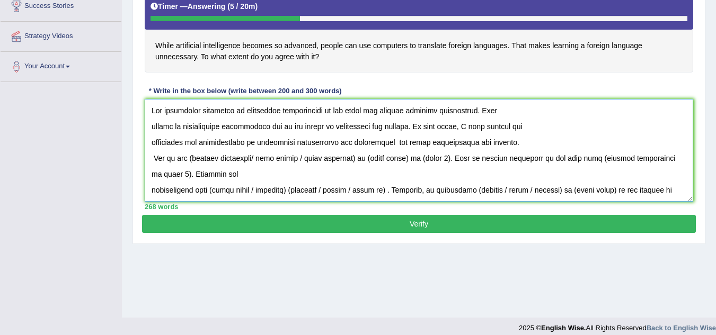
click at [377, 144] on textarea at bounding box center [419, 150] width 548 height 103
click at [489, 143] on textarea at bounding box center [419, 150] width 548 height 103
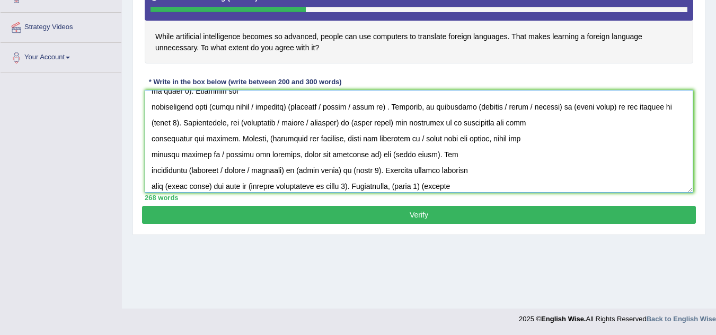
scroll to position [53, 0]
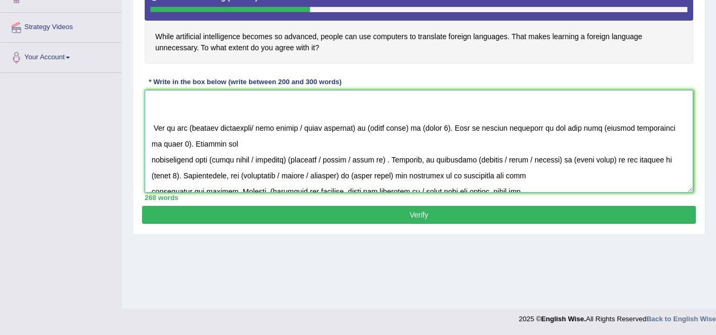
drag, startPoint x: 256, startPoint y: 127, endPoint x: 363, endPoint y: 129, distance: 107.0
click at [363, 129] on textarea at bounding box center [419, 141] width 548 height 103
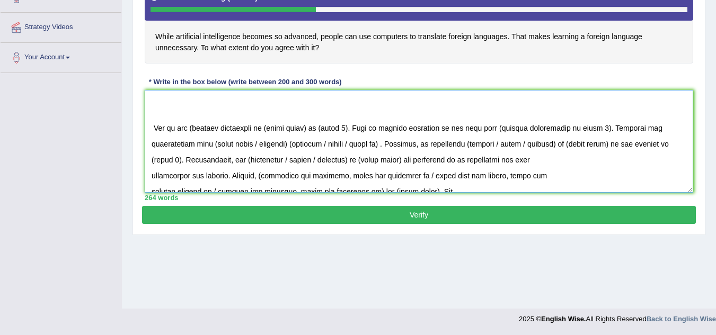
click at [191, 128] on textarea at bounding box center [419, 141] width 548 height 103
click at [263, 128] on textarea at bounding box center [419, 141] width 548 height 103
drag, startPoint x: 337, startPoint y: 128, endPoint x: 342, endPoint y: 127, distance: 5.3
click at [338, 128] on textarea at bounding box center [419, 141] width 548 height 103
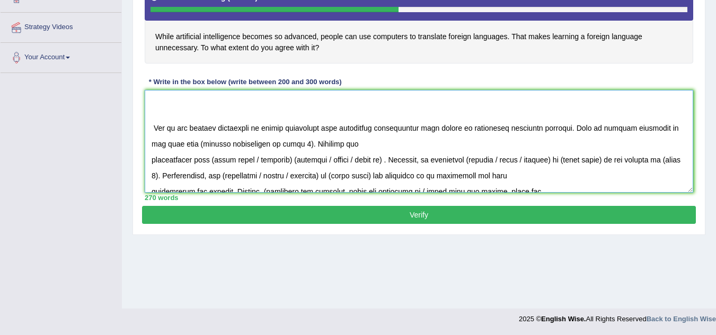
click at [408, 130] on textarea at bounding box center [419, 141] width 548 height 103
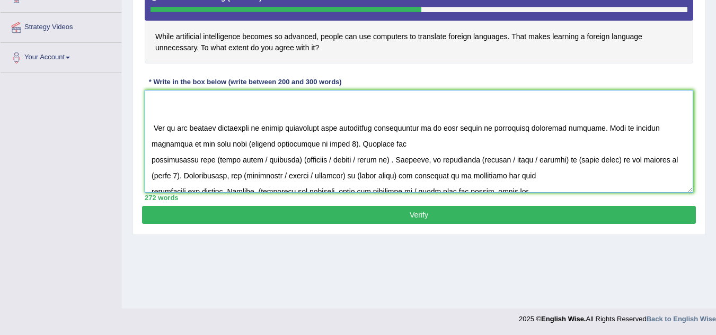
drag, startPoint x: 191, startPoint y: 144, endPoint x: 291, endPoint y: 141, distance: 99.6
click at [291, 141] on textarea at bounding box center [419, 141] width 548 height 103
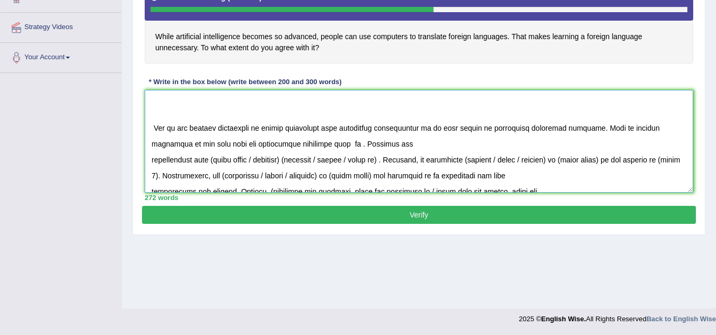
click at [298, 144] on textarea at bounding box center [419, 141] width 548 height 103
click at [302, 145] on textarea at bounding box center [419, 141] width 548 height 103
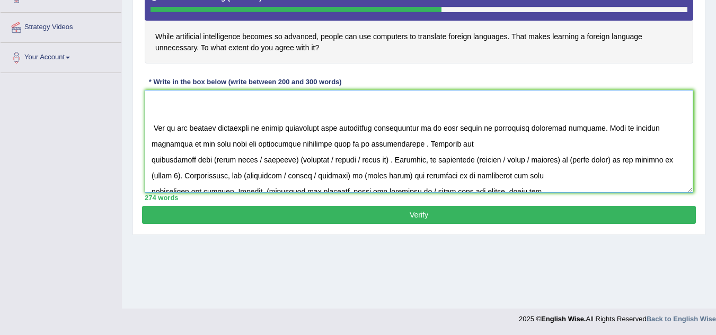
drag, startPoint x: 353, startPoint y: 146, endPoint x: 312, endPoint y: 146, distance: 41.3
click at [312, 146] on textarea at bounding box center [419, 141] width 548 height 103
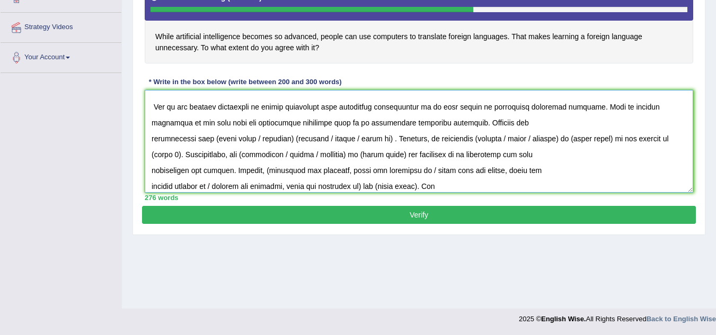
click at [415, 123] on textarea at bounding box center [419, 141] width 548 height 103
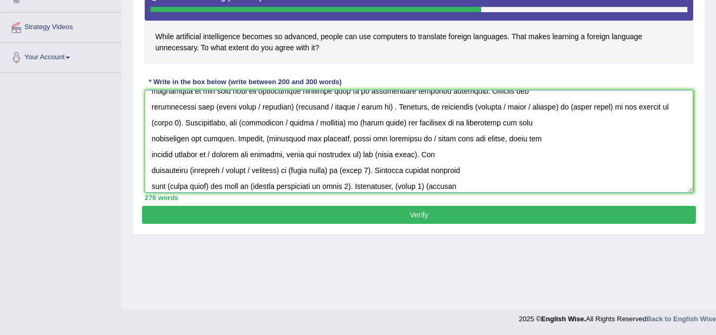
scroll to position [53, 0]
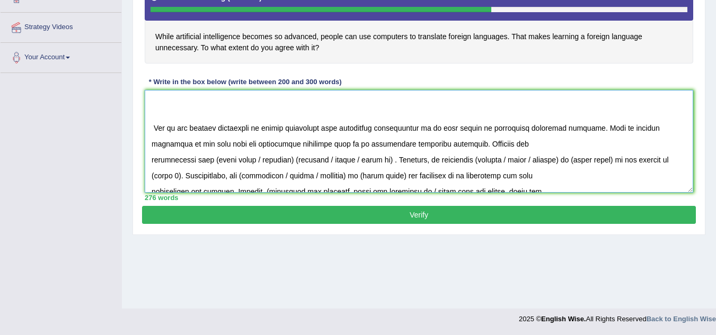
drag, startPoint x: 212, startPoint y: 157, endPoint x: 293, endPoint y: 154, distance: 80.5
click at [293, 154] on textarea at bounding box center [419, 141] width 548 height 103
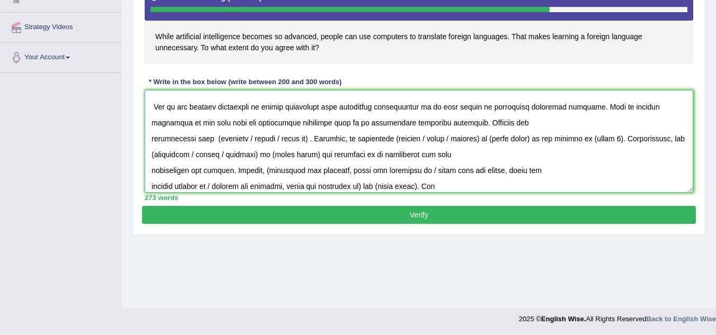
scroll to position [95, 0]
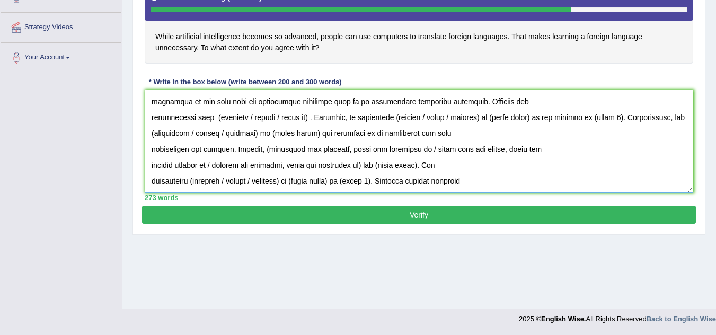
paste textarea "Research has demonstrated that softwares like google translation have made it e…"
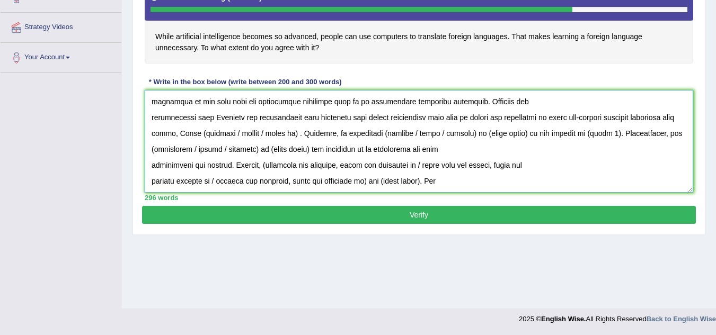
click at [166, 133] on textarea at bounding box center [419, 141] width 548 height 103
click at [207, 135] on textarea at bounding box center [419, 141] width 548 height 103
drag, startPoint x: 238, startPoint y: 134, endPoint x: 300, endPoint y: 138, distance: 62.1
click at [300, 138] on textarea at bounding box center [419, 141] width 548 height 103
drag, startPoint x: 205, startPoint y: 133, endPoint x: 300, endPoint y: 136, distance: 94.3
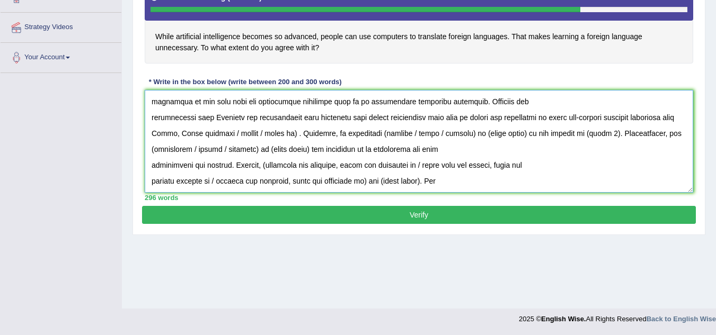
click at [300, 136] on textarea at bounding box center [419, 141] width 548 height 103
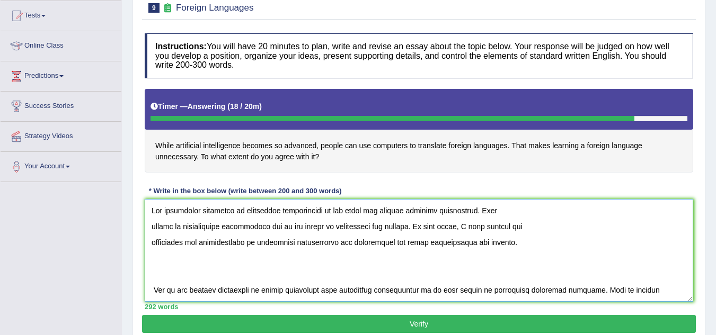
scroll to position [221, 0]
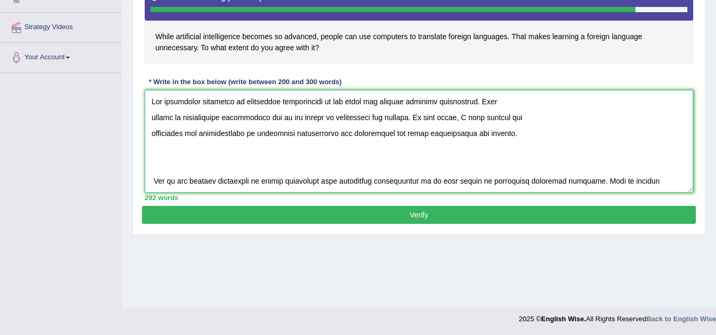
click at [431, 141] on textarea at bounding box center [419, 141] width 548 height 103
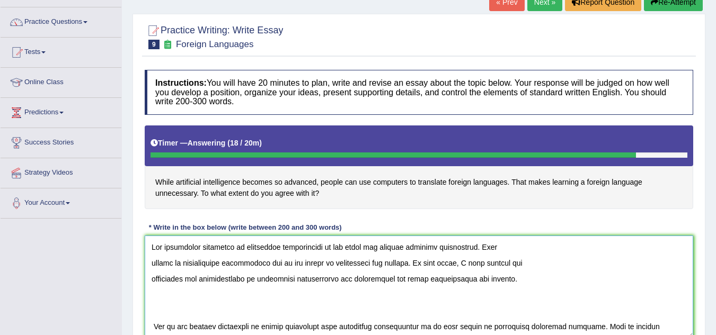
scroll to position [62, 0]
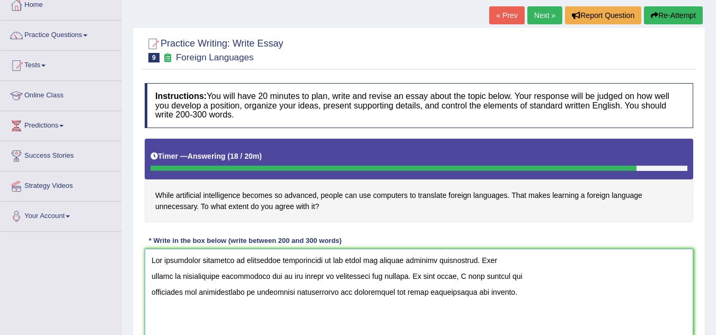
type textarea "The increasing influence of artificial intelligence on our lives has ignited nu…"
click at [674, 11] on button "Re-Attempt" at bounding box center [672, 15] width 59 height 18
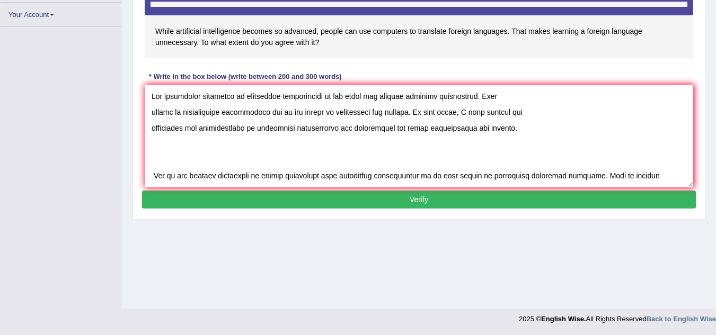
click at [393, 134] on textarea at bounding box center [419, 136] width 548 height 103
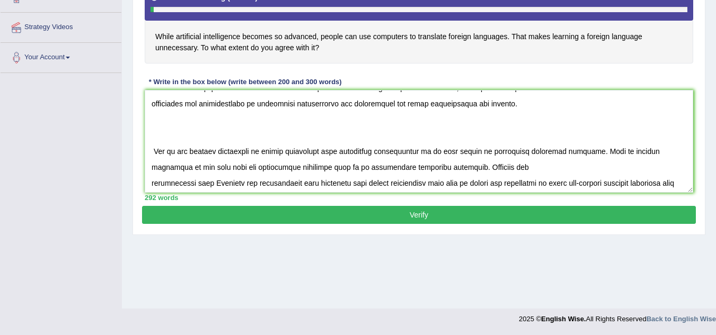
scroll to position [106, 0]
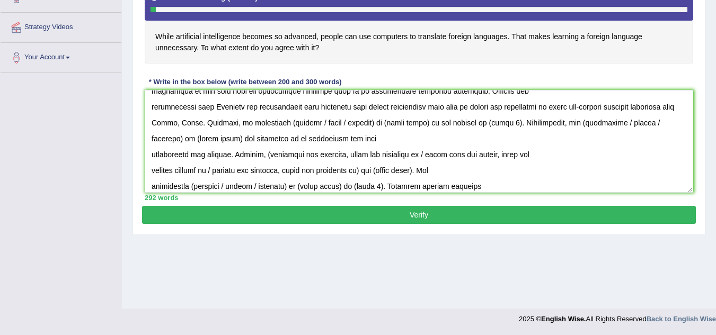
click at [208, 123] on textarea at bounding box center [419, 141] width 548 height 103
drag, startPoint x: 287, startPoint y: 123, endPoint x: 374, endPoint y: 127, distance: 86.9
click at [374, 127] on textarea at bounding box center [419, 141] width 548 height 103
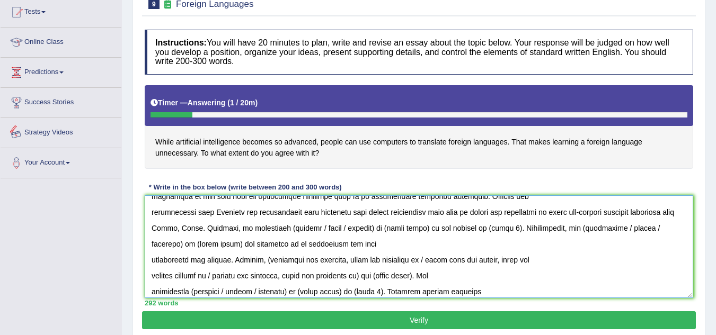
scroll to position [115, 0]
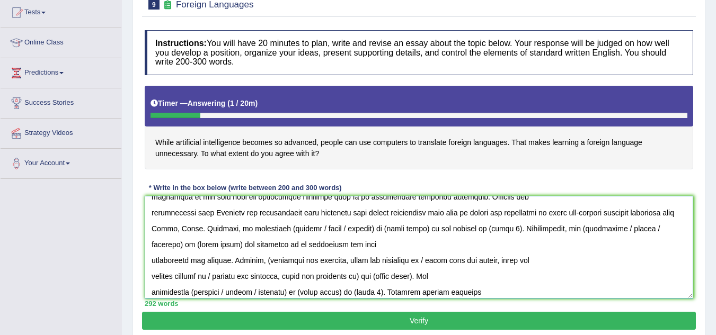
paste textarea "Moreover, an additional benefit is its ability to help individuals to work in i…"
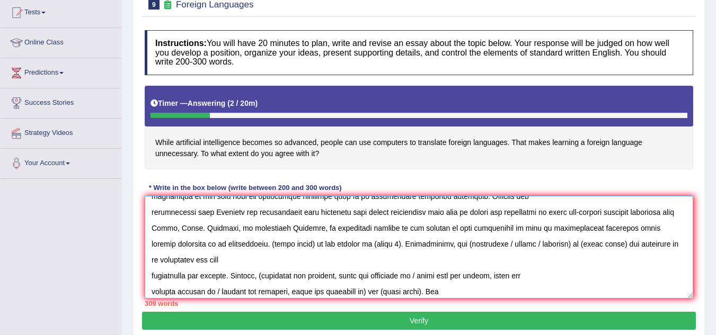
scroll to position [106, 0]
drag, startPoint x: 248, startPoint y: 242, endPoint x: 365, endPoint y: 245, distance: 117.1
click at [365, 245] on textarea at bounding box center [419, 247] width 548 height 103
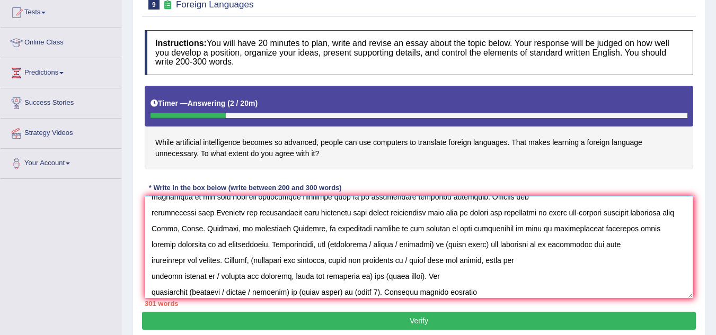
click at [311, 245] on textarea at bounding box center [419, 247] width 548 height 103
drag, startPoint x: 350, startPoint y: 244, endPoint x: 417, endPoint y: 247, distance: 67.9
click at [417, 247] on textarea at bounding box center [419, 247] width 548 height 103
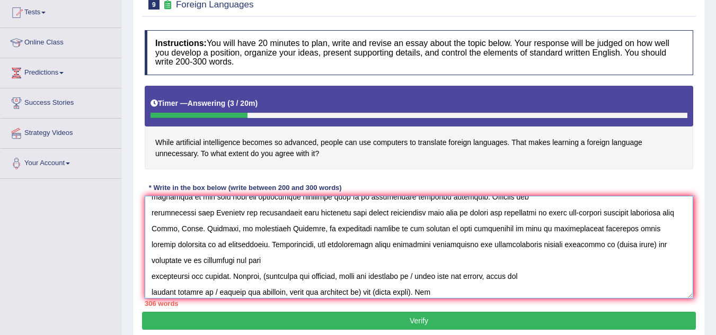
drag, startPoint x: 489, startPoint y: 243, endPoint x: 498, endPoint y: 246, distance: 9.4
click at [490, 243] on textarea at bounding box center [419, 247] width 548 height 103
drag, startPoint x: 318, startPoint y: 230, endPoint x: 287, endPoint y: 232, distance: 31.3
click at [287, 232] on textarea at bounding box center [419, 247] width 548 height 103
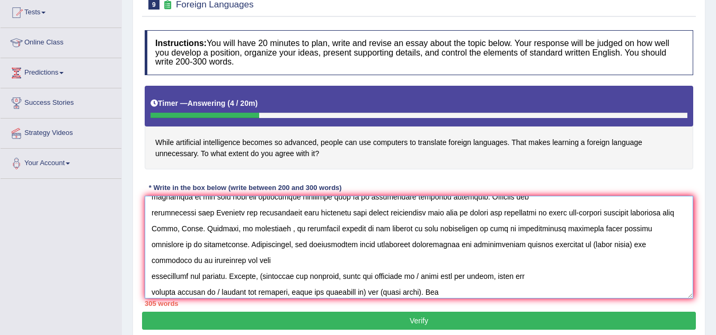
click at [287, 230] on textarea at bounding box center [419, 247] width 548 height 103
drag, startPoint x: 298, startPoint y: 229, endPoint x: 287, endPoint y: 229, distance: 10.6
click at [287, 229] on textarea at bounding box center [419, 247] width 548 height 103
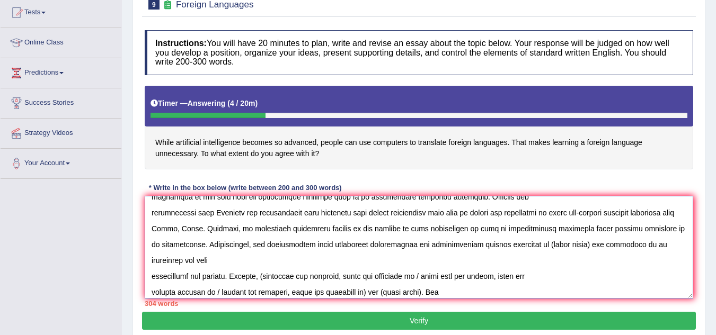
drag, startPoint x: 318, startPoint y: 228, endPoint x: 289, endPoint y: 232, distance: 29.4
click at [289, 232] on textarea at bounding box center [419, 247] width 548 height 103
click at [291, 228] on textarea at bounding box center [419, 247] width 548 height 103
click at [249, 244] on textarea at bounding box center [419, 247] width 548 height 103
drag, startPoint x: 473, startPoint y: 246, endPoint x: 516, endPoint y: 242, distance: 43.6
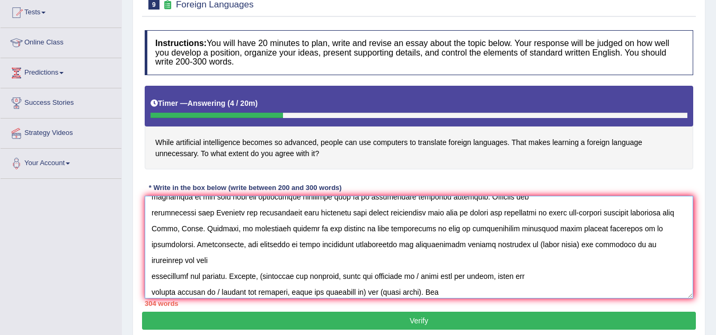
click at [516, 242] on textarea at bounding box center [419, 247] width 548 height 103
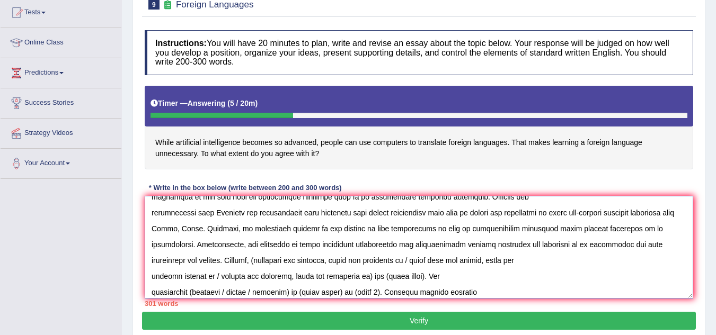
drag, startPoint x: 261, startPoint y: 260, endPoint x: 266, endPoint y: 260, distance: 5.8
click at [266, 260] on textarea at bounding box center [419, 247] width 548 height 103
click at [264, 260] on textarea at bounding box center [419, 247] width 548 height 103
drag, startPoint x: 260, startPoint y: 261, endPoint x: 269, endPoint y: 260, distance: 9.1
click at [269, 260] on textarea at bounding box center [419, 247] width 548 height 103
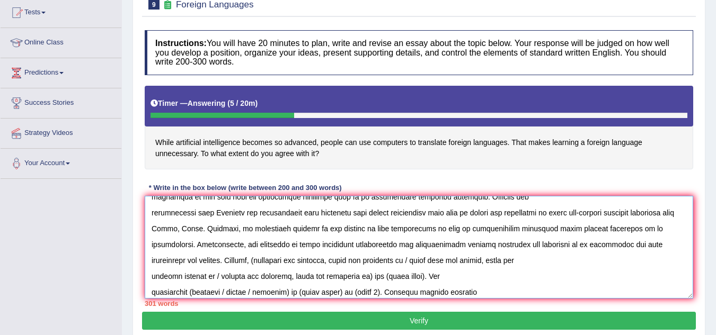
click at [269, 260] on textarea at bounding box center [419, 247] width 548 height 103
click at [263, 263] on textarea at bounding box center [419, 247] width 548 height 103
drag, startPoint x: 264, startPoint y: 261, endPoint x: 272, endPoint y: 258, distance: 8.2
click at [268, 259] on textarea at bounding box center [419, 247] width 548 height 103
click at [263, 261] on textarea at bounding box center [419, 247] width 548 height 103
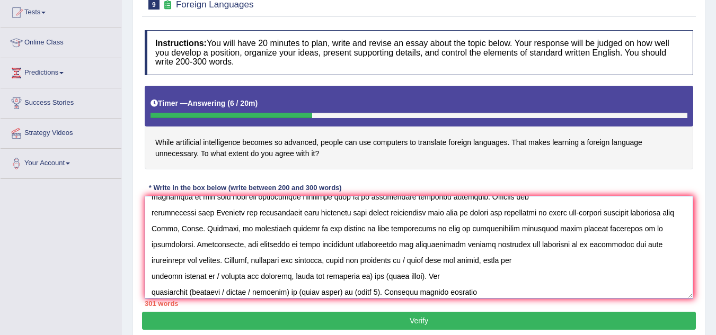
scroll to position [159, 0]
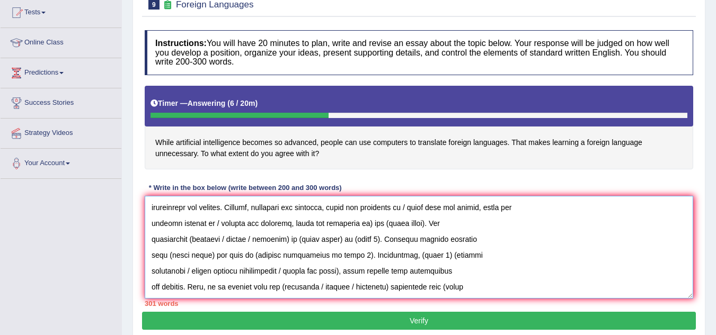
click at [228, 207] on textarea at bounding box center [419, 247] width 548 height 103
click at [227, 208] on textarea at bounding box center [419, 247] width 548 height 103
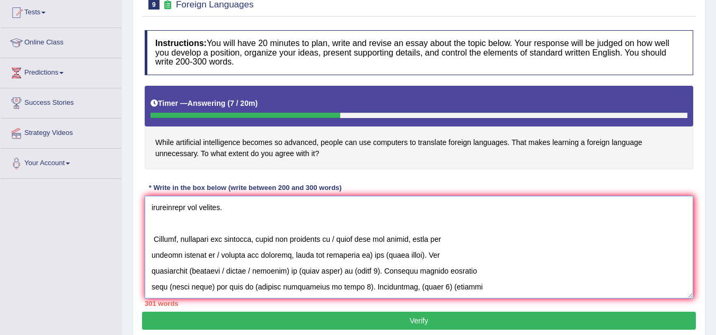
scroll to position [180, 0]
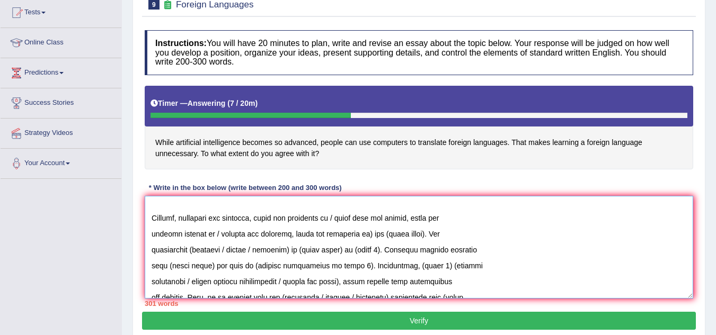
drag, startPoint x: 340, startPoint y: 217, endPoint x: 345, endPoint y: 216, distance: 5.4
click at [344, 216] on textarea at bounding box center [419, 247] width 548 height 103
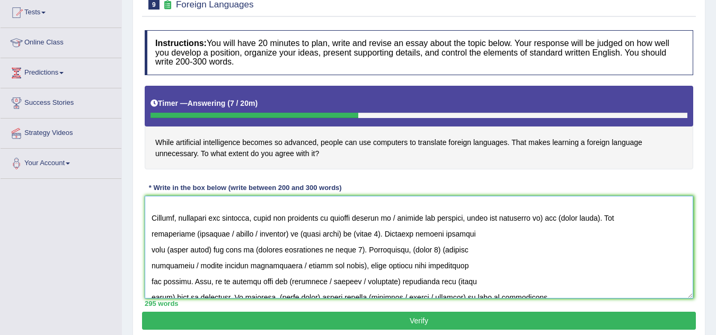
scroll to position [164, 0]
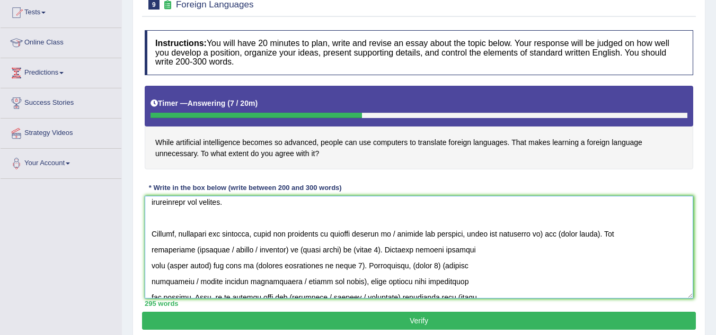
drag, startPoint x: 339, startPoint y: 233, endPoint x: 602, endPoint y: 231, distance: 263.2
click at [602, 231] on textarea at bounding box center [419, 247] width 548 height 103
click at [534, 223] on textarea at bounding box center [419, 247] width 548 height 103
click at [532, 235] on textarea at bounding box center [419, 247] width 548 height 103
drag, startPoint x: 469, startPoint y: 234, endPoint x: 364, endPoint y: 242, distance: 104.6
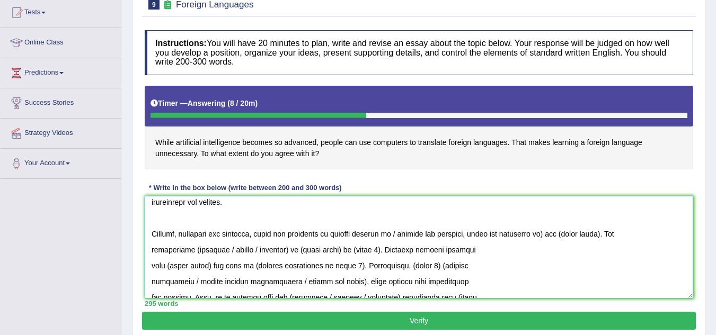
click at [364, 242] on textarea at bounding box center [419, 247] width 548 height 103
click at [449, 221] on textarea at bounding box center [419, 247] width 548 height 103
drag, startPoint x: 395, startPoint y: 234, endPoint x: 470, endPoint y: 236, distance: 74.7
click at [470, 236] on textarea at bounding box center [419, 247] width 548 height 103
click at [469, 235] on textarea at bounding box center [419, 247] width 548 height 103
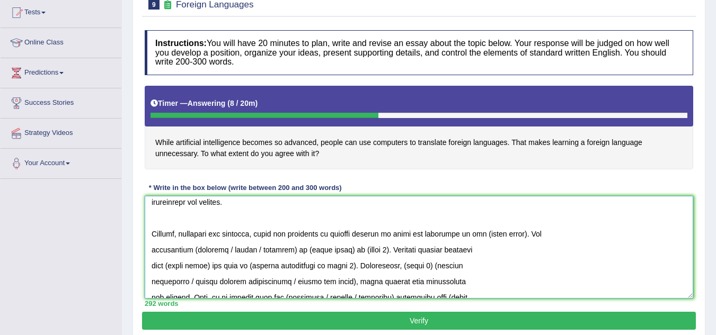
drag, startPoint x: 479, startPoint y: 234, endPoint x: 522, endPoint y: 234, distance: 42.4
click at [522, 234] on textarea at bounding box center [419, 247] width 548 height 103
drag, startPoint x: 187, startPoint y: 251, endPoint x: 279, endPoint y: 252, distance: 92.2
click at [279, 252] on textarea at bounding box center [419, 247] width 548 height 103
drag, startPoint x: 216, startPoint y: 220, endPoint x: 222, endPoint y: 221, distance: 6.4
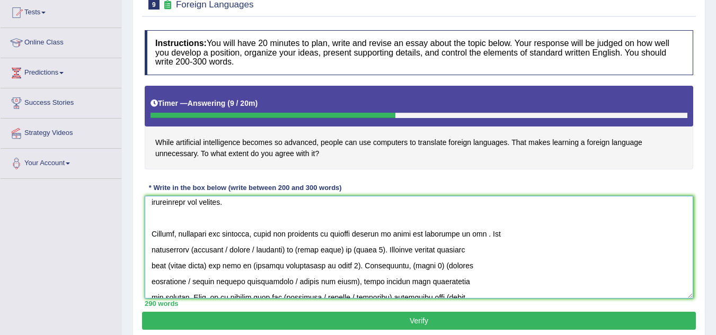
click at [216, 220] on textarea at bounding box center [419, 247] width 548 height 103
drag, startPoint x: 338, startPoint y: 235, endPoint x: 486, endPoint y: 228, distance: 148.5
click at [486, 228] on textarea at bounding box center [419, 247] width 548 height 103
click at [190, 250] on textarea at bounding box center [419, 247] width 548 height 103
drag, startPoint x: 275, startPoint y: 251, endPoint x: 220, endPoint y: 244, distance: 56.0
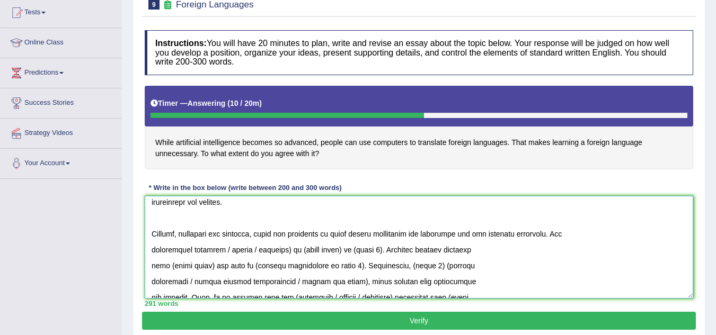
click at [220, 244] on textarea at bounding box center [419, 247] width 548 height 103
click at [229, 248] on textarea at bounding box center [419, 247] width 548 height 103
drag, startPoint x: 324, startPoint y: 249, endPoint x: 371, endPoint y: 245, distance: 47.3
click at [371, 245] on textarea at bounding box center [419, 247] width 548 height 103
drag, startPoint x: 330, startPoint y: 249, endPoint x: 358, endPoint y: 248, distance: 27.5
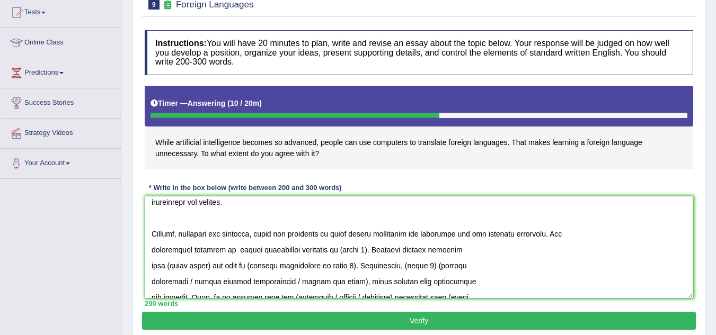
click at [358, 248] on textarea at bounding box center [419, 247] width 548 height 103
click at [239, 250] on textarea at bounding box center [419, 247] width 548 height 103
click at [328, 248] on textarea at bounding box center [419, 247] width 548 height 103
click at [326, 250] on textarea at bounding box center [419, 247] width 548 height 103
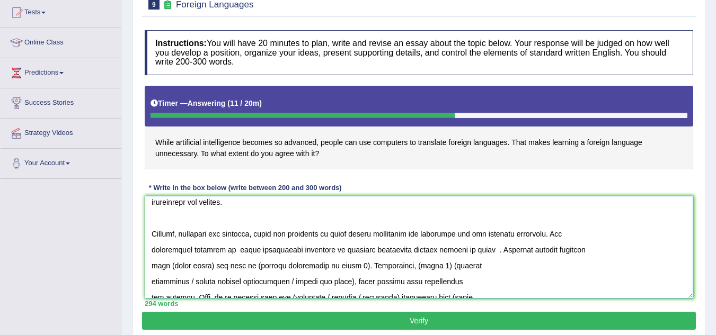
click at [426, 249] on textarea at bounding box center [419, 247] width 548 height 103
click at [462, 249] on textarea at bounding box center [419, 247] width 548 height 103
click at [403, 251] on textarea at bounding box center [419, 247] width 548 height 103
drag, startPoint x: 411, startPoint y: 252, endPoint x: 393, endPoint y: 252, distance: 18.0
click at [393, 252] on textarea at bounding box center [419, 247] width 548 height 103
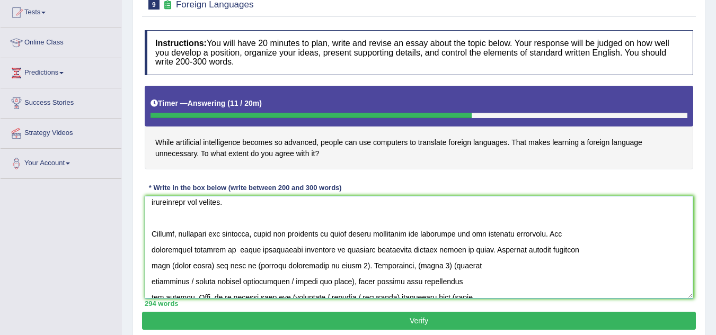
drag, startPoint x: 412, startPoint y: 251, endPoint x: 390, endPoint y: 251, distance: 21.7
click at [390, 251] on textarea at bounding box center [419, 247] width 548 height 103
drag, startPoint x: 414, startPoint y: 249, endPoint x: 389, endPoint y: 254, distance: 25.3
click at [389, 254] on textarea at bounding box center [419, 247] width 548 height 103
click at [448, 256] on textarea at bounding box center [419, 247] width 548 height 103
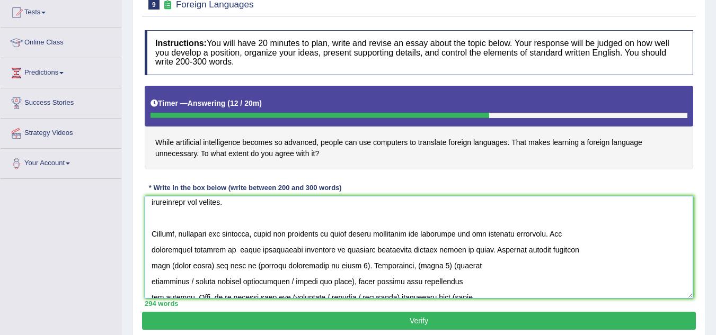
drag, startPoint x: 329, startPoint y: 247, endPoint x: 459, endPoint y: 246, distance: 129.8
click at [459, 246] on textarea at bounding box center [419, 247] width 548 height 103
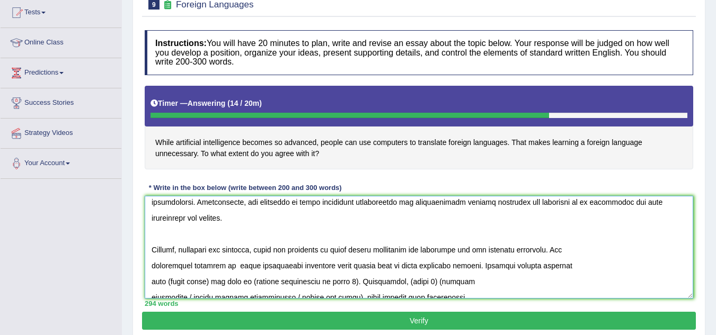
scroll to position [201, 0]
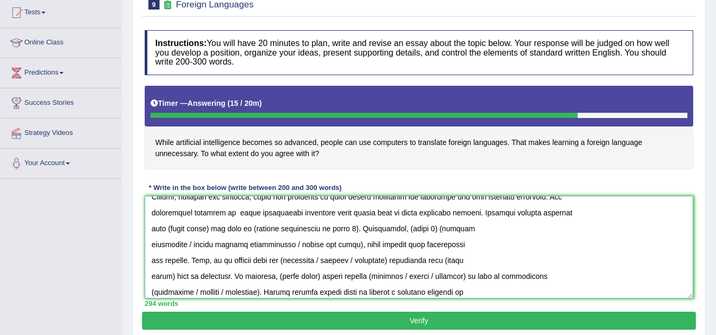
drag, startPoint x: 166, startPoint y: 229, endPoint x: 209, endPoint y: 228, distance: 42.9
click at [209, 228] on textarea at bounding box center [419, 247] width 548 height 103
drag, startPoint x: 460, startPoint y: 211, endPoint x: 440, endPoint y: 216, distance: 20.8
click at [440, 216] on textarea at bounding box center [419, 247] width 548 height 103
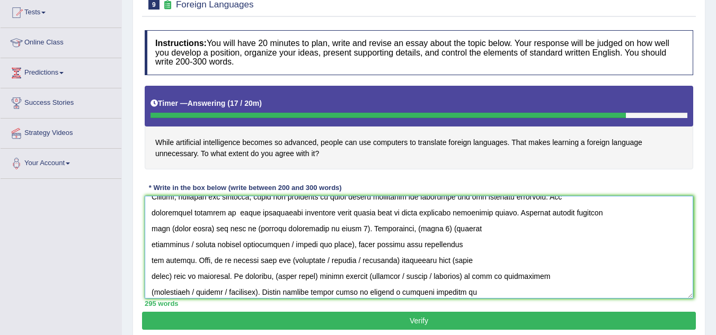
drag, startPoint x: 165, startPoint y: 228, endPoint x: 208, endPoint y: 227, distance: 43.5
click at [208, 227] on textarea at bounding box center [419, 247] width 548 height 103
click at [168, 232] on textarea at bounding box center [419, 247] width 548 height 103
drag, startPoint x: 166, startPoint y: 229, endPoint x: 207, endPoint y: 232, distance: 41.4
click at [208, 231] on textarea at bounding box center [419, 247] width 548 height 103
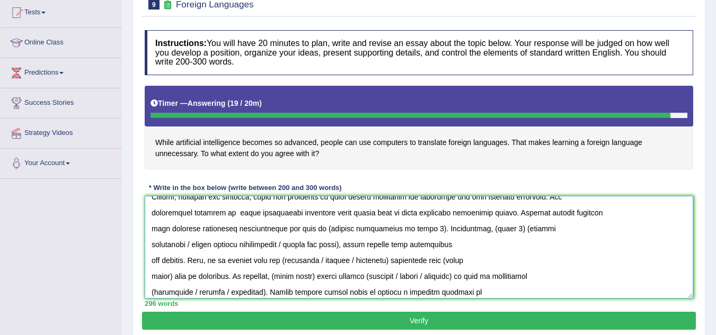
drag, startPoint x: 324, startPoint y: 229, endPoint x: 424, endPoint y: 231, distance: 100.1
click at [424, 231] on textarea at bounding box center [419, 247] width 548 height 103
type textarea "The increasing influence of artificial intelligence on our lives has ignited nu…"
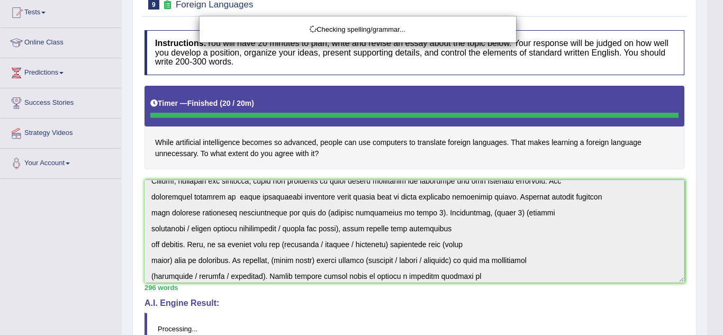
click at [561, 241] on div "Checking spelling/grammar..." at bounding box center [361, 167] width 723 height 335
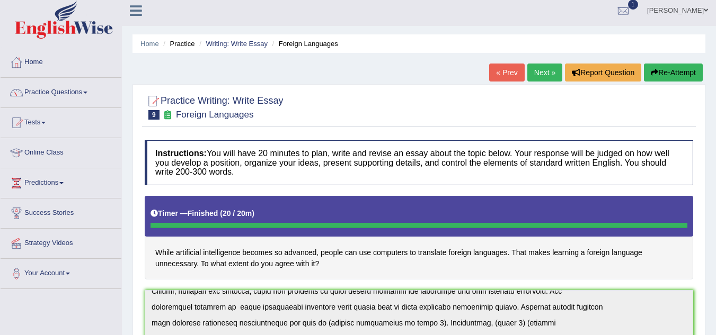
scroll to position [0, 0]
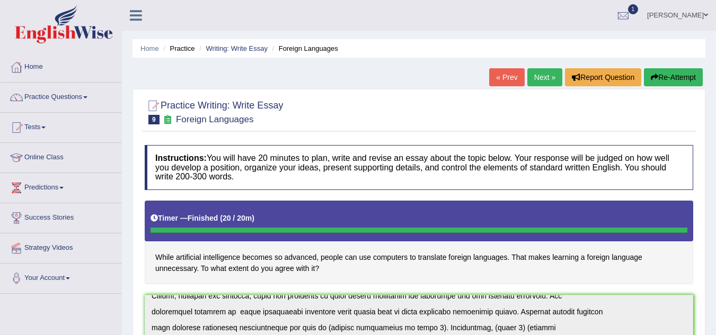
click at [672, 80] on button "Re-Attempt" at bounding box center [672, 77] width 59 height 18
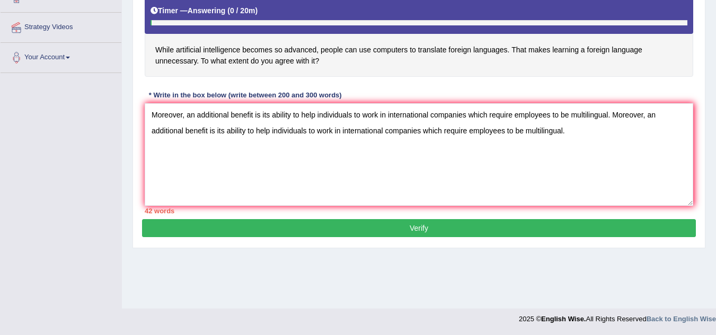
type textarea "Moreover, an additional benefit is its ability to help individuals to work in i…"
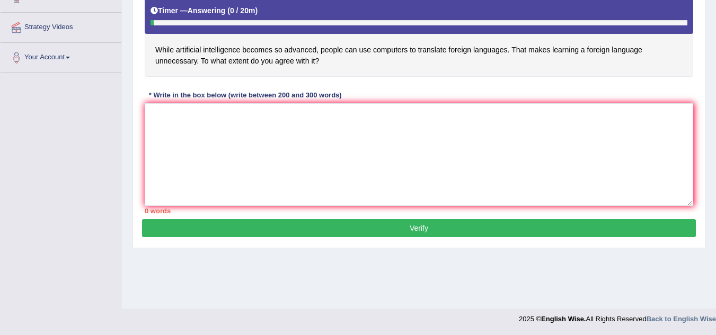
type textarea "Moreover, an additional benefit is its ability to help individuals to work in i…"
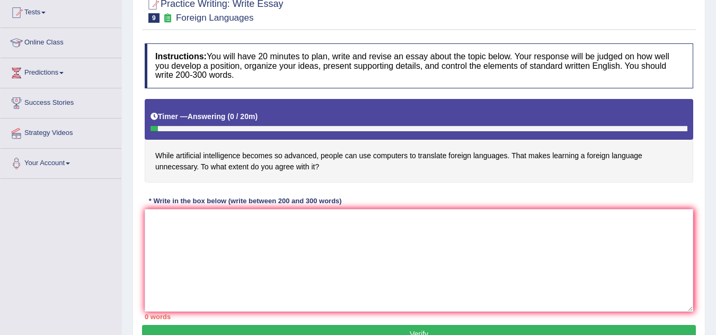
scroll to position [168, 0]
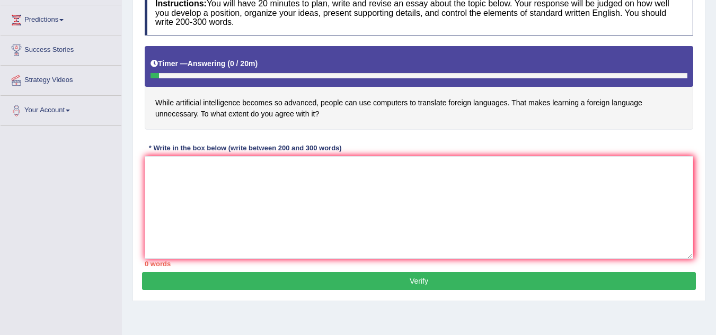
click at [324, 208] on textarea at bounding box center [419, 207] width 548 height 103
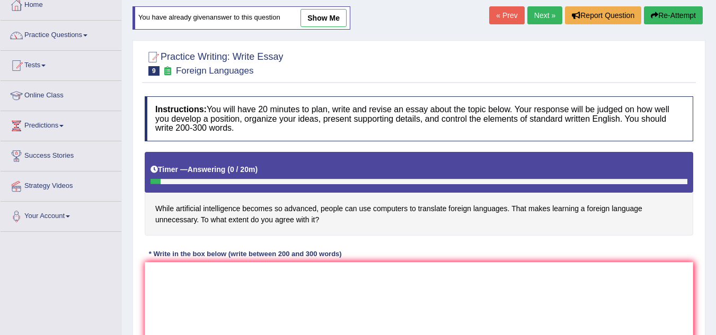
scroll to position [9, 0]
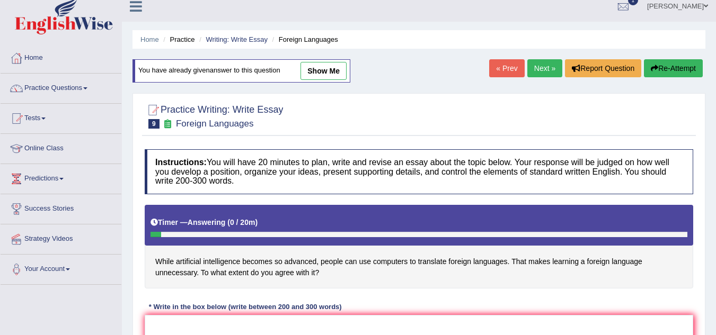
click at [323, 69] on link "show me" at bounding box center [323, 71] width 46 height 18
type textarea "The increasing influence of artificial intelligence on our lives has ignited nu…"
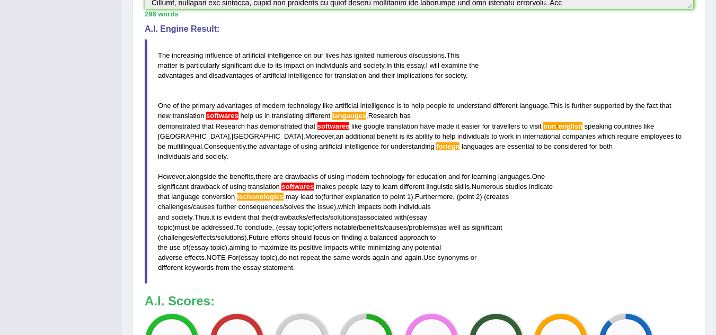
scroll to position [433, 0]
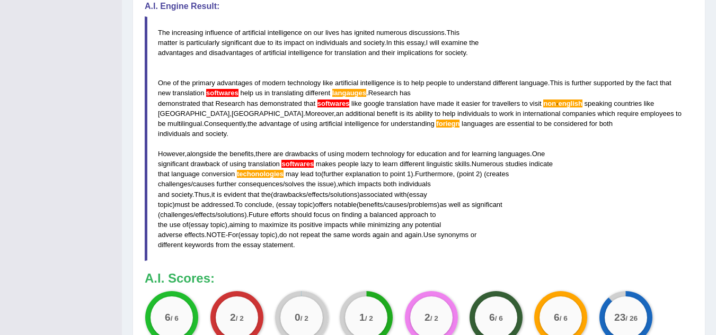
drag, startPoint x: 308, startPoint y: 243, endPoint x: 241, endPoint y: 222, distance: 69.9
click at [241, 222] on blockquote "The increasing influence of artificial intelligence on our lives has ignited nu…" at bounding box center [419, 138] width 548 height 245
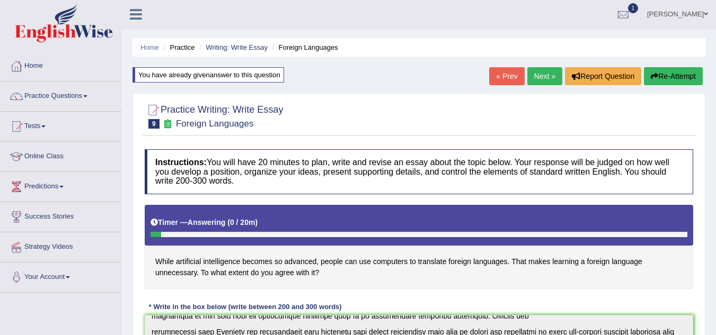
scroll to position [0, 0]
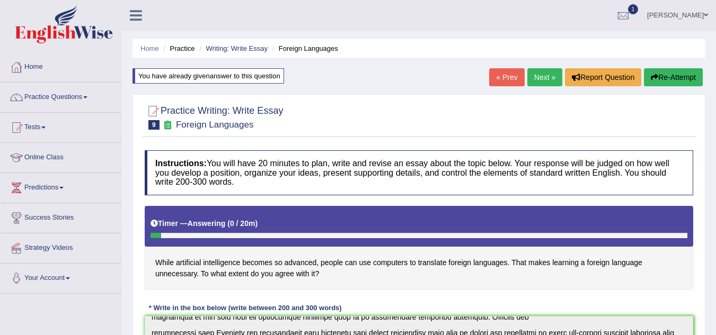
click at [682, 75] on button "Re-Attempt" at bounding box center [672, 77] width 59 height 18
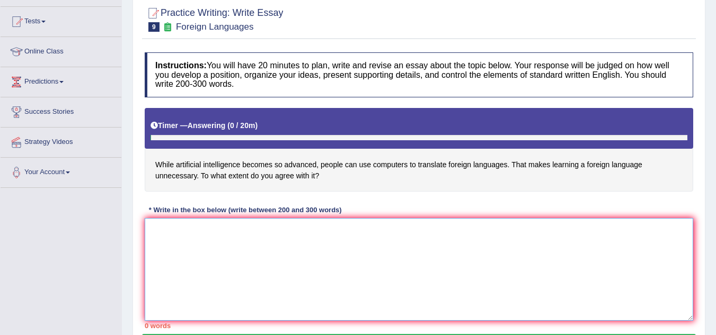
click at [337, 254] on textarea at bounding box center [419, 269] width 548 height 103
click at [647, 281] on textarea at bounding box center [419, 269] width 548 height 103
click at [234, 142] on div "Timer — Answering ( 2 / 20m ) Skip" at bounding box center [419, 128] width 548 height 41
click at [221, 139] on div at bounding box center [418, 137] width 537 height 5
click at [218, 139] on div at bounding box center [418, 137] width 537 height 5
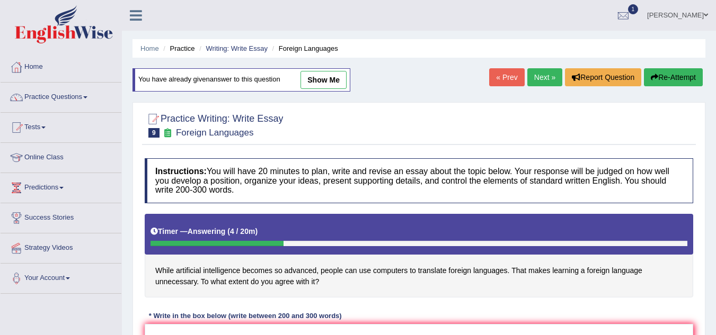
click at [314, 80] on link "show me" at bounding box center [323, 80] width 46 height 18
type textarea "The increasing influence of artificial intelligence on our lives has ignited nu…"
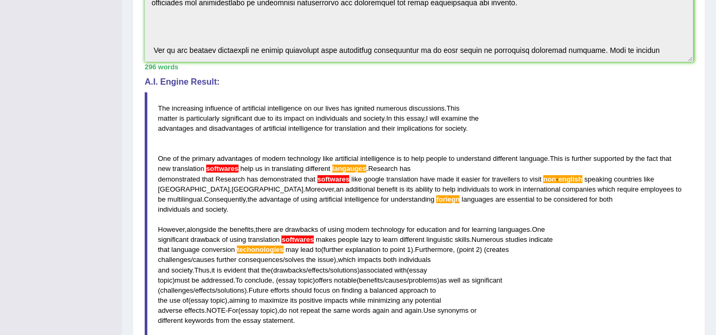
scroll to position [424, 0]
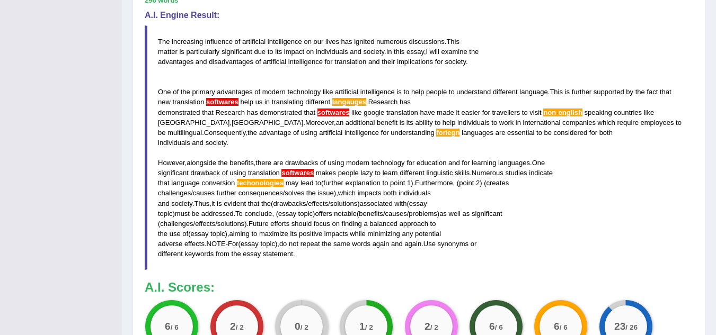
drag, startPoint x: 246, startPoint y: 249, endPoint x: 208, endPoint y: 248, distance: 38.1
click at [208, 248] on blockquote "The increasing influence of artificial intelligence on our lives has ignited nu…" at bounding box center [419, 147] width 548 height 245
click at [196, 204] on span "Thus" at bounding box center [201, 204] width 15 height 8
click at [197, 204] on span "Thus" at bounding box center [201, 204] width 15 height 8
drag, startPoint x: 304, startPoint y: 260, endPoint x: 155, endPoint y: 119, distance: 204.9
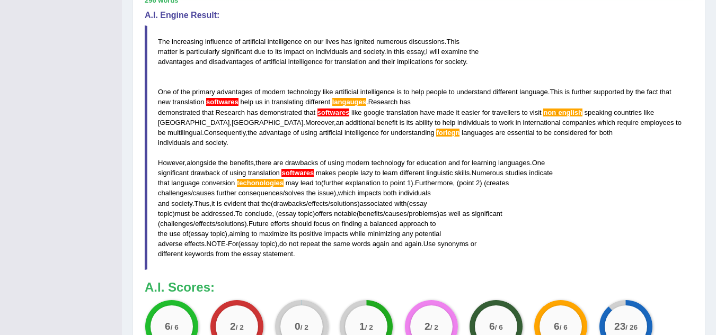
click at [155, 119] on blockquote "The increasing influence of artificial intelligence on our lives has ignited nu…" at bounding box center [419, 147] width 548 height 245
drag, startPoint x: 158, startPoint y: 39, endPoint x: 253, endPoint y: 201, distance: 187.8
click at [225, 206] on blockquote "The increasing influence of artificial intelligence on our lives has ignited nu…" at bounding box center [419, 147] width 548 height 245
click at [35, 149] on div "Toggle navigation Home Practice Questions Speaking Practice Read Aloud Repeat S…" at bounding box center [358, 20] width 716 height 889
click at [36, 81] on div "Toggle navigation Home Practice Questions Speaking Practice Read Aloud Repeat S…" at bounding box center [358, 20] width 716 height 889
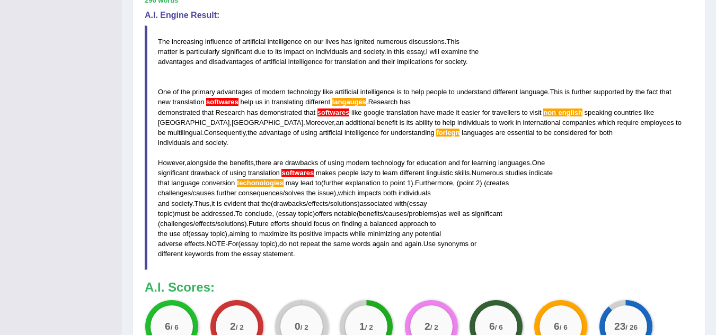
click at [284, 151] on blockquote "The increasing influence of artificial intelligence on our lives has ignited nu…" at bounding box center [419, 147] width 548 height 245
click at [310, 128] on blockquote "The increasing influence of artificial intelligence on our lives has ignited nu…" at bounding box center [419, 147] width 548 height 245
click at [345, 46] on blockquote "The increasing influence of artificial intelligence on our lives has ignited nu…" at bounding box center [419, 147] width 548 height 245
drag, startPoint x: 345, startPoint y: 46, endPoint x: 385, endPoint y: 175, distance: 135.2
click at [388, 180] on blockquote "The increasing influence of artificial intelligence on our lives has ignited nu…" at bounding box center [419, 147] width 548 height 245
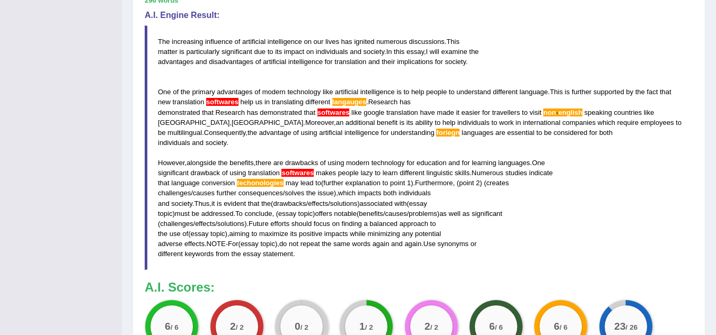
drag, startPoint x: 517, startPoint y: 124, endPoint x: 547, endPoint y: 222, distance: 102.9
click at [547, 222] on blockquote "The increasing influence of artificial intelligence on our lives has ignited nu…" at bounding box center [419, 147] width 548 height 245
click at [289, 225] on span "efforts" at bounding box center [279, 224] width 19 height 8
click at [237, 185] on span "techonologies" at bounding box center [260, 183] width 47 height 8
click at [298, 161] on span "drawbacks" at bounding box center [301, 163] width 33 height 8
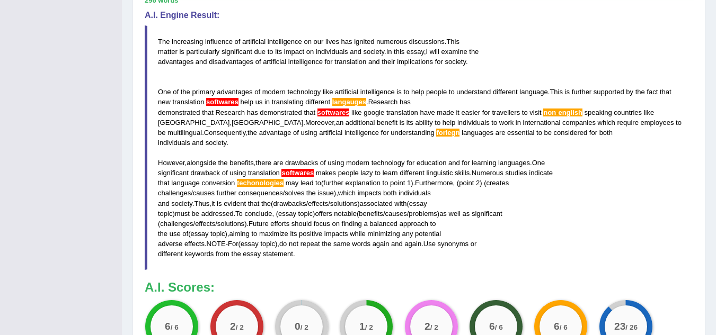
click at [68, 311] on div "Toggle navigation Home Practice Questions Speaking Practice Read Aloud Repeat S…" at bounding box center [358, 20] width 716 height 889
click at [643, 201] on blockquote "The increasing influence of artificial intelligence on our lives has ignited nu…" at bounding box center [419, 147] width 548 height 245
click at [645, 211] on blockquote "The increasing influence of artificial intelligence on our lives has ignited nu…" at bounding box center [419, 147] width 548 height 245
drag, startPoint x: 407, startPoint y: 333, endPoint x: 416, endPoint y: 291, distance: 43.3
click at [407, 307] on div "2 / 2 Vocabulary" at bounding box center [431, 334] width 65 height 68
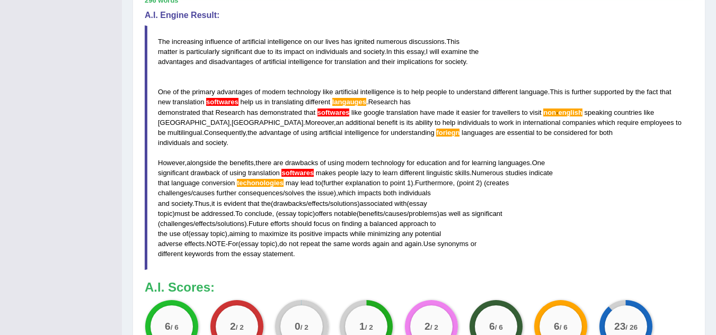
click at [191, 193] on blockquote "The increasing influence of artificial intelligence on our lives has ignited nu…" at bounding box center [419, 147] width 548 height 245
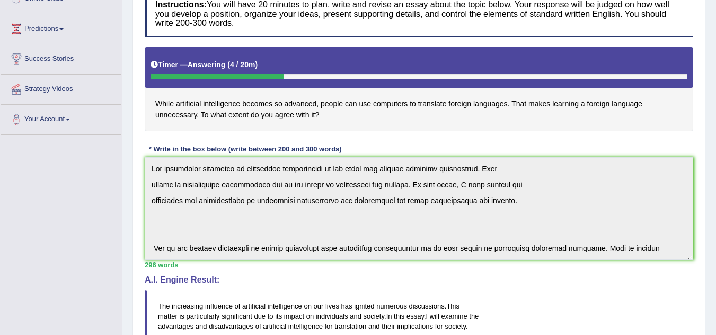
scroll to position [0, 0]
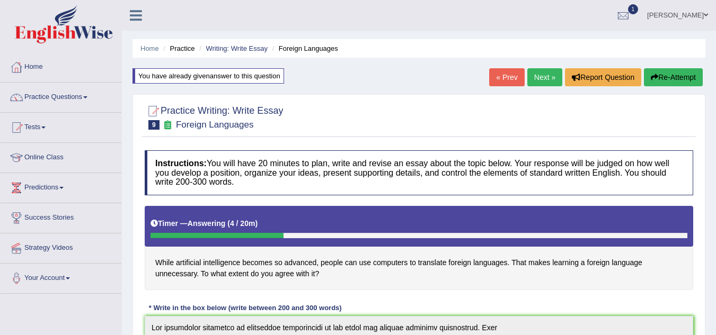
click at [91, 103] on link "Practice Questions" at bounding box center [61, 96] width 121 height 26
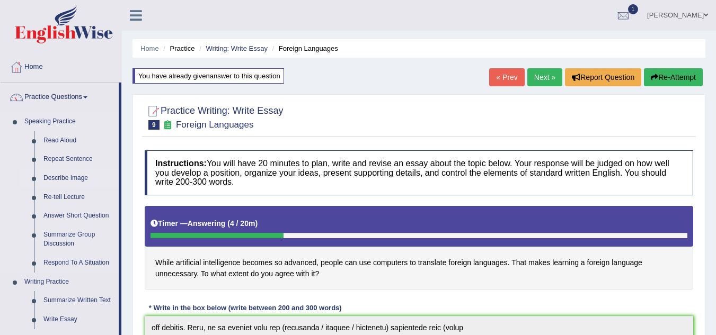
click at [59, 173] on link "Describe Image" at bounding box center [79, 178] width 80 height 19
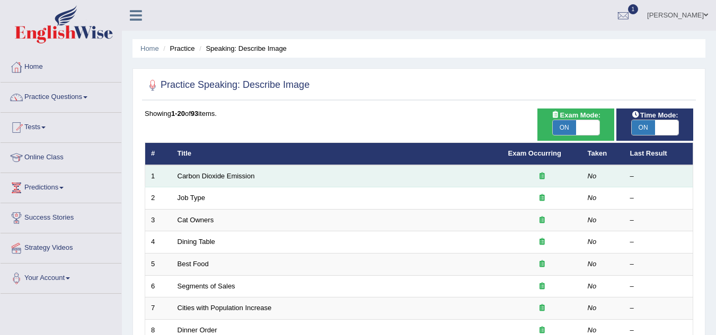
click at [220, 182] on td "Carbon Dioxide Emission" at bounding box center [337, 176] width 330 height 22
click at [198, 173] on link "Carbon Dioxide Emission" at bounding box center [215, 176] width 77 height 8
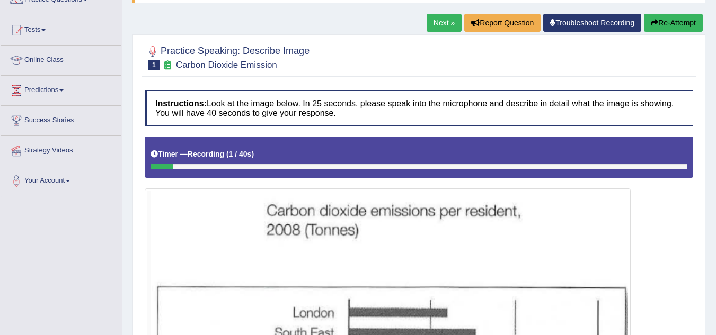
scroll to position [91, 0]
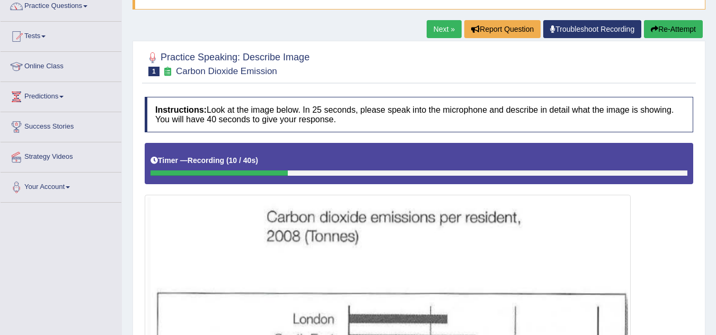
click at [663, 40] on div "Next » Report Question Troubleshoot Recording Re-Attempt" at bounding box center [565, 30] width 279 height 21
click at [667, 33] on button "Re-Attempt" at bounding box center [672, 29] width 59 height 18
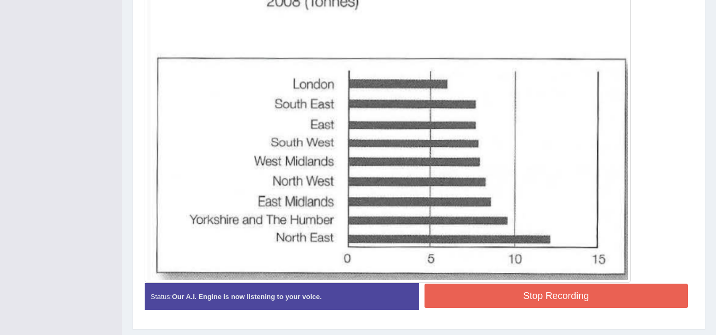
scroll to position [345, 0]
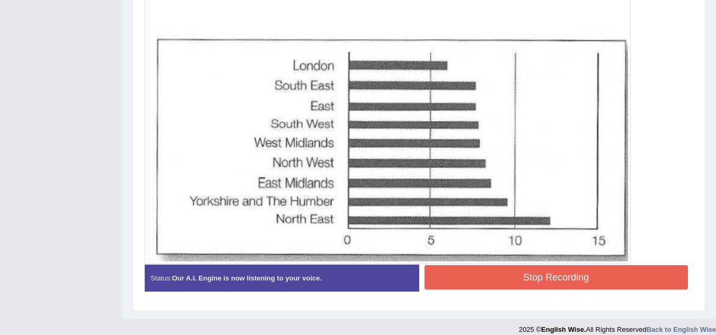
click at [549, 274] on button "Stop Recording" at bounding box center [556, 277] width 264 height 24
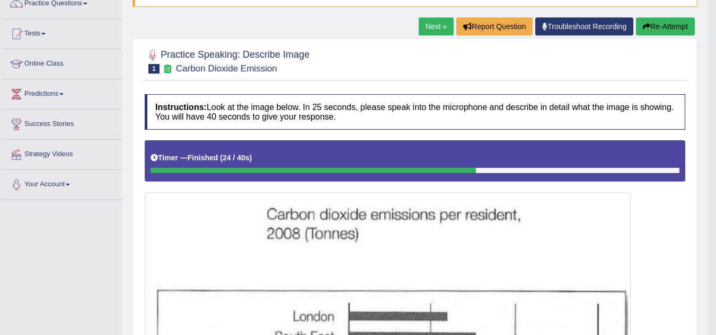
scroll to position [93, 0]
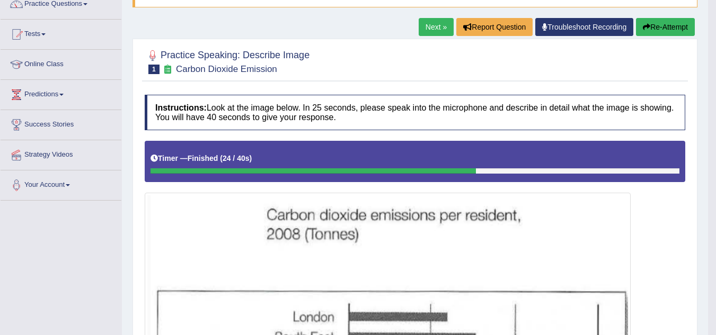
click at [429, 30] on link "Next »" at bounding box center [435, 27] width 35 height 18
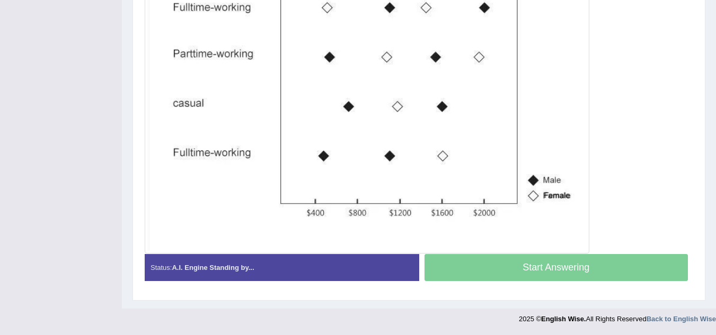
scroll to position [370, 0]
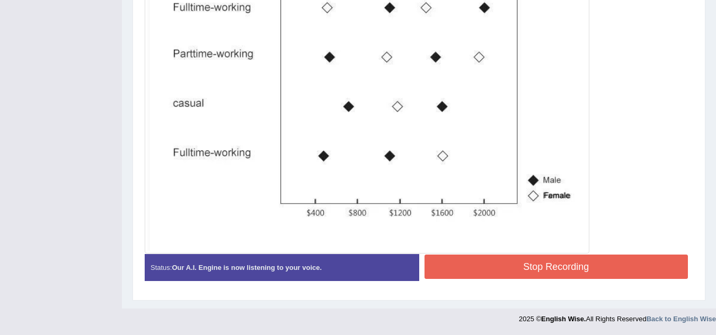
click at [219, 190] on img at bounding box center [366, 85] width 439 height 332
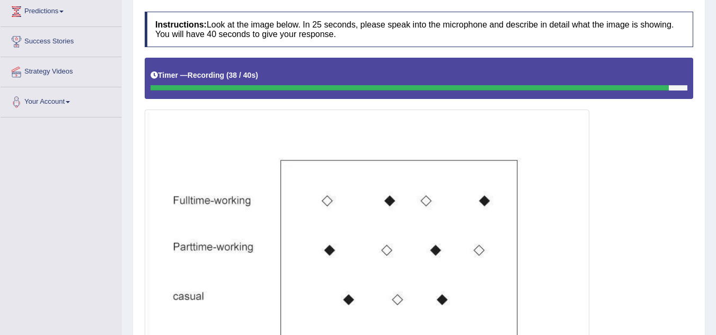
scroll to position [158, 0]
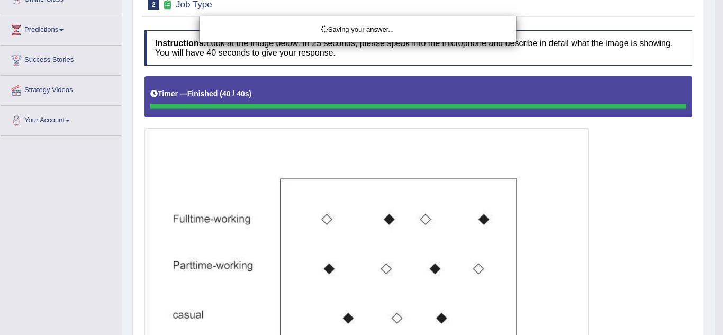
click at [601, 153] on div "Saving your answer..." at bounding box center [361, 167] width 723 height 335
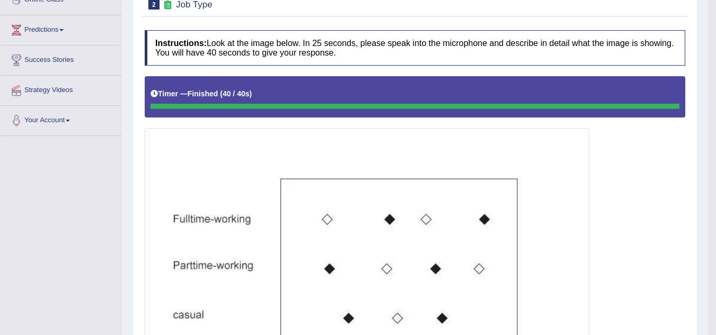
click at [264, 154] on img at bounding box center [366, 297] width 439 height 332
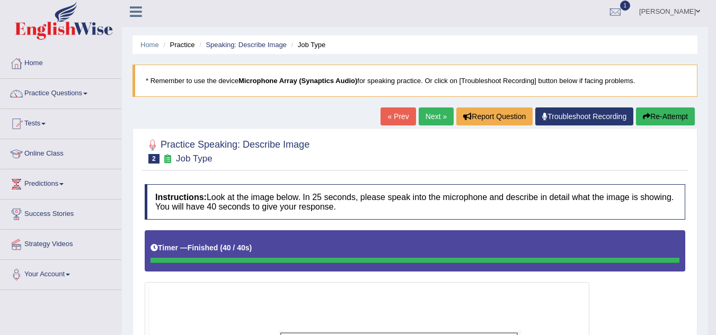
scroll to position [0, 0]
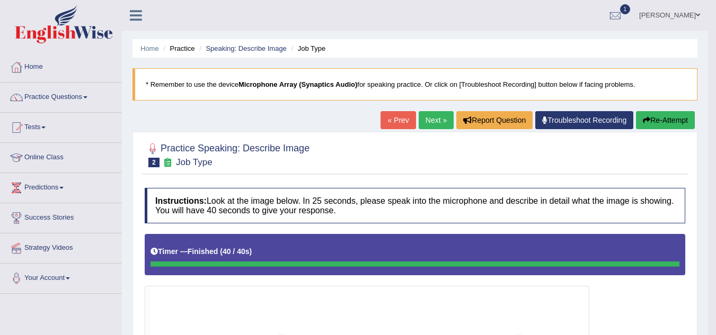
click at [423, 119] on link "Next »" at bounding box center [435, 120] width 35 height 18
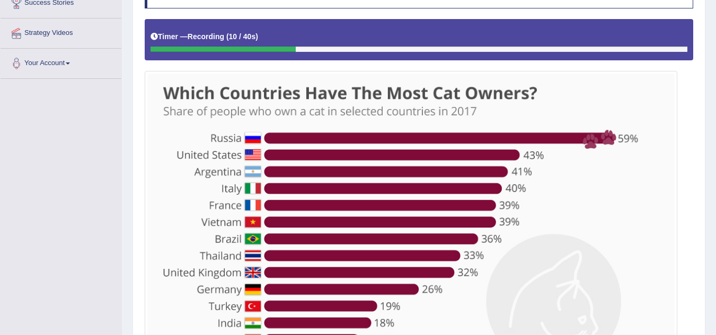
scroll to position [141, 0]
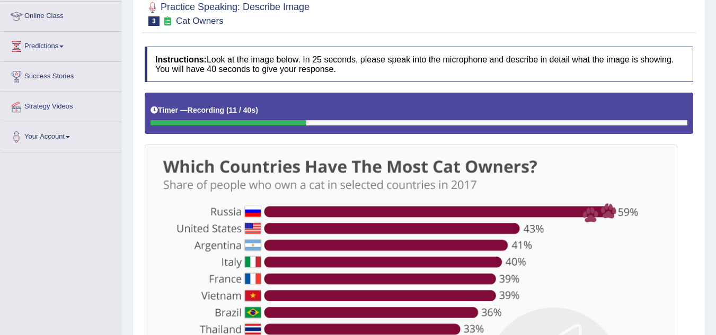
click at [406, 226] on img at bounding box center [410, 304] width 527 height 315
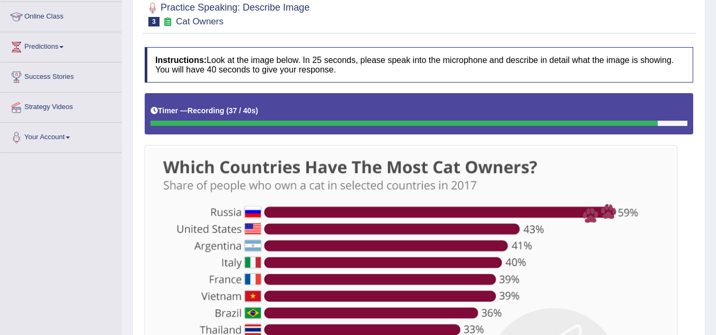
scroll to position [247, 0]
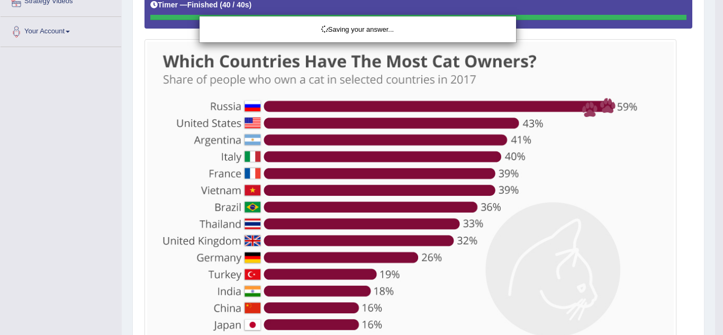
click at [302, 85] on div "Saving your answer..." at bounding box center [361, 167] width 723 height 335
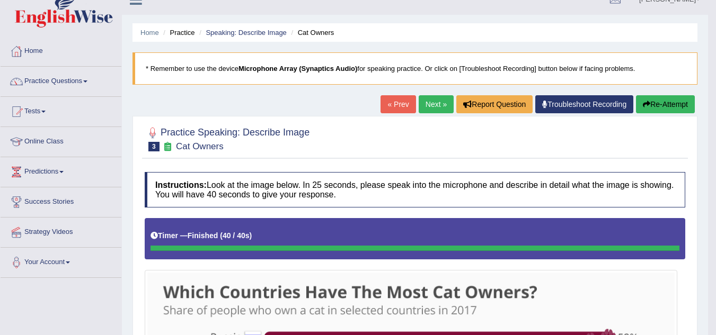
scroll to position [0, 0]
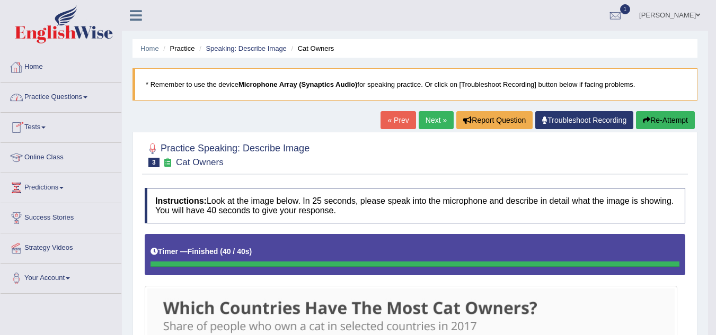
click at [86, 94] on link "Practice Questions" at bounding box center [61, 96] width 121 height 26
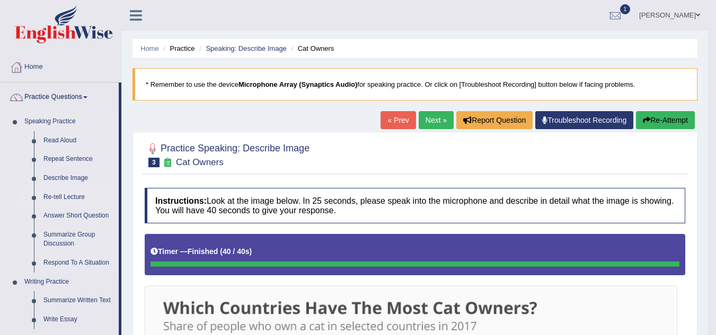
click at [68, 197] on link "Re-tell Lecture" at bounding box center [79, 197] width 80 height 19
